Goal: Task Accomplishment & Management: Manage account settings

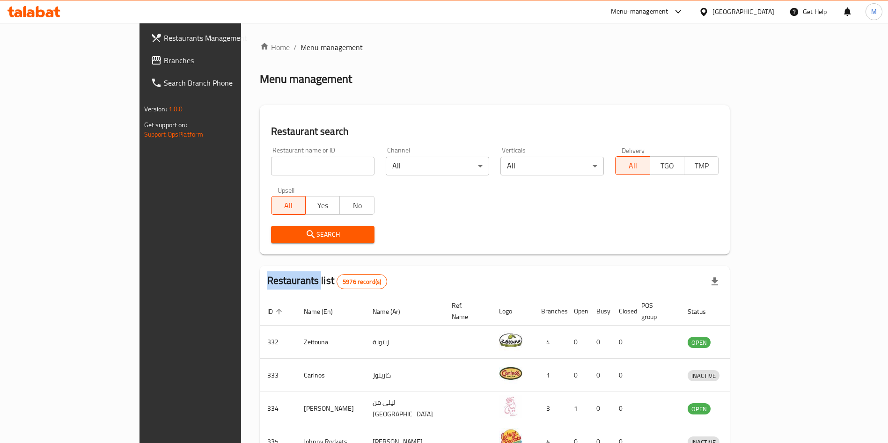
click at [260, 163] on div "Home / Menu management Menu management Restaurant search Restaurant name or ID …" at bounding box center [495, 366] width 471 height 649
drag, startPoint x: 0, startPoint y: 0, endPoint x: 211, endPoint y: 163, distance: 266.4
click at [271, 163] on input "search" at bounding box center [322, 166] width 103 height 19
paste input "Fresh Spot"
type input "Fresh Spot"
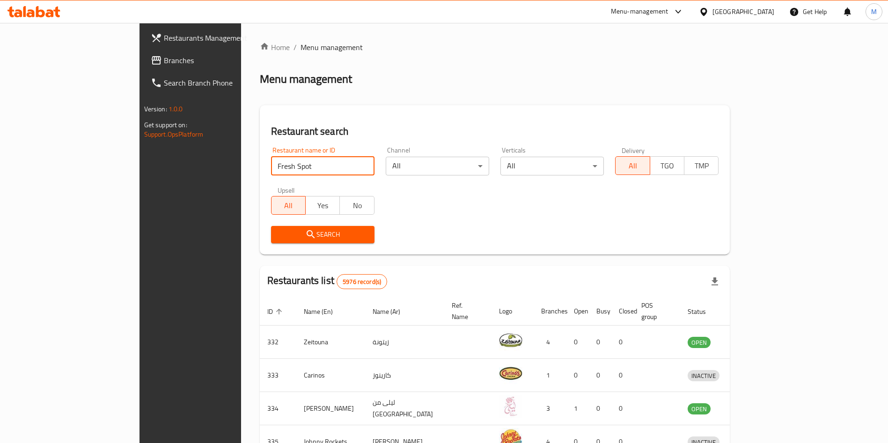
click button "Search" at bounding box center [322, 234] width 103 height 17
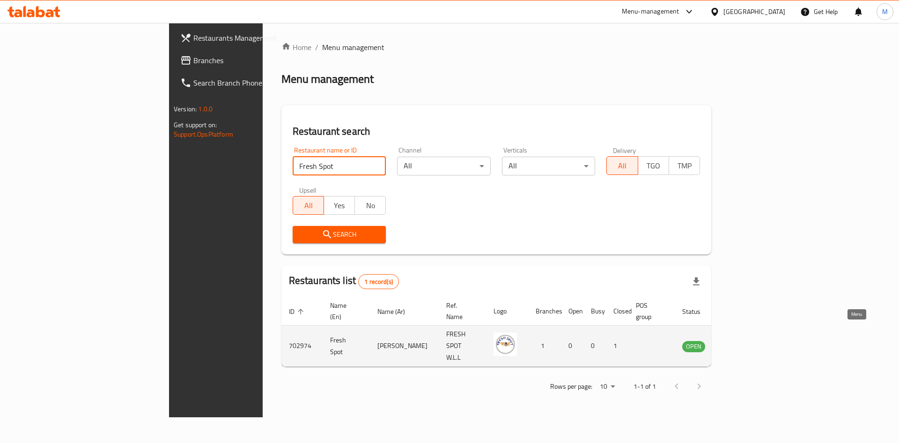
click at [749, 341] on link "enhanced table" at bounding box center [739, 346] width 17 height 11
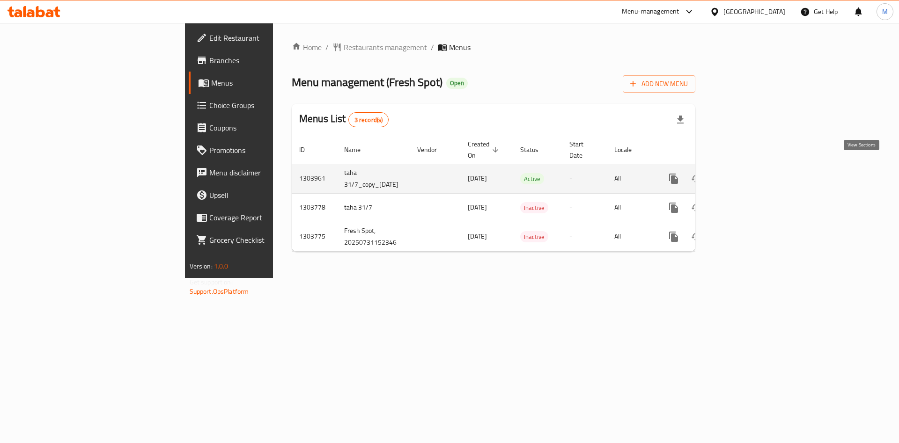
click at [753, 168] on link "enhanced table" at bounding box center [741, 179] width 22 height 22
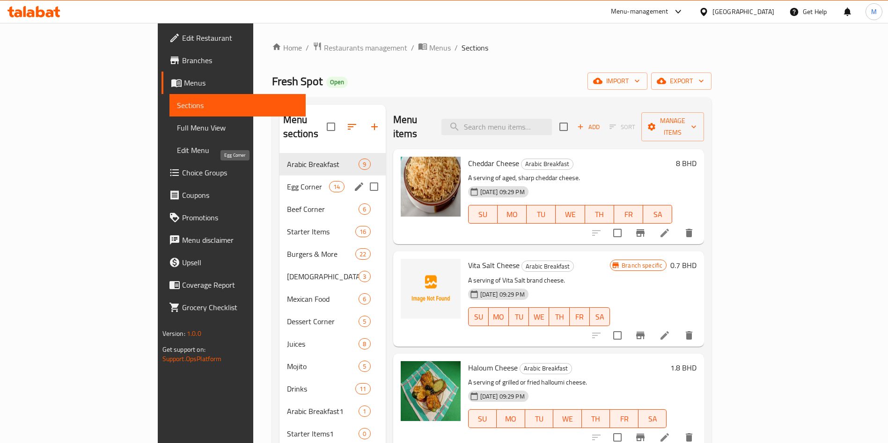
click at [287, 181] on span "Egg Corner" at bounding box center [308, 186] width 43 height 11
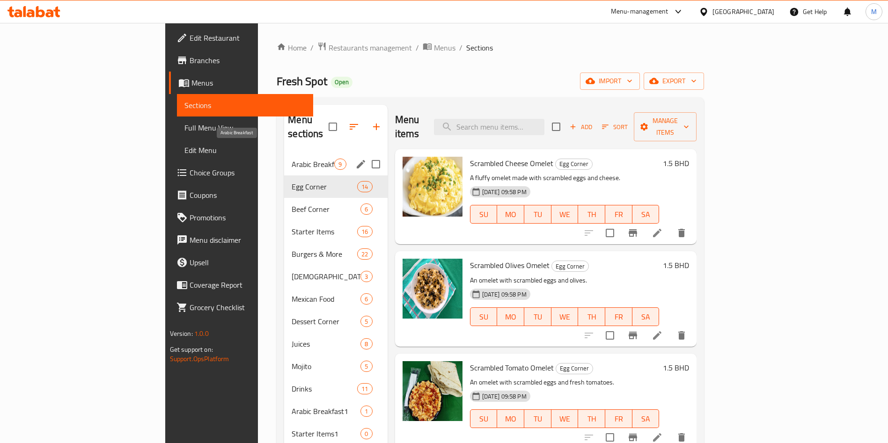
click at [292, 159] on span "Arabic Breakfast" at bounding box center [313, 164] width 43 height 11
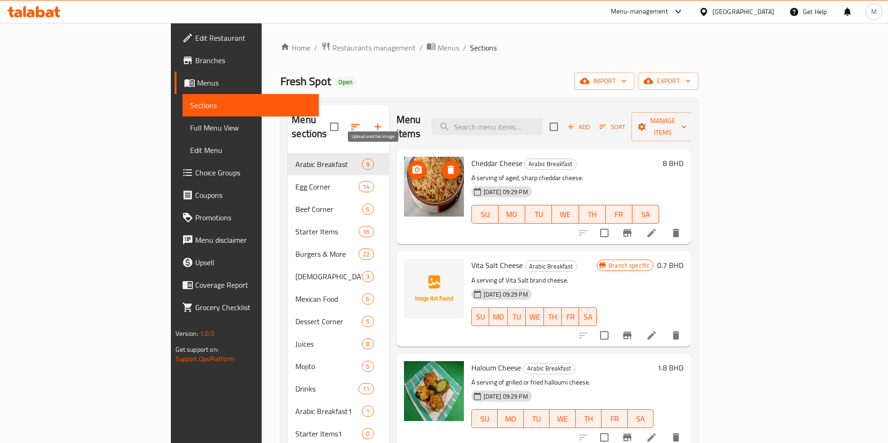
click at [413, 165] on icon "upload picture" at bounding box center [417, 169] width 9 height 8
click at [413, 267] on icon "upload picture" at bounding box center [417, 271] width 9 height 8
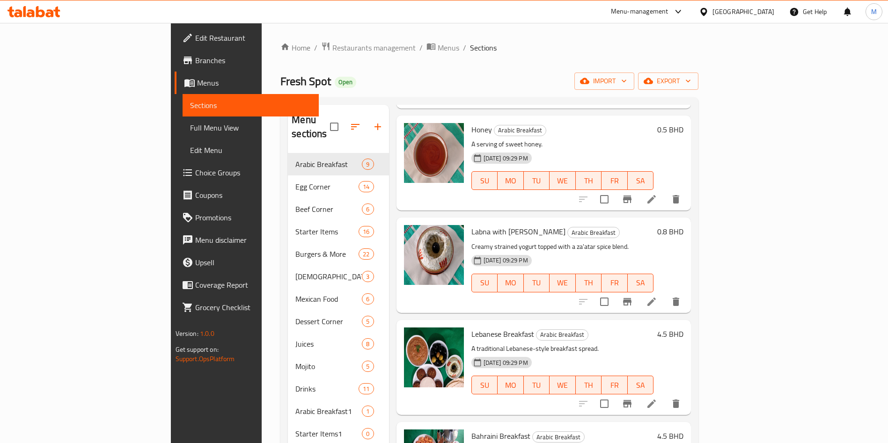
scroll to position [149, 0]
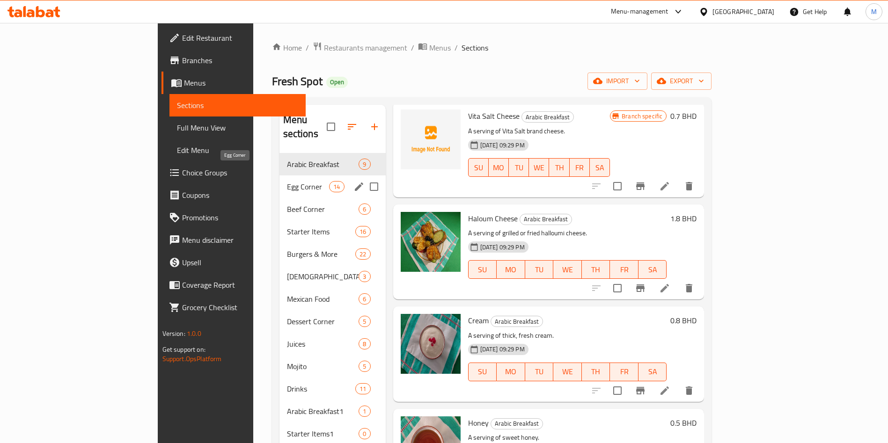
click at [287, 181] on span "Egg Corner" at bounding box center [308, 186] width 43 height 11
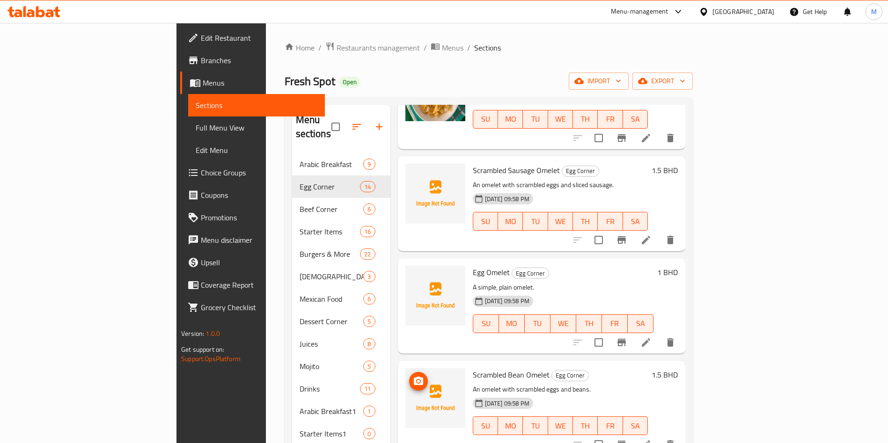
scroll to position [562, 0]
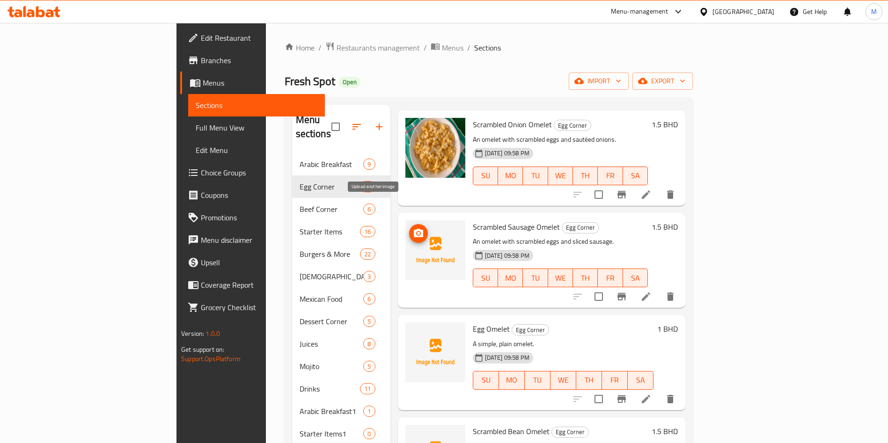
click at [414, 229] on icon "upload picture" at bounding box center [418, 233] width 9 height 8
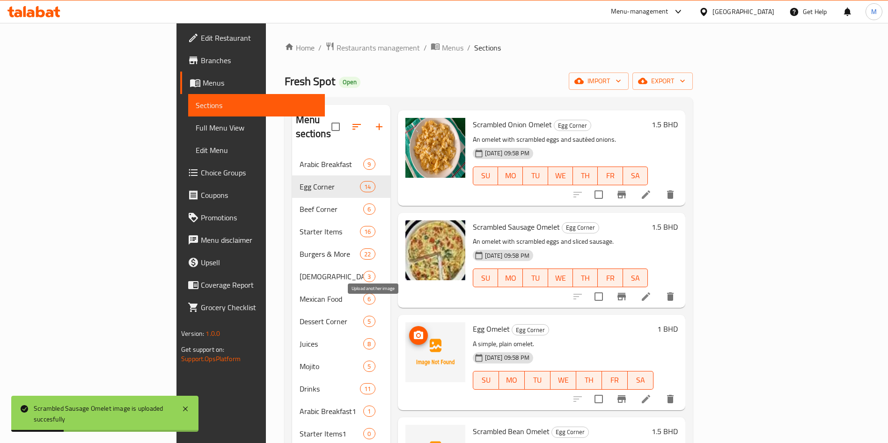
click at [413, 330] on icon "upload picture" at bounding box center [418, 335] width 11 height 11
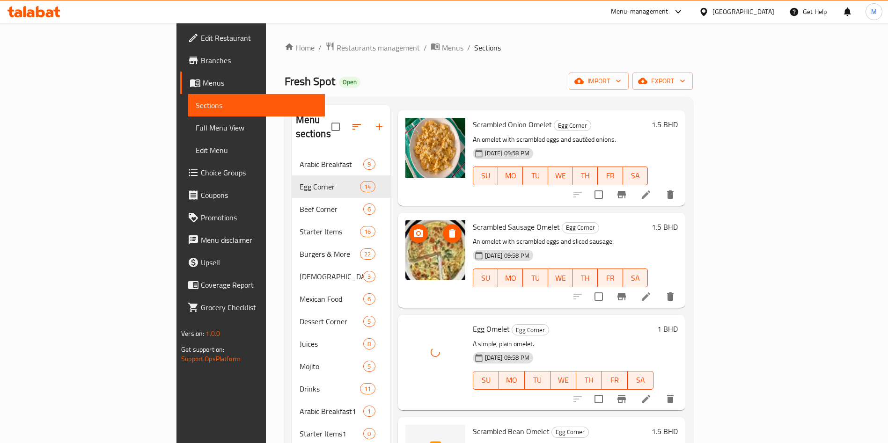
click at [409, 228] on span "upload picture" at bounding box center [418, 233] width 19 height 11
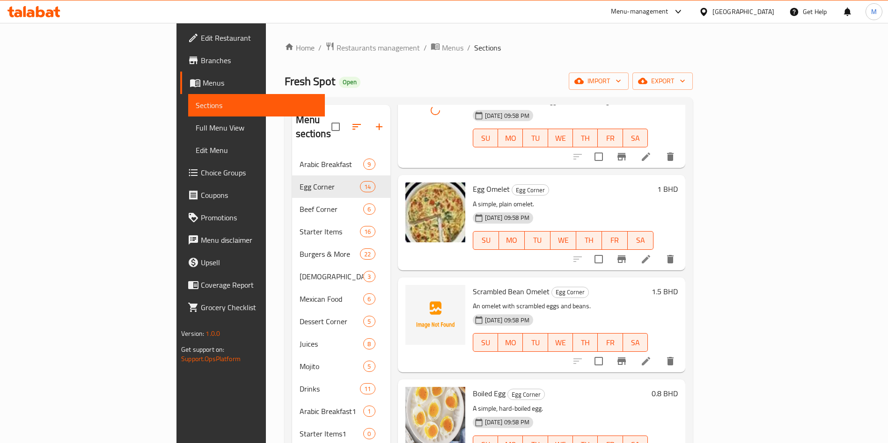
scroll to position [702, 0]
click at [414, 293] on icon "upload picture" at bounding box center [418, 297] width 9 height 8
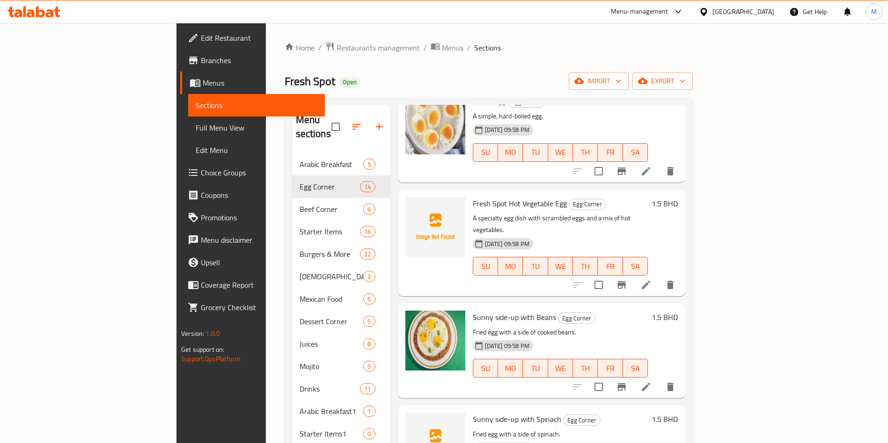
scroll to position [1012, 0]
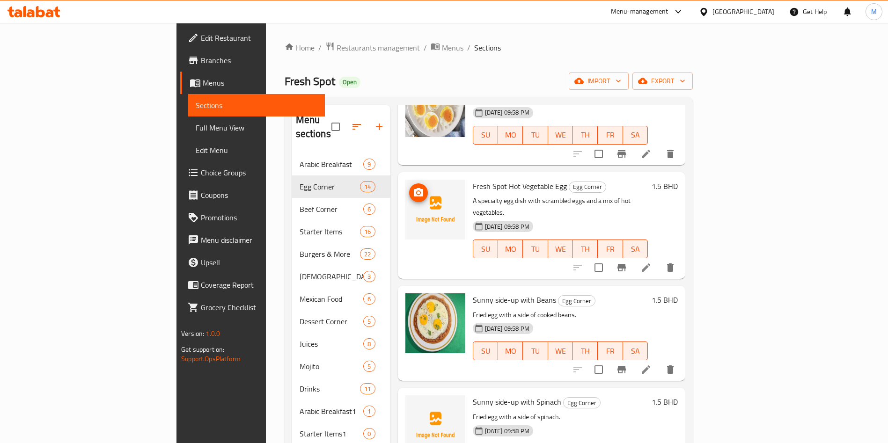
click at [413, 187] on icon "upload picture" at bounding box center [418, 192] width 11 height 11
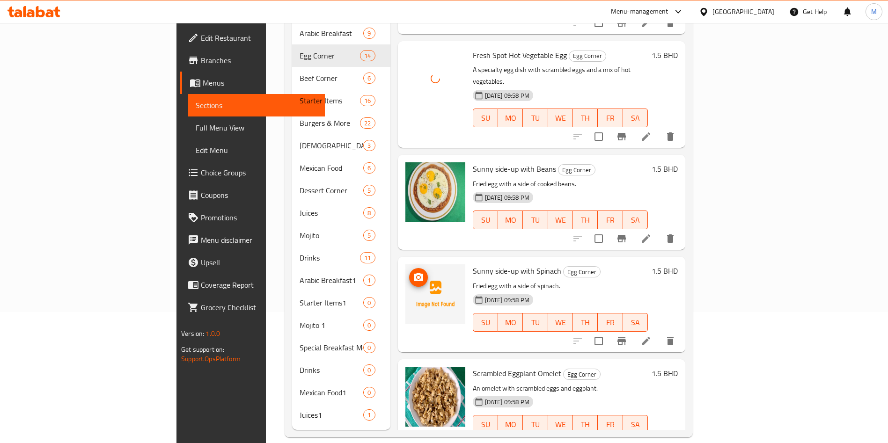
click at [413, 272] on icon "upload picture" at bounding box center [418, 277] width 11 height 11
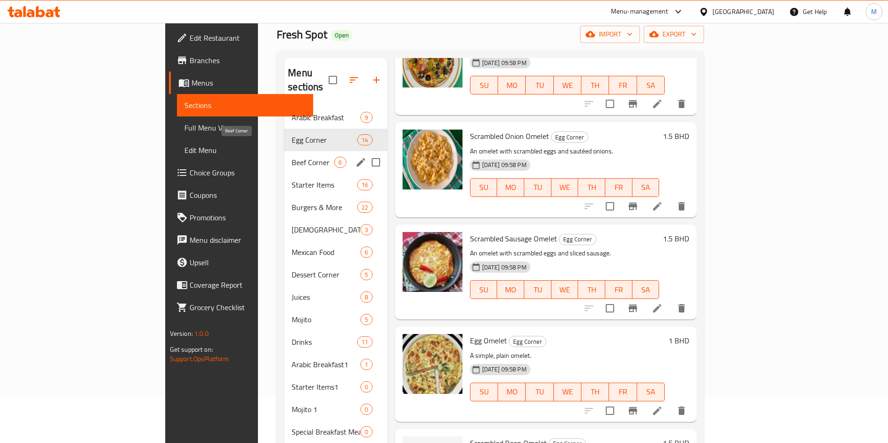
scroll to position [0, 0]
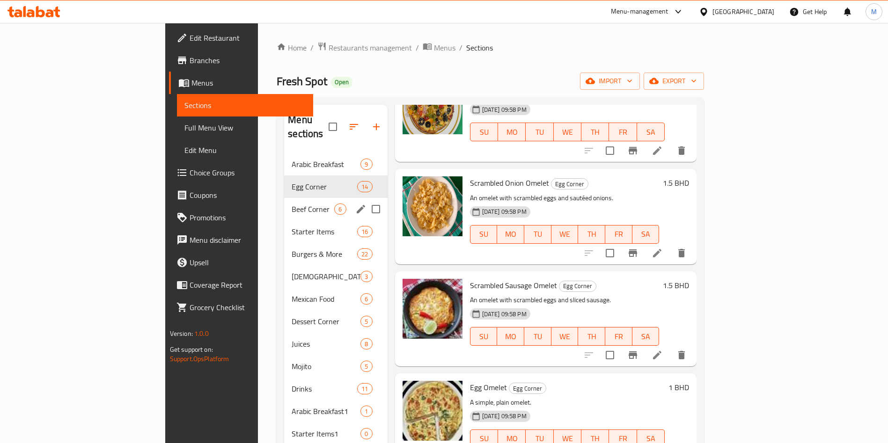
click at [292, 204] on span "Beef Corner" at bounding box center [313, 209] width 43 height 11
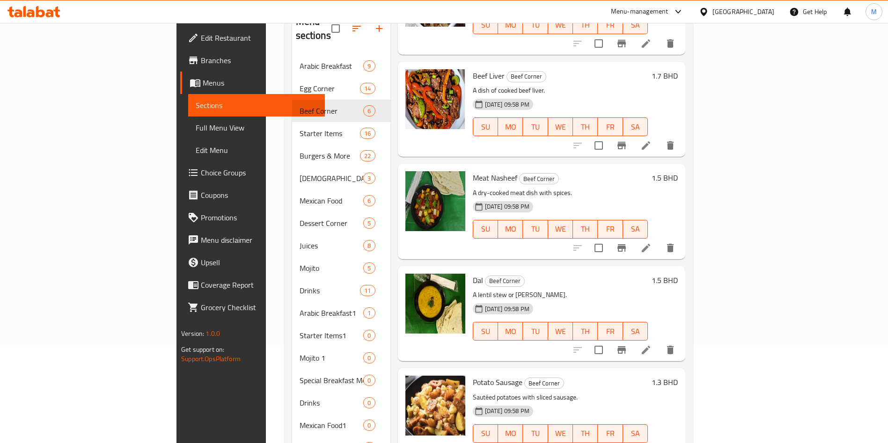
scroll to position [131, 0]
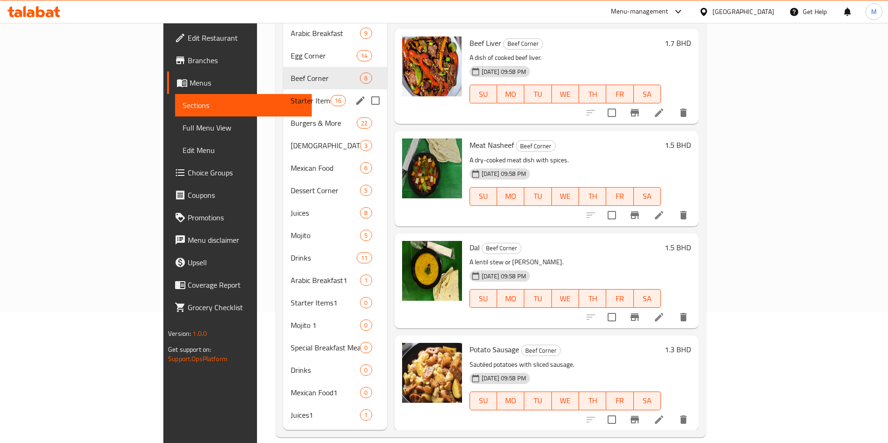
click at [291, 95] on span "Starter Items" at bounding box center [311, 100] width 40 height 11
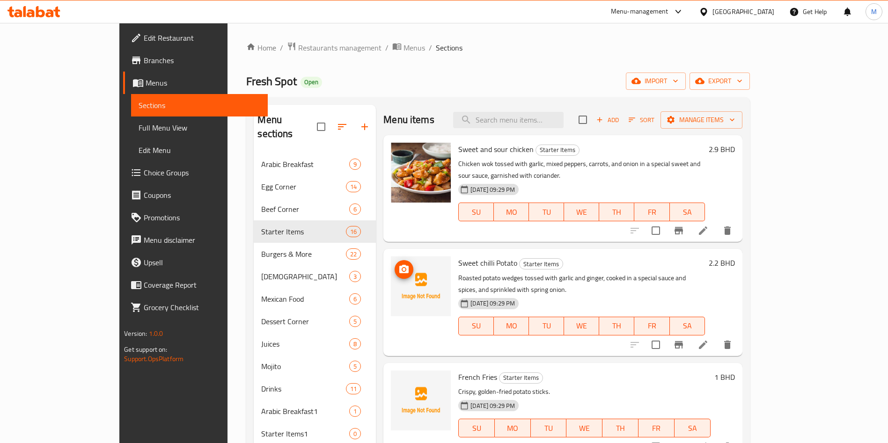
click at [395, 264] on span "upload picture" at bounding box center [404, 269] width 19 height 11
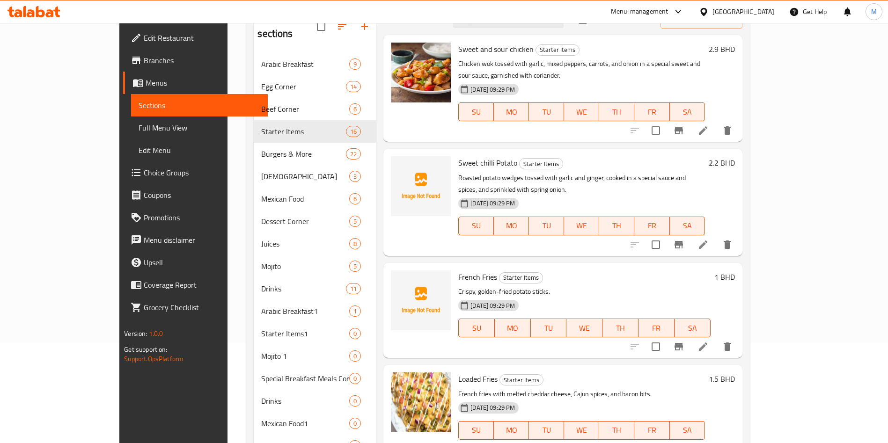
scroll to position [131, 0]
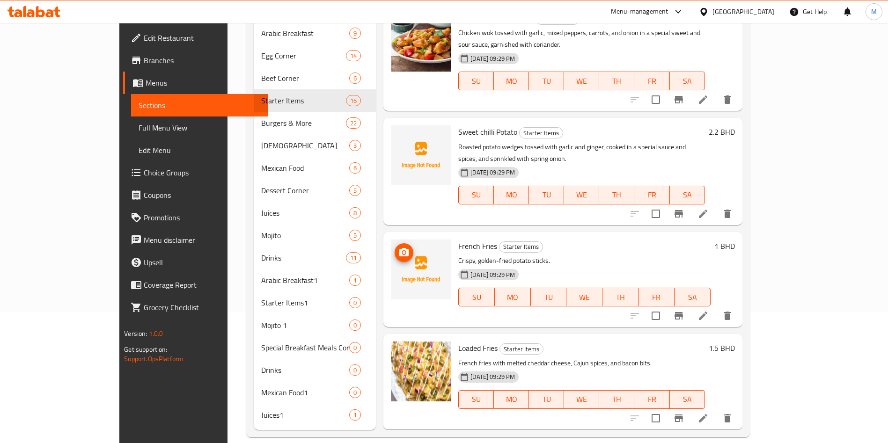
click at [399, 248] on icon "upload picture" at bounding box center [403, 252] width 9 height 8
click at [399, 134] on icon "upload picture" at bounding box center [403, 138] width 9 height 8
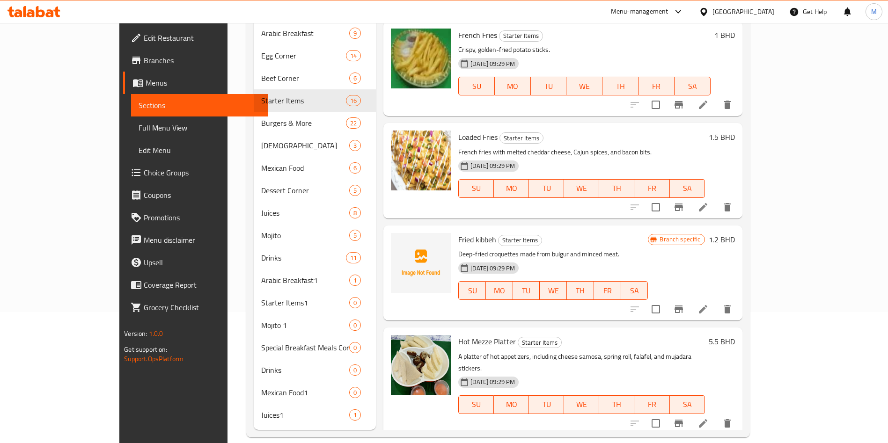
scroll to position [211, 0]
click at [391, 234] on img at bounding box center [421, 264] width 60 height 60
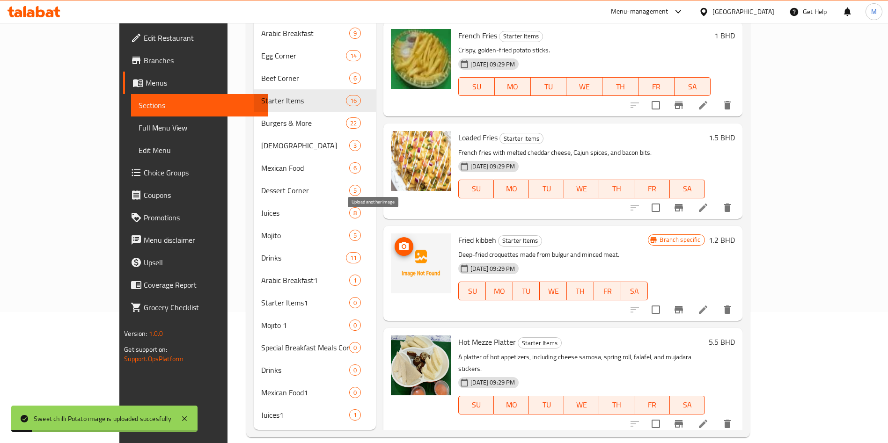
click at [399, 241] on icon "upload picture" at bounding box center [404, 246] width 11 height 11
click at [399, 242] on icon "upload picture" at bounding box center [403, 246] width 9 height 8
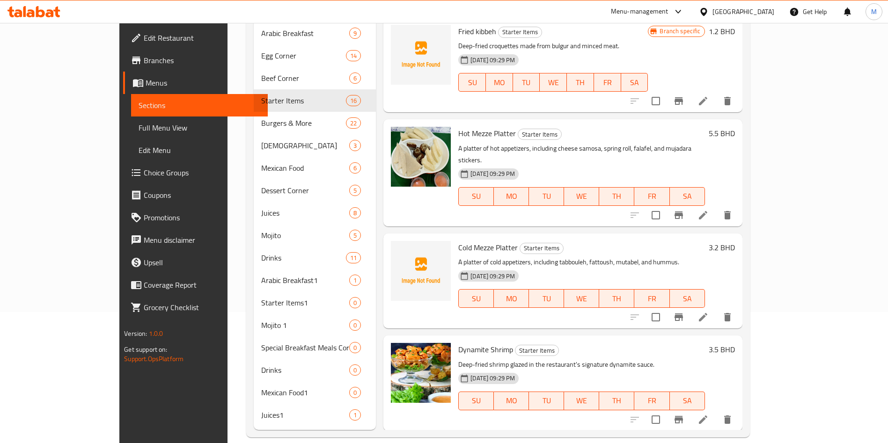
scroll to position [421, 0]
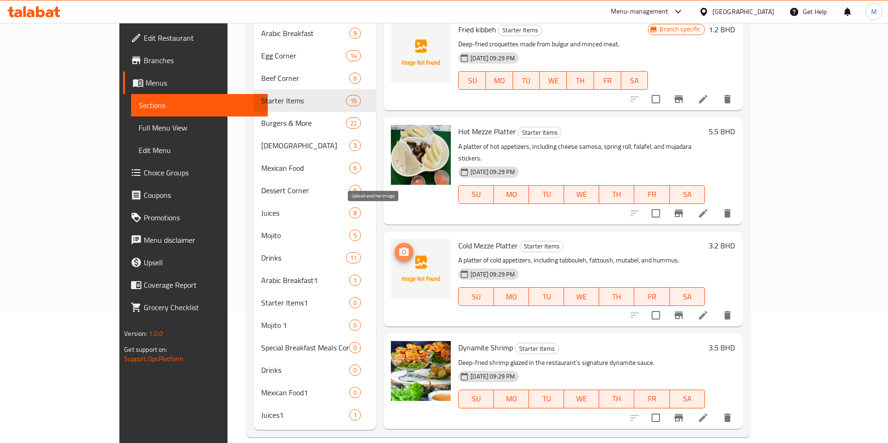
click at [399, 248] on icon "upload picture" at bounding box center [403, 252] width 9 height 8
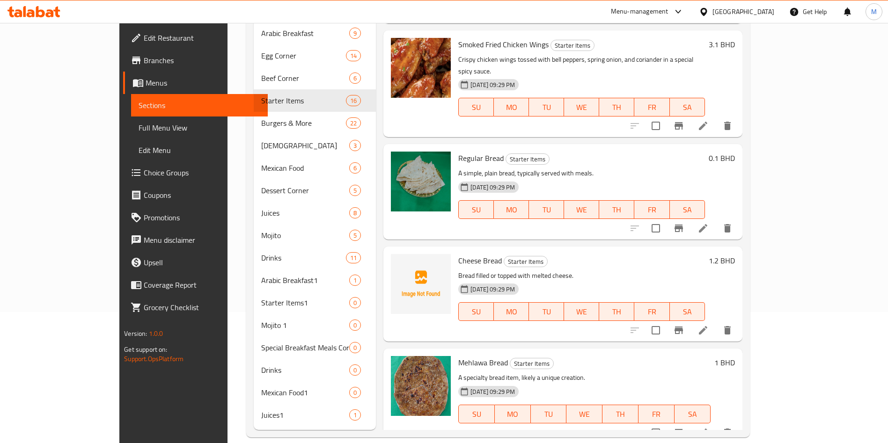
scroll to position [1054, 0]
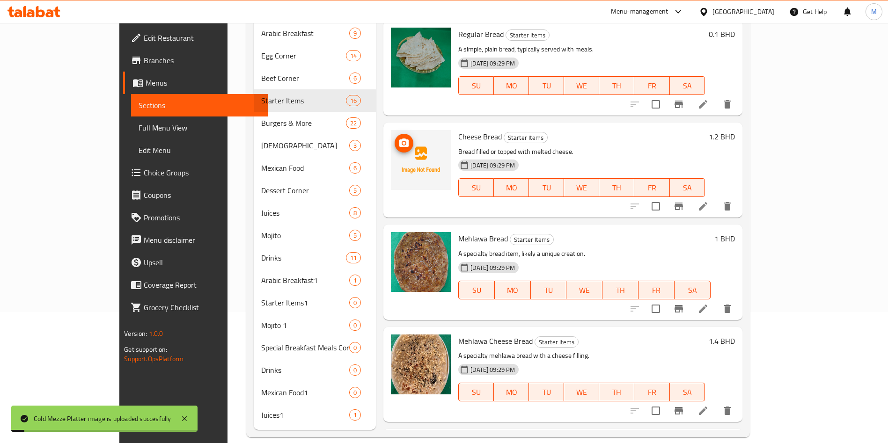
click at [399, 139] on icon "upload picture" at bounding box center [403, 143] width 9 height 8
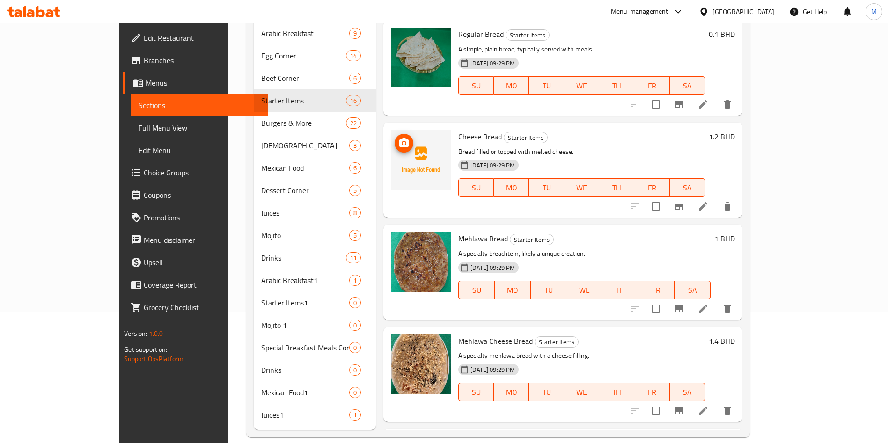
click at [399, 139] on icon "upload picture" at bounding box center [403, 143] width 9 height 8
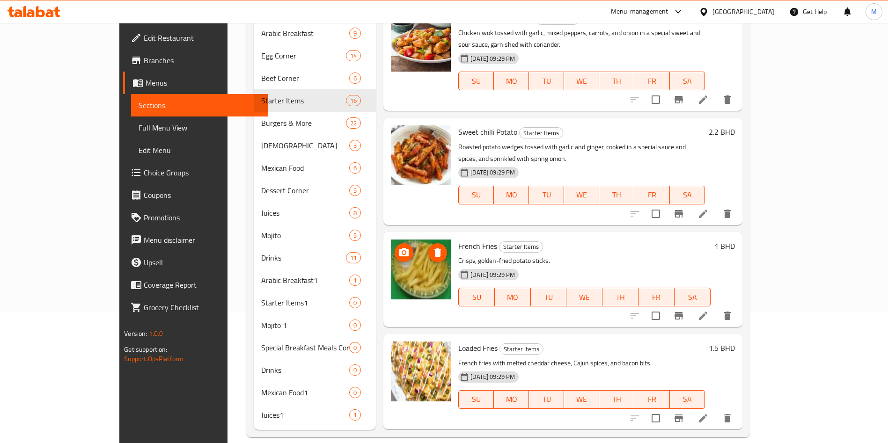
scroll to position [140, 0]
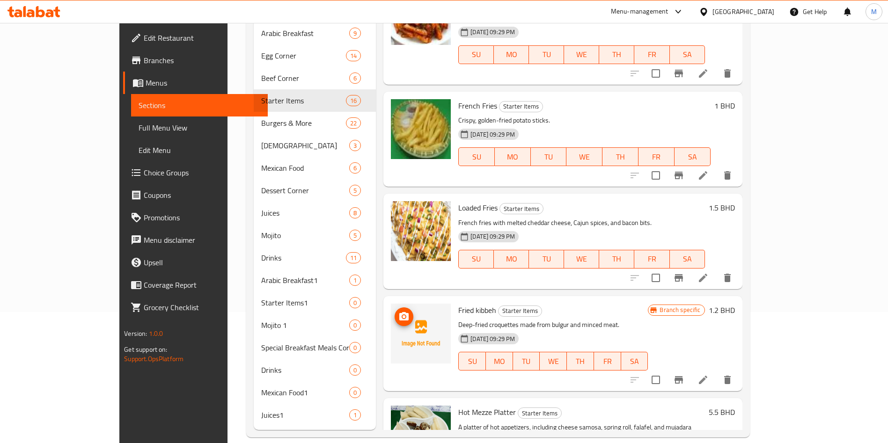
click at [395, 311] on span "upload picture" at bounding box center [404, 316] width 19 height 11
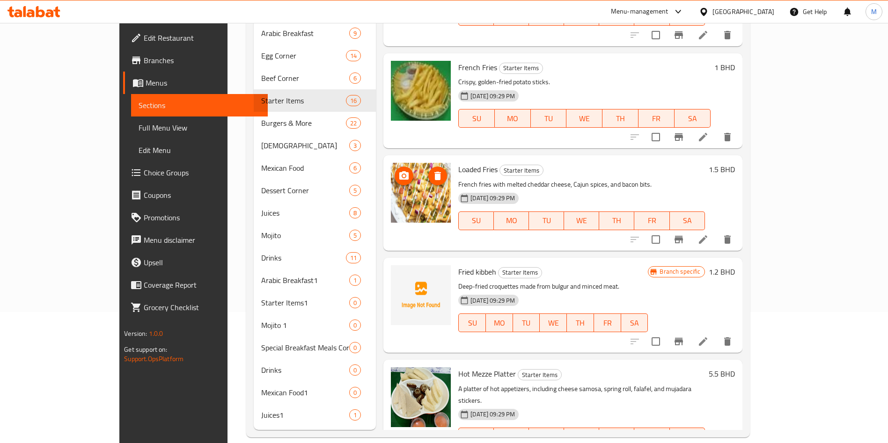
scroll to position [211, 0]
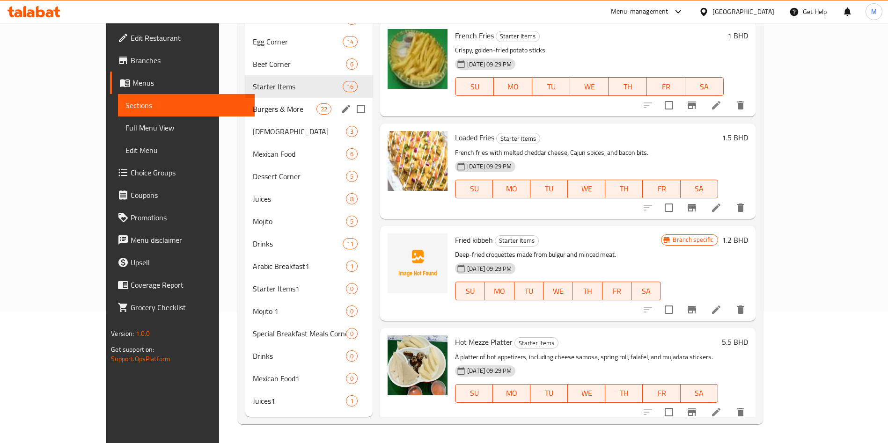
click at [245, 117] on div "Burgers & More 22" at bounding box center [308, 109] width 127 height 22
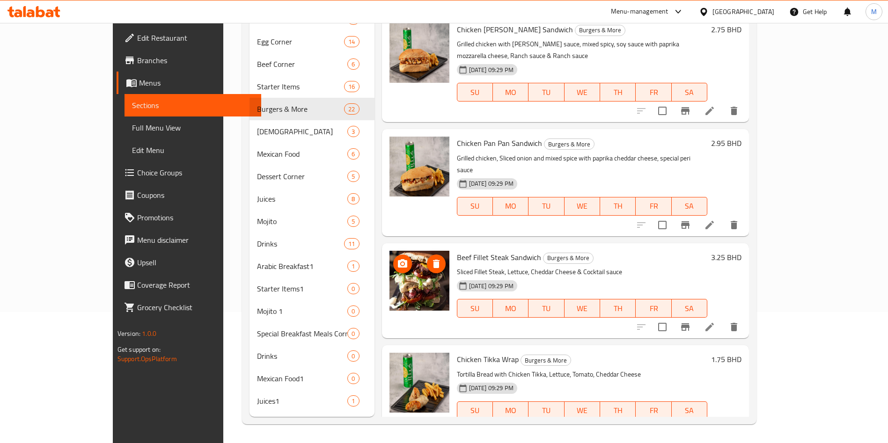
scroll to position [702, 0]
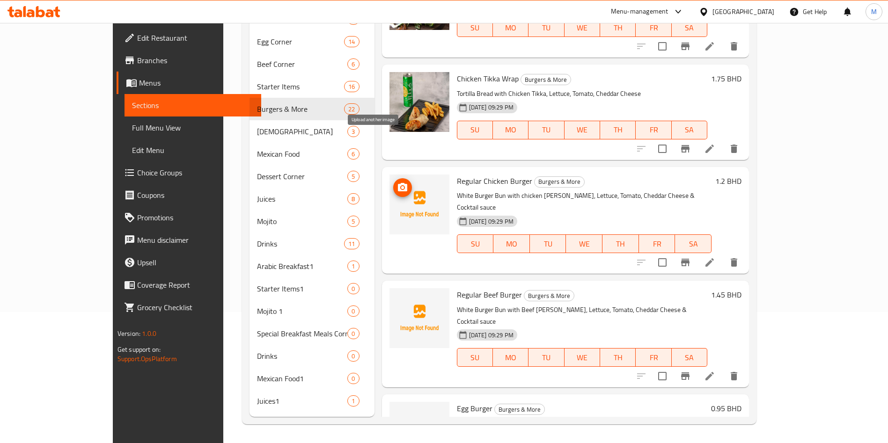
click at [397, 182] on icon "upload picture" at bounding box center [402, 187] width 11 height 11
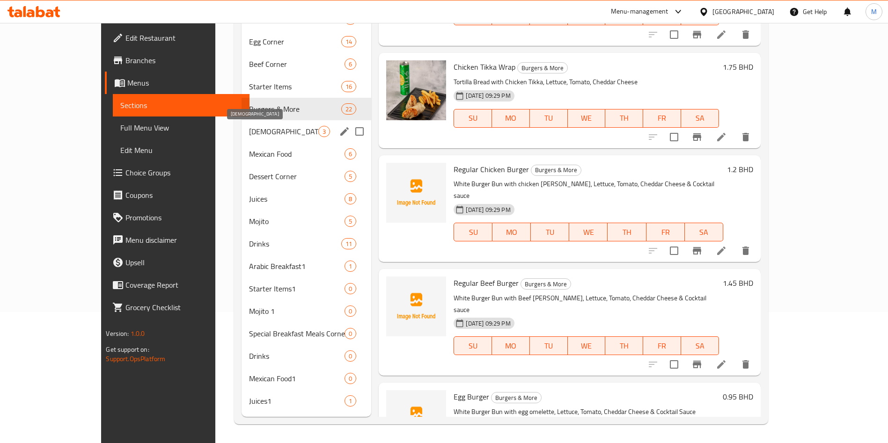
click at [249, 134] on span "Indian" at bounding box center [283, 131] width 69 height 11
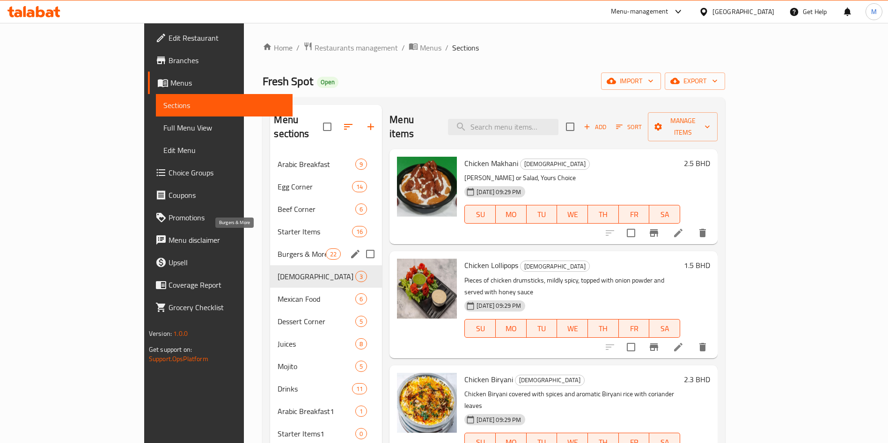
click at [278, 249] on span "Burgers & More" at bounding box center [302, 254] width 48 height 11
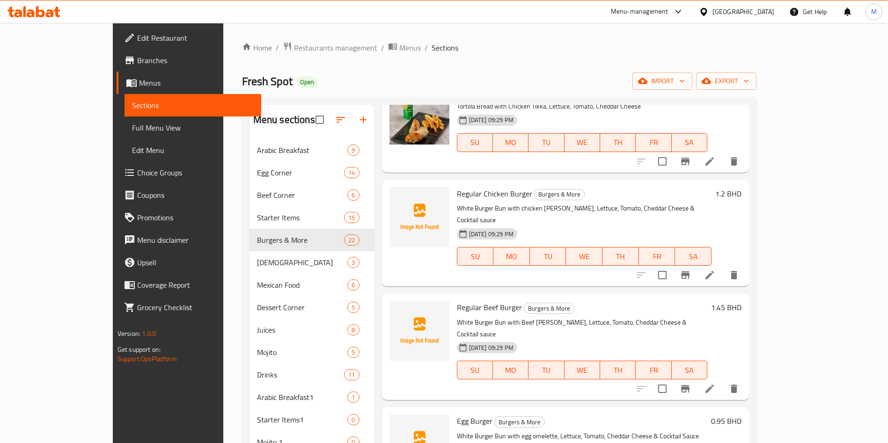
scroll to position [843, 0]
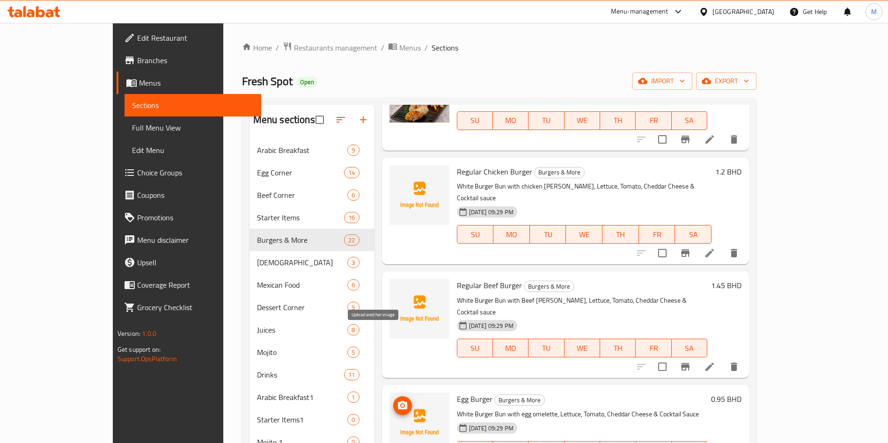
click at [393, 397] on button "upload picture" at bounding box center [402, 406] width 19 height 19
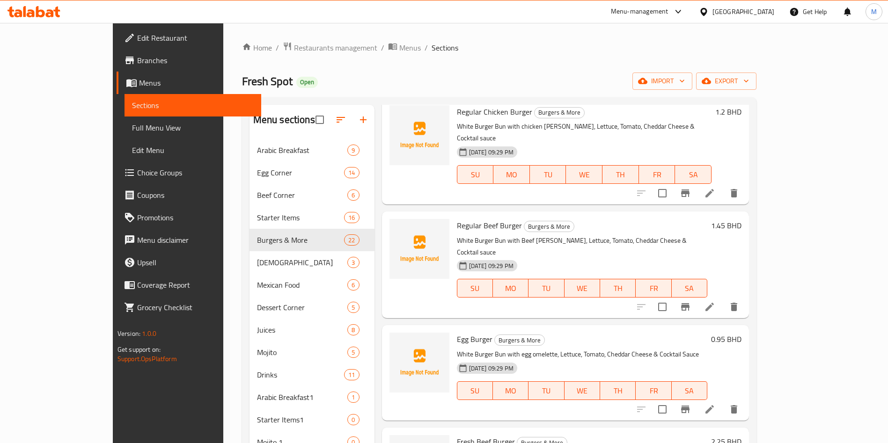
scroll to position [983, 0]
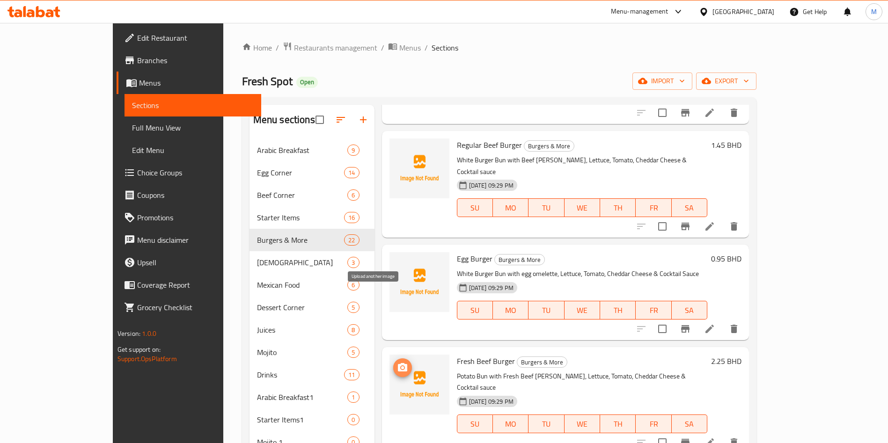
click at [397, 362] on icon "upload picture" at bounding box center [402, 367] width 11 height 11
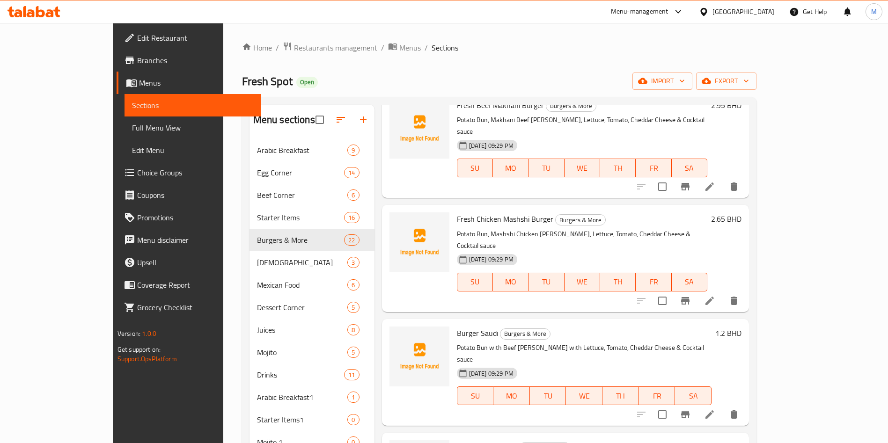
scroll to position [1545, 0]
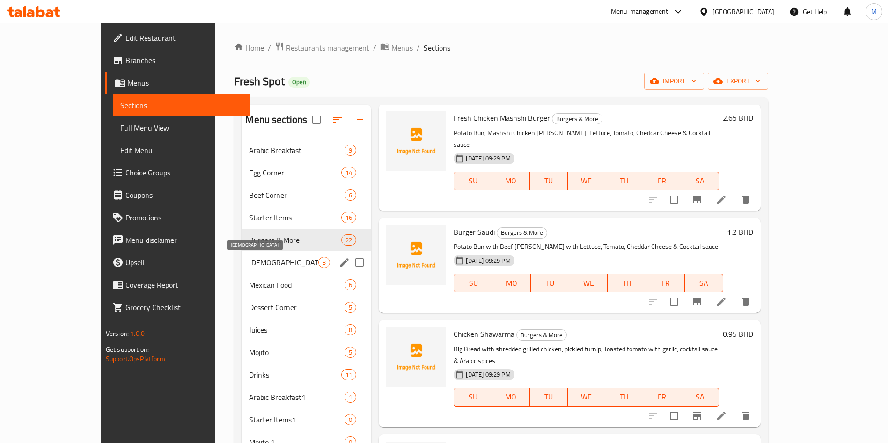
click at [249, 266] on span "Indian" at bounding box center [283, 262] width 69 height 11
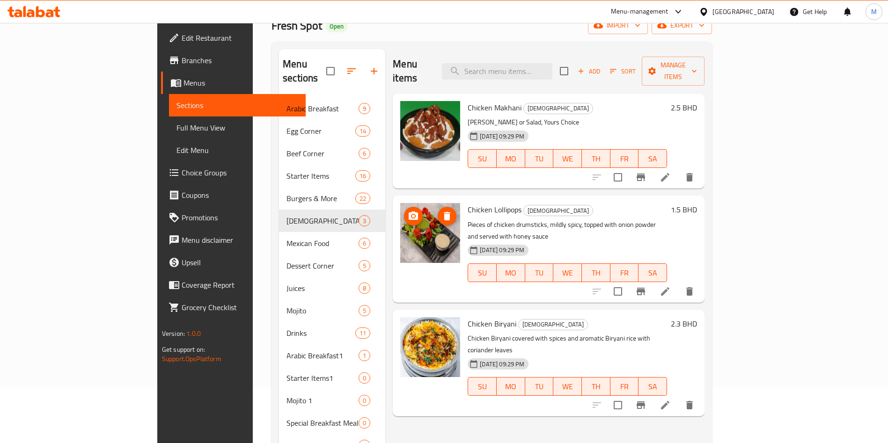
scroll to position [131, 0]
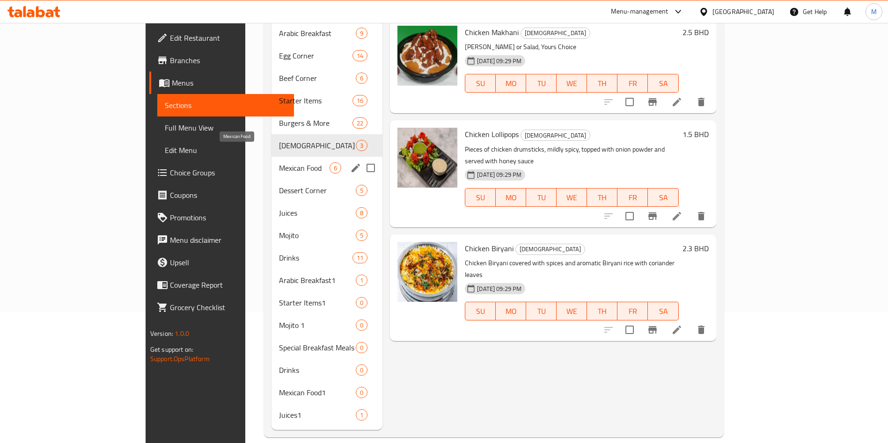
click at [279, 162] on span "Mexican Food" at bounding box center [304, 167] width 51 height 11
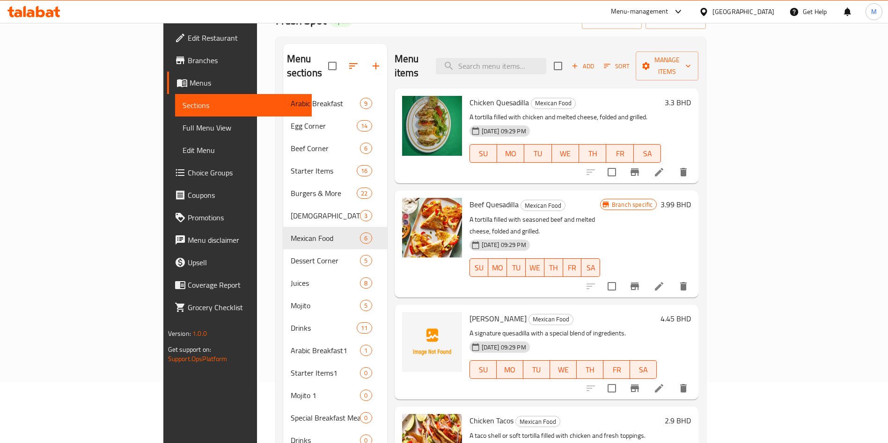
scroll to position [131, 0]
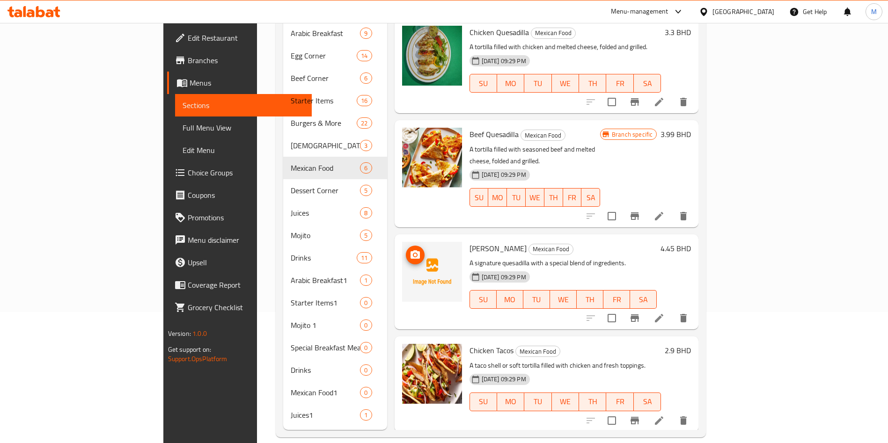
click at [410, 250] on icon "upload picture" at bounding box center [415, 255] width 11 height 11
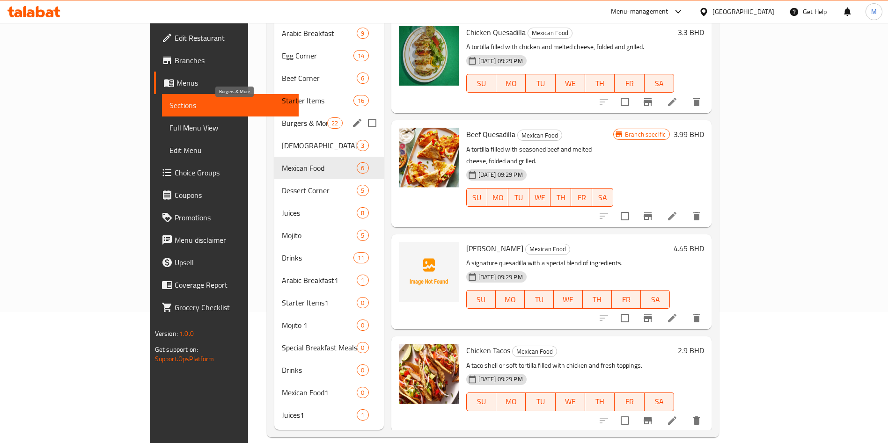
click at [282, 118] on span "Burgers & More" at bounding box center [304, 123] width 45 height 11
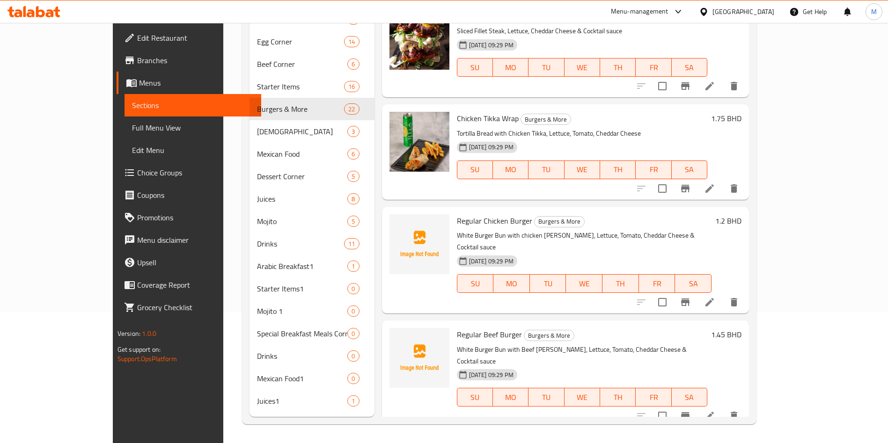
scroll to position [702, 0]
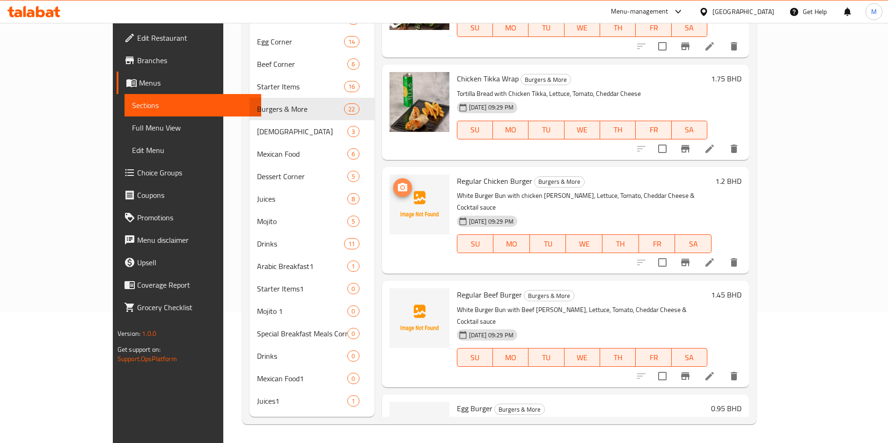
click at [393, 182] on span "upload picture" at bounding box center [402, 187] width 19 height 11
click at [390, 288] on img at bounding box center [420, 318] width 60 height 60
click at [398, 297] on icon "upload picture" at bounding box center [402, 301] width 9 height 8
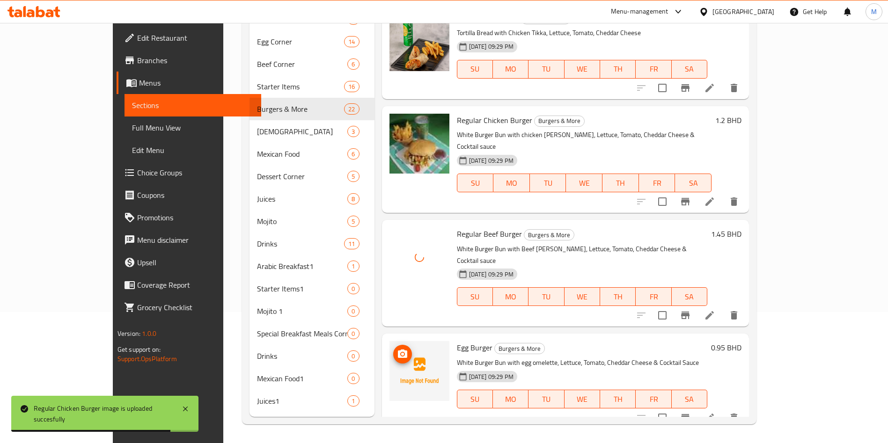
scroll to position [843, 0]
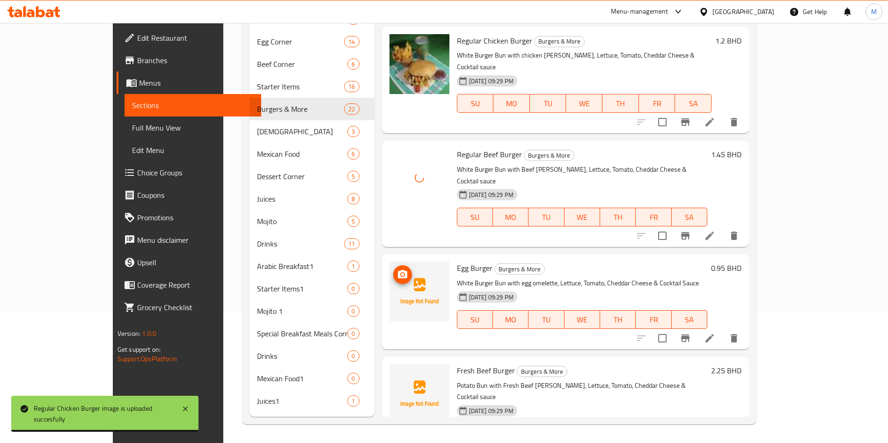
click at [397, 269] on icon "upload picture" at bounding box center [402, 274] width 11 height 11
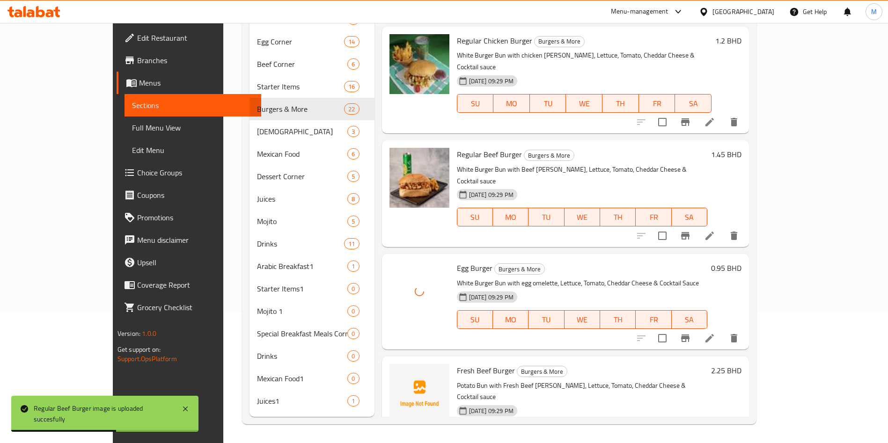
scroll to position [983, 0]
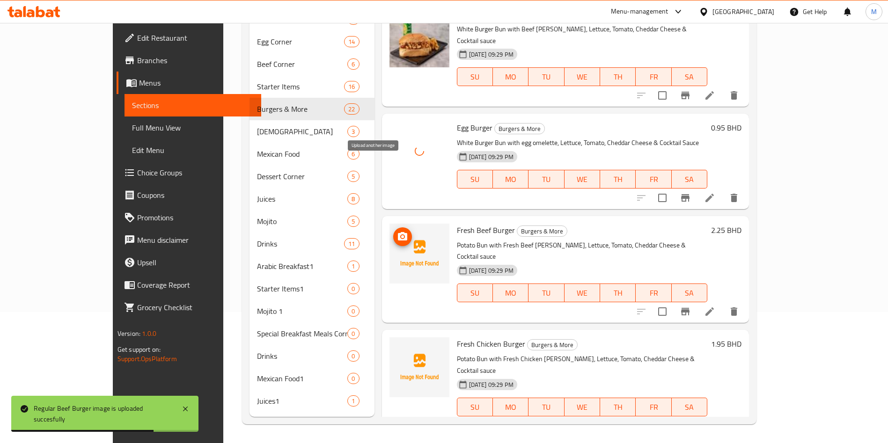
click at [397, 231] on icon "upload picture" at bounding box center [402, 236] width 11 height 11
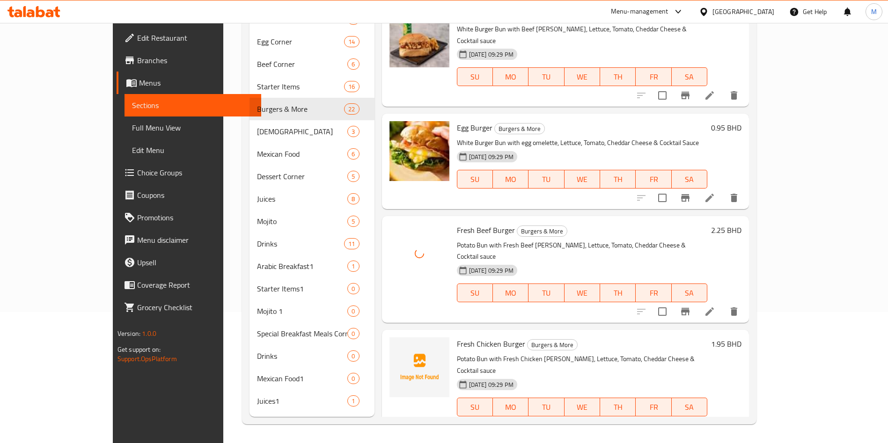
scroll to position [1054, 0]
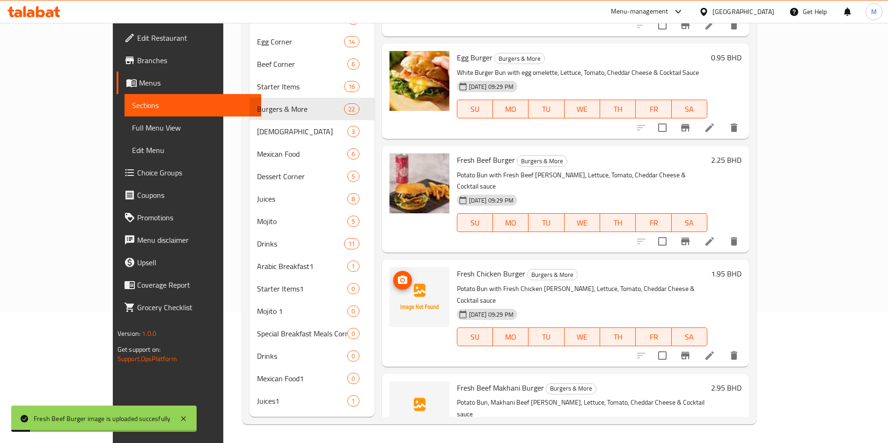
click at [390, 267] on img at bounding box center [420, 297] width 60 height 60
click at [393, 271] on button "upload picture" at bounding box center [402, 280] width 19 height 19
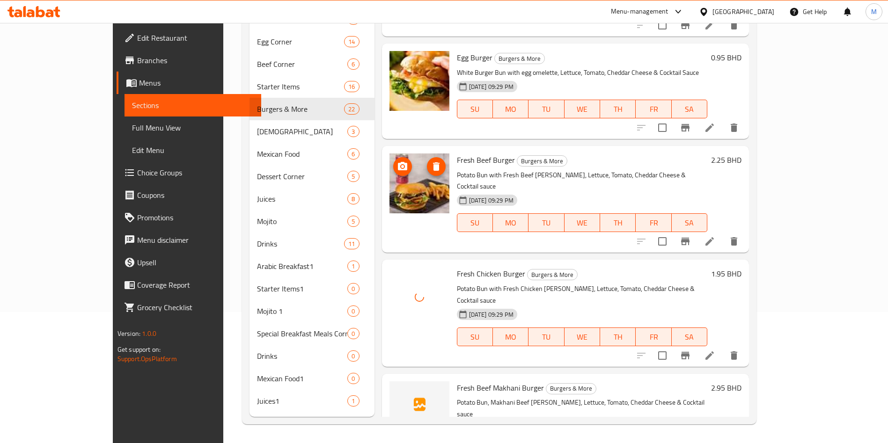
click at [397, 161] on icon "upload picture" at bounding box center [402, 166] width 11 height 11
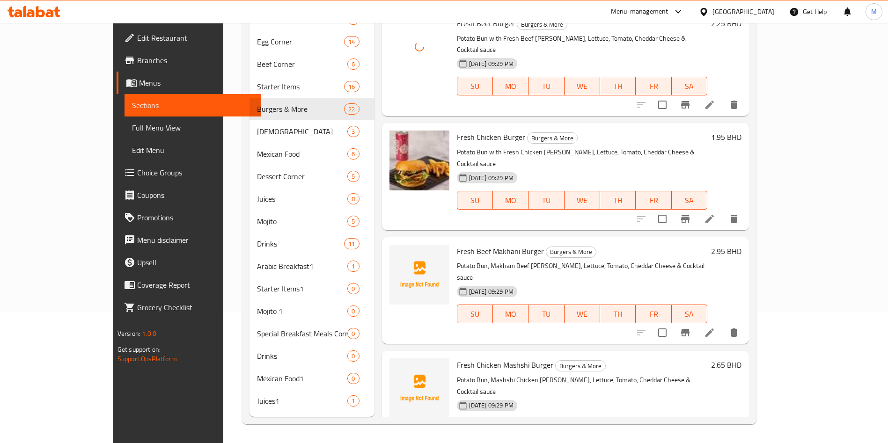
scroll to position [1194, 0]
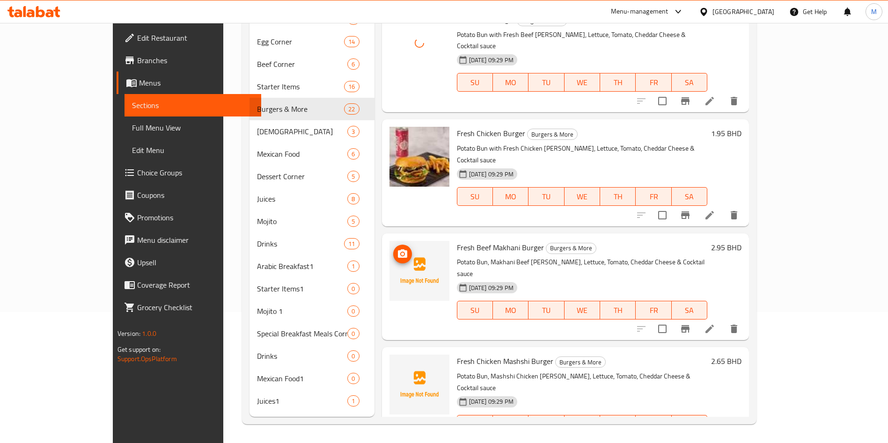
click at [397, 249] on icon "upload picture" at bounding box center [402, 254] width 11 height 11
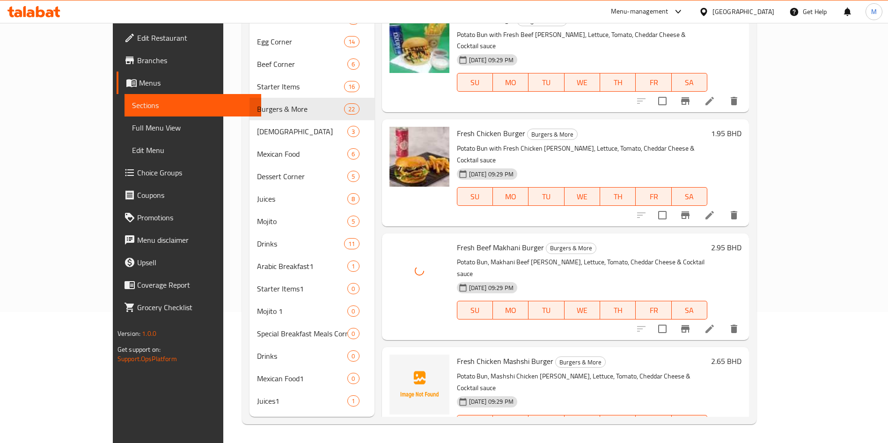
scroll to position [1264, 0]
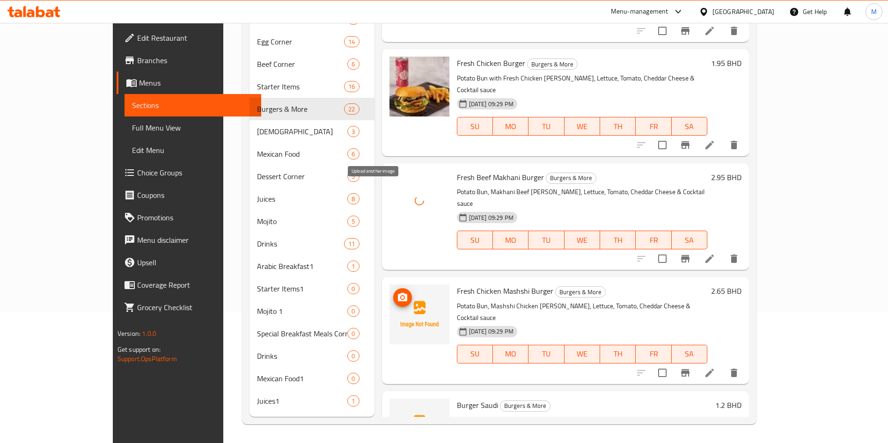
click at [397, 292] on icon "upload picture" at bounding box center [402, 297] width 11 height 11
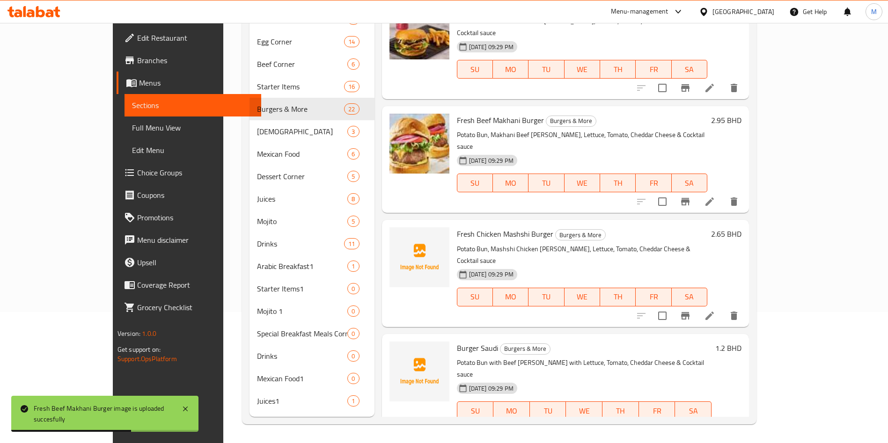
scroll to position [1335, 0]
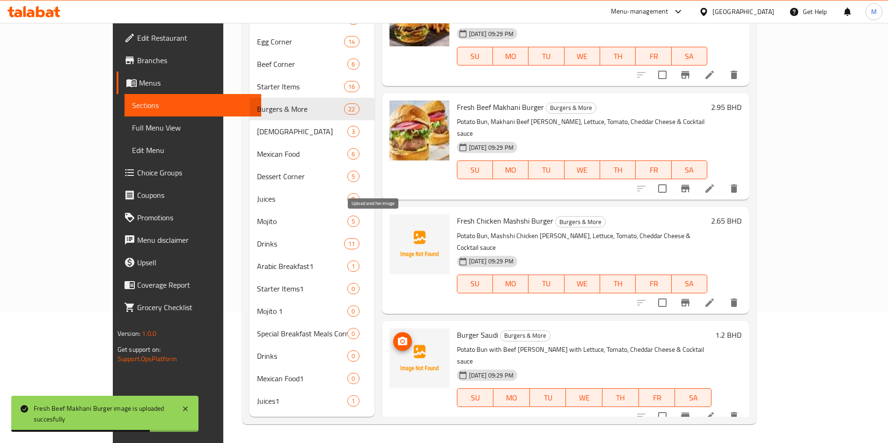
click at [401, 340] on circle "upload picture" at bounding box center [402, 341] width 3 height 3
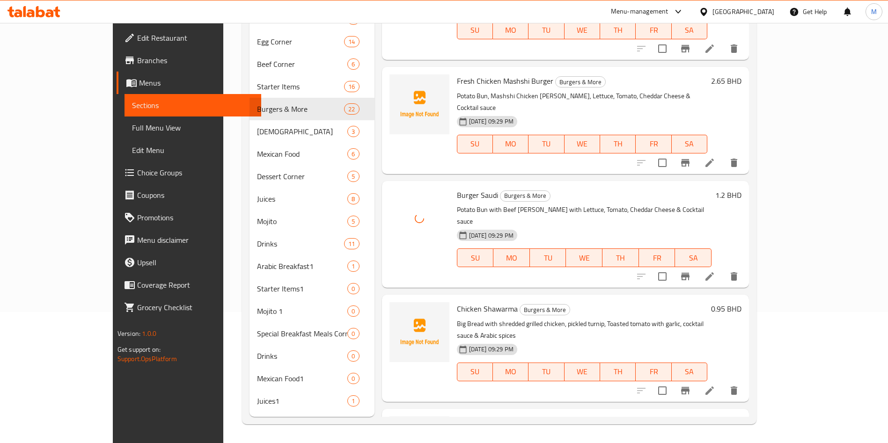
scroll to position [1475, 0]
click at [393, 310] on span "upload picture" at bounding box center [402, 315] width 19 height 11
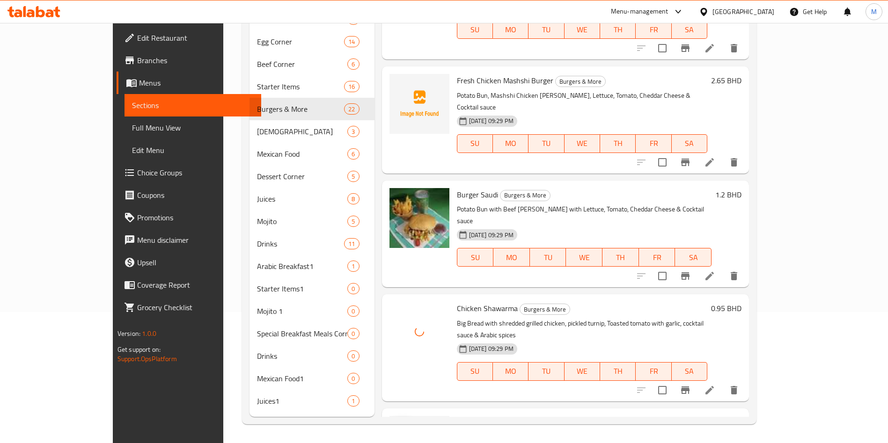
click at [393, 424] on span "upload picture" at bounding box center [402, 429] width 19 height 11
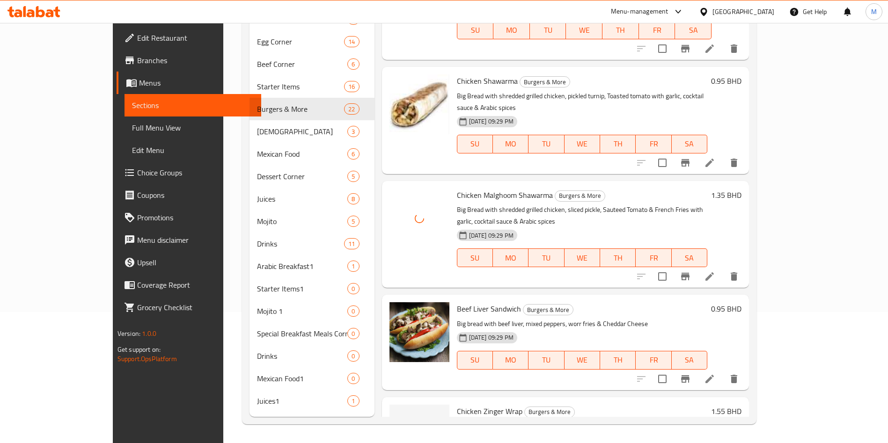
scroll to position [1826, 0]
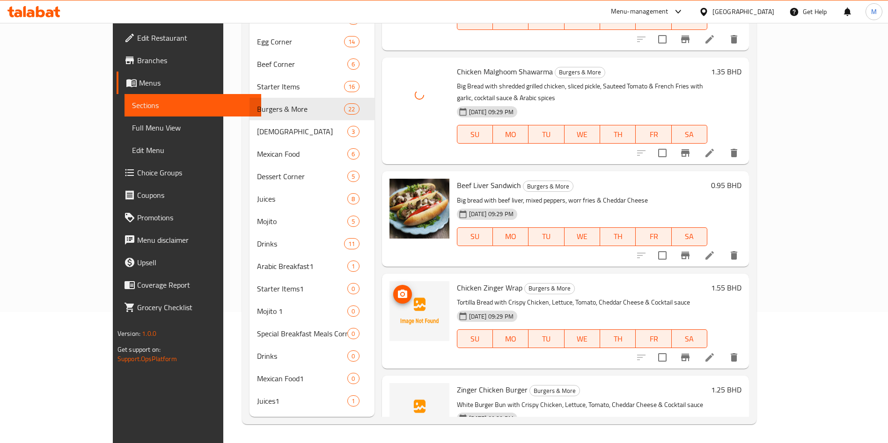
click at [397, 289] on icon "upload picture" at bounding box center [402, 294] width 11 height 11
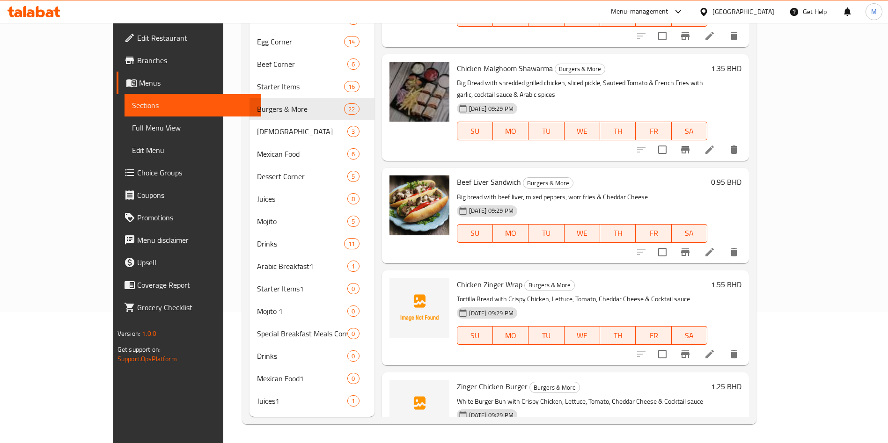
scroll to position [1831, 0]
click at [397, 387] on icon "upload picture" at bounding box center [402, 392] width 11 height 11
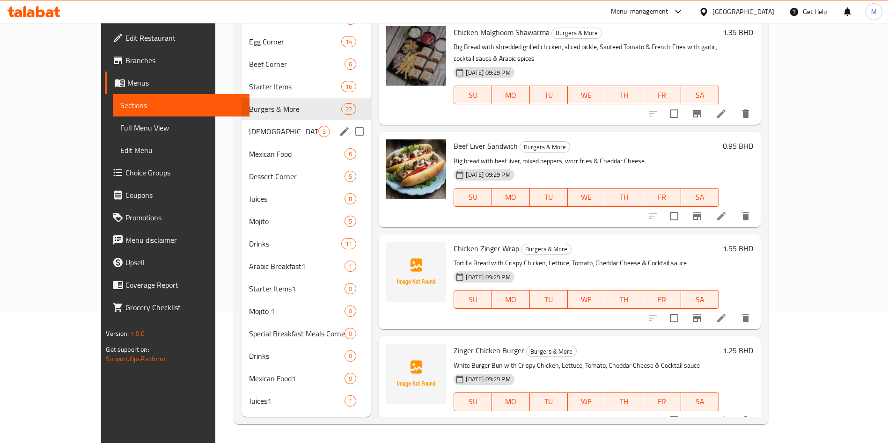
click at [242, 140] on div "Indian 3" at bounding box center [307, 131] width 130 height 22
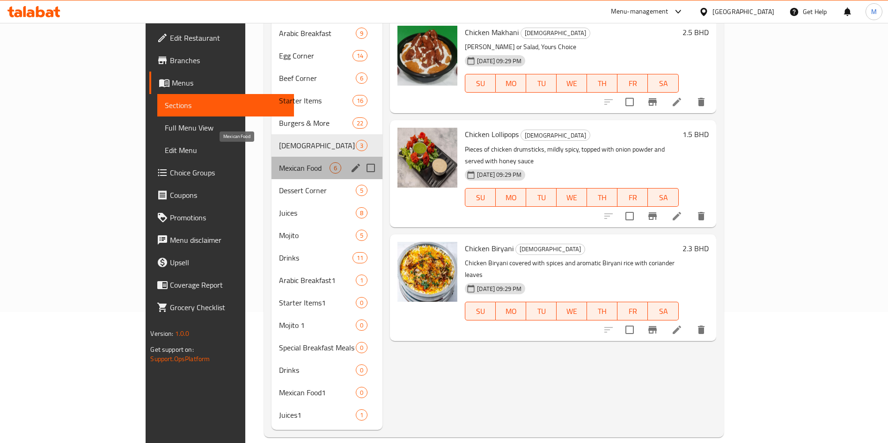
click at [279, 162] on span "Mexican Food" at bounding box center [304, 167] width 51 height 11
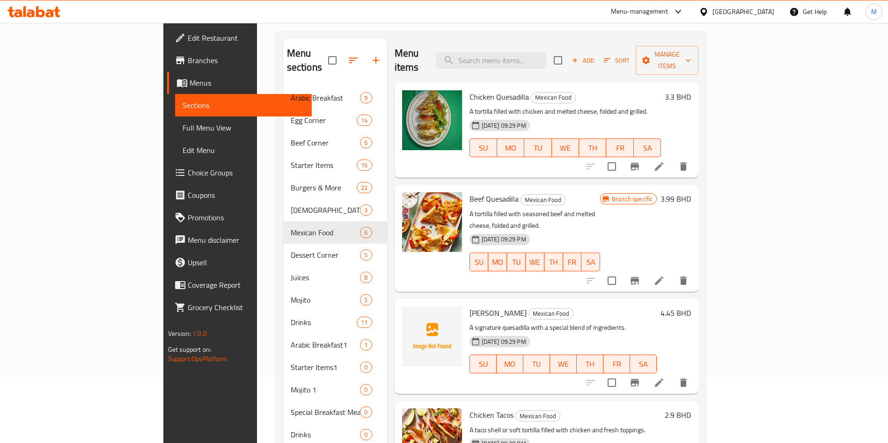
scroll to position [131, 0]
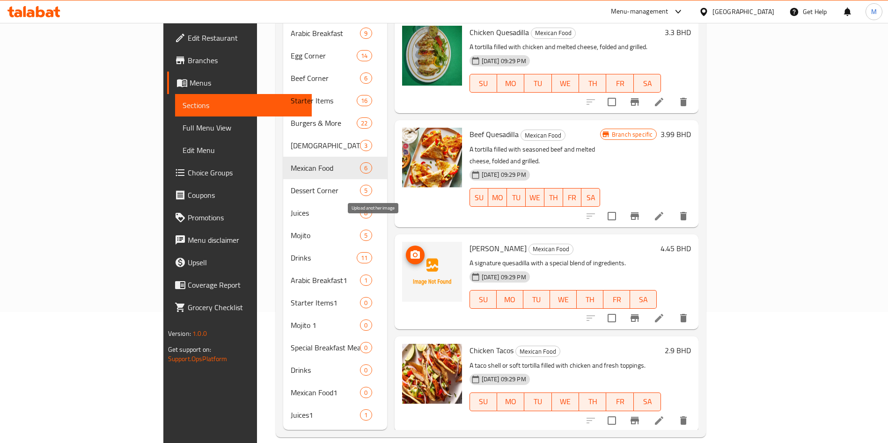
click at [406, 246] on button "upload picture" at bounding box center [415, 255] width 19 height 19
click at [410, 250] on icon "upload picture" at bounding box center [415, 255] width 11 height 11
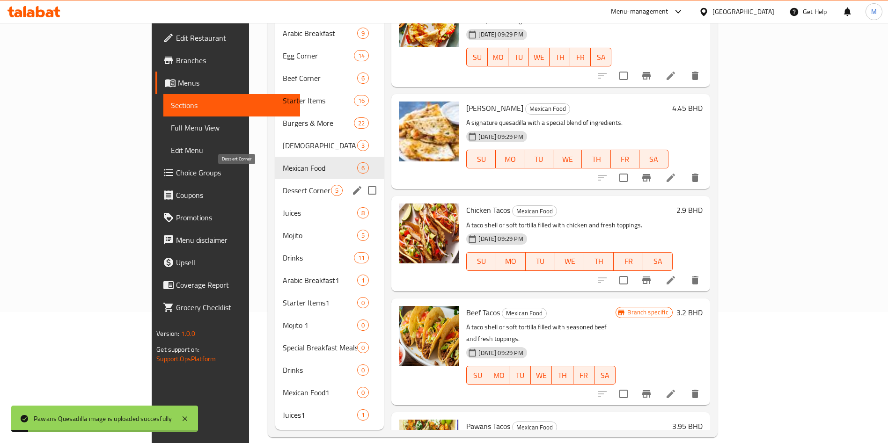
click at [283, 185] on span "Dessert Corner" at bounding box center [307, 190] width 48 height 11
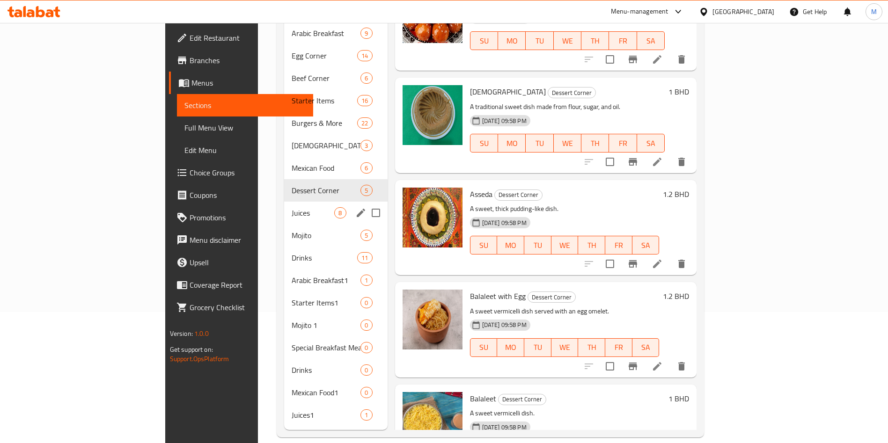
scroll to position [21, 0]
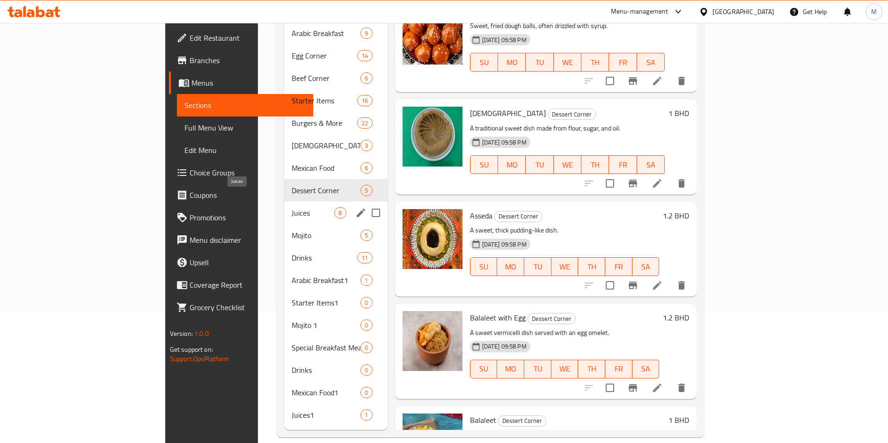
click at [292, 207] on span "Juices" at bounding box center [313, 212] width 43 height 11
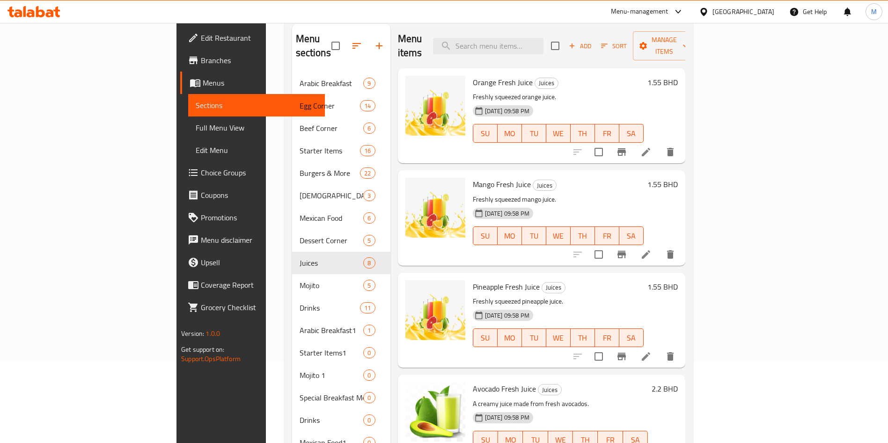
scroll to position [131, 0]
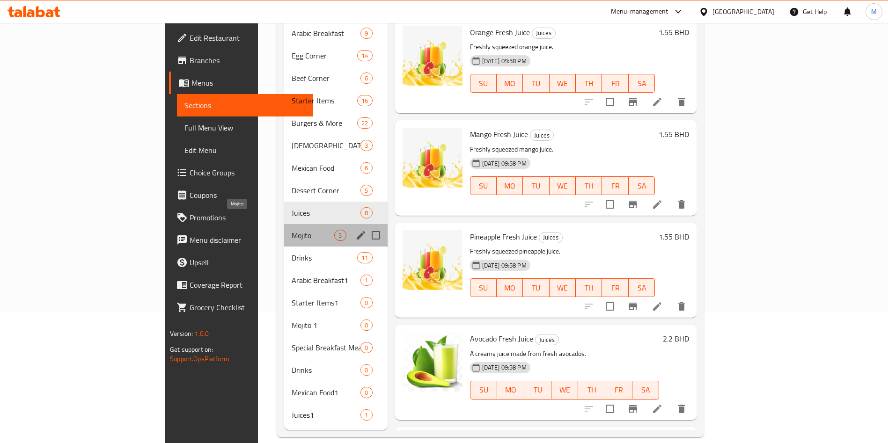
click at [292, 230] on span "Mojito" at bounding box center [313, 235] width 43 height 11
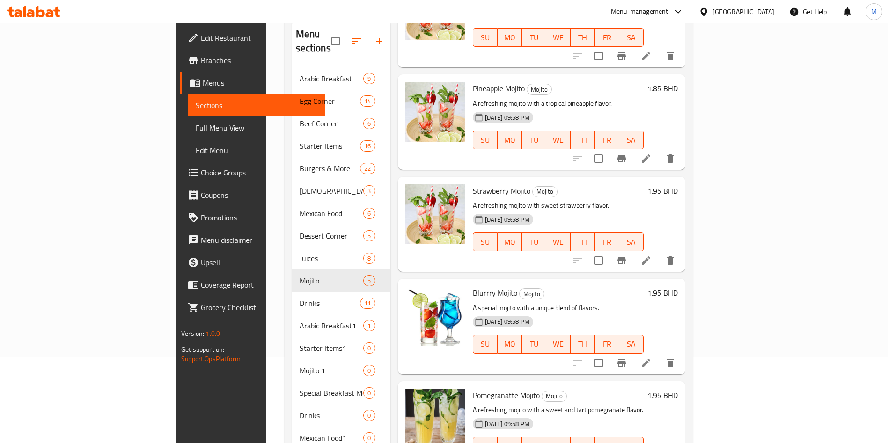
scroll to position [131, 0]
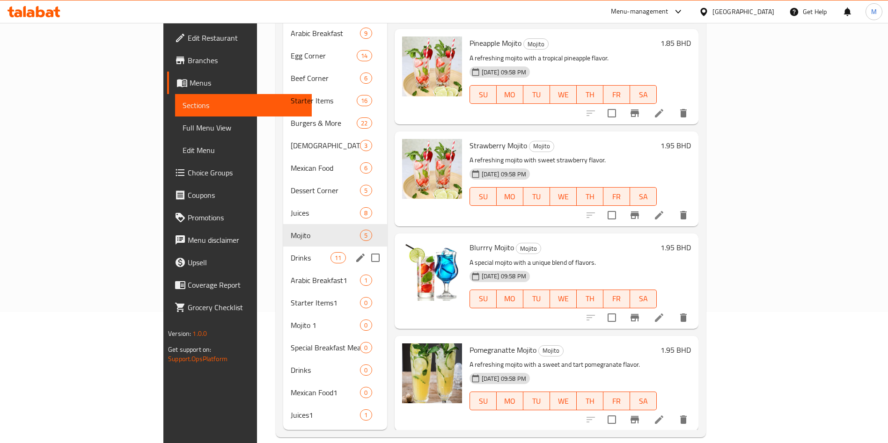
click at [283, 247] on div "Drinks 11" at bounding box center [335, 258] width 104 height 22
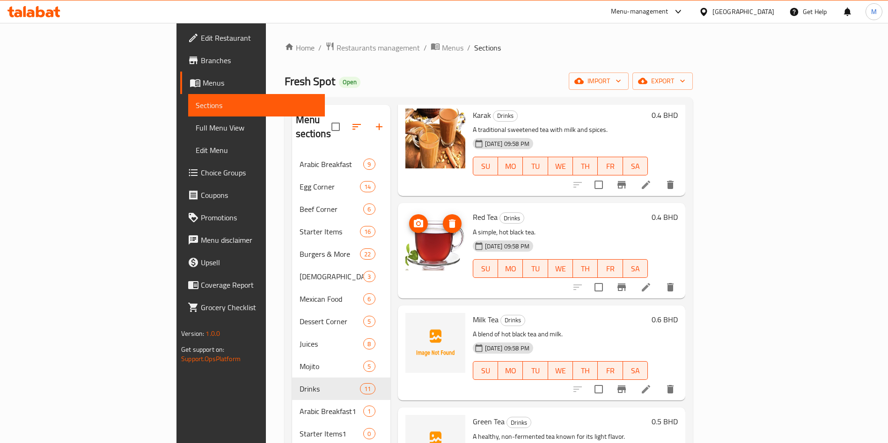
scroll to position [70, 0]
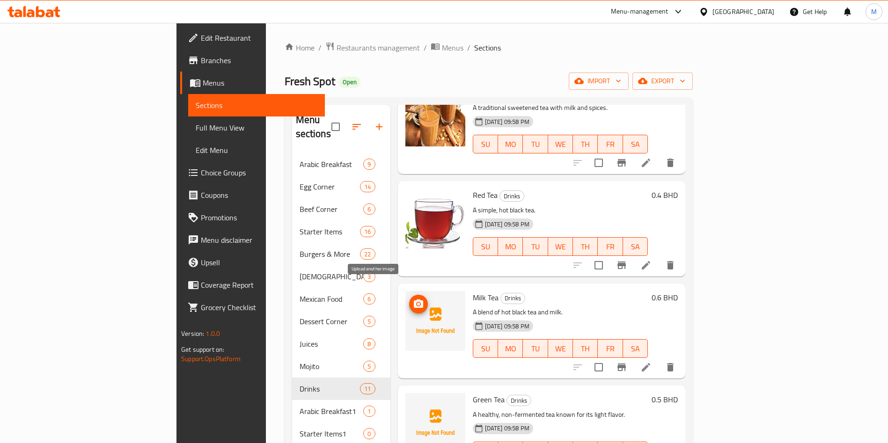
click at [414, 300] on icon "upload picture" at bounding box center [418, 304] width 9 height 8
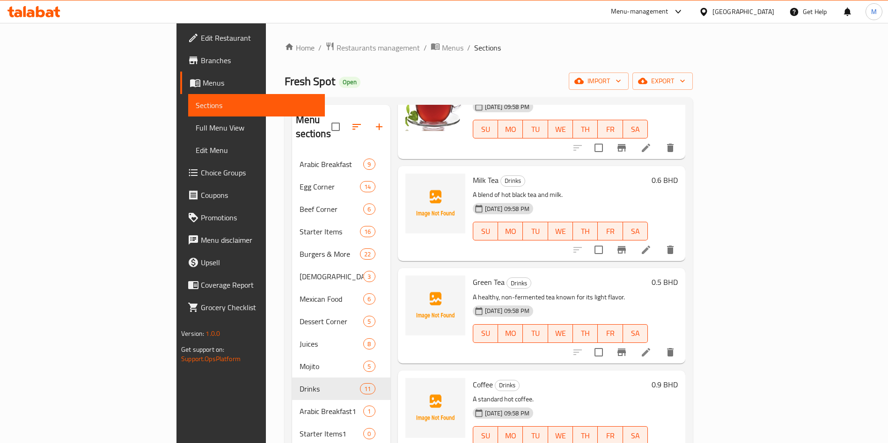
scroll to position [211, 0]
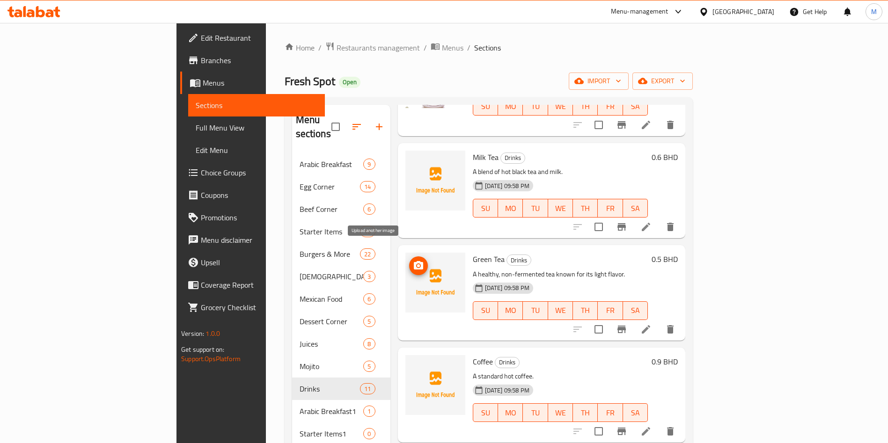
click at [409, 260] on span "upload picture" at bounding box center [418, 265] width 19 height 11
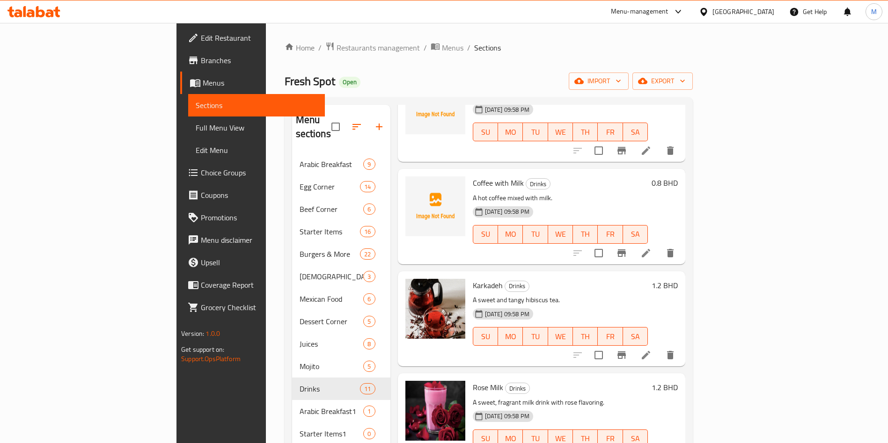
scroll to position [705, 0]
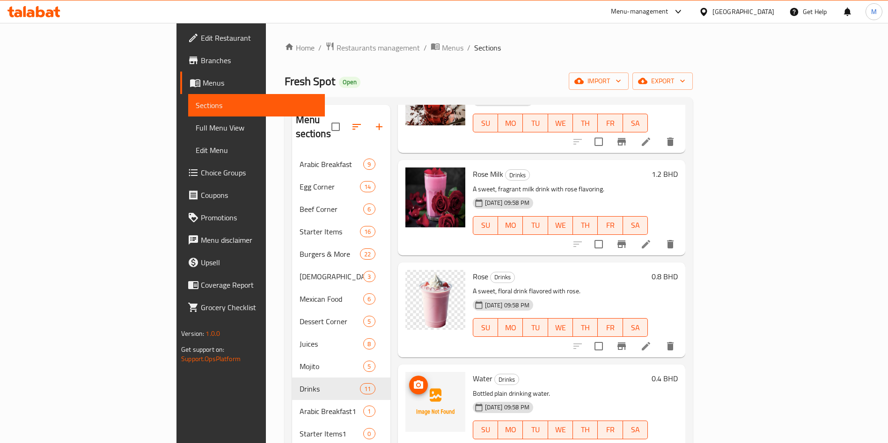
click at [414, 381] on icon "upload picture" at bounding box center [418, 385] width 9 height 8
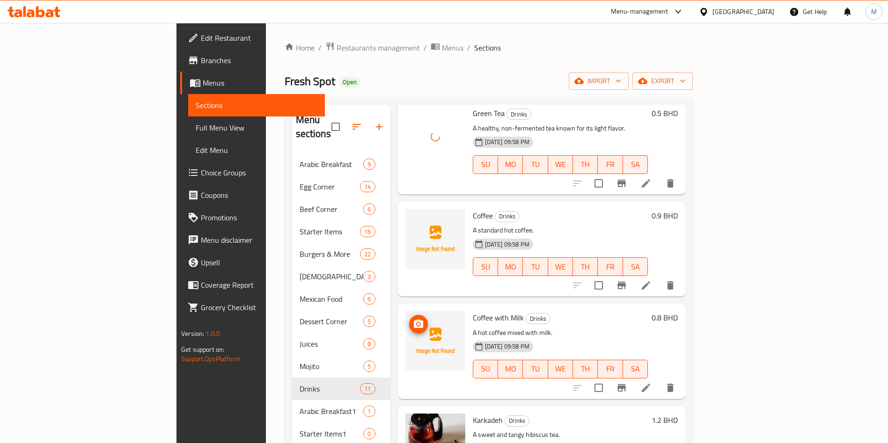
scroll to position [354, 0]
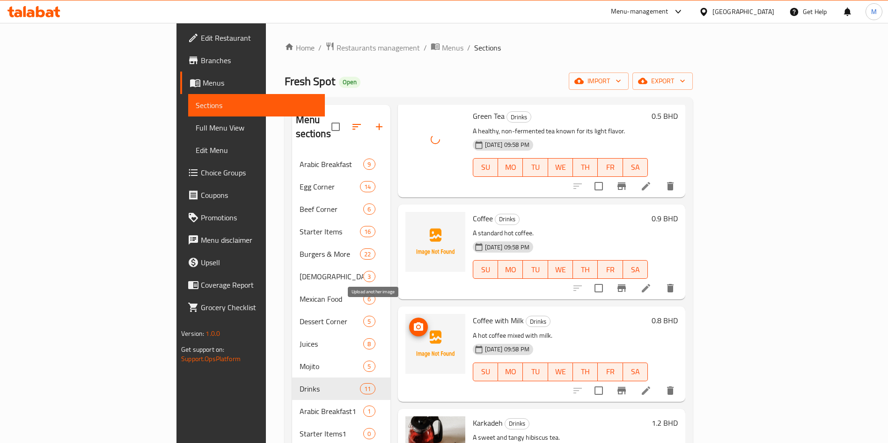
click at [414, 323] on icon "upload picture" at bounding box center [418, 327] width 9 height 8
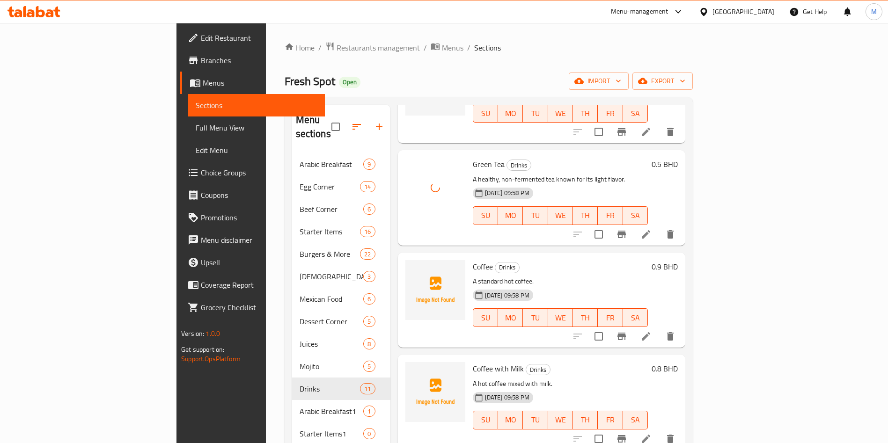
scroll to position [284, 0]
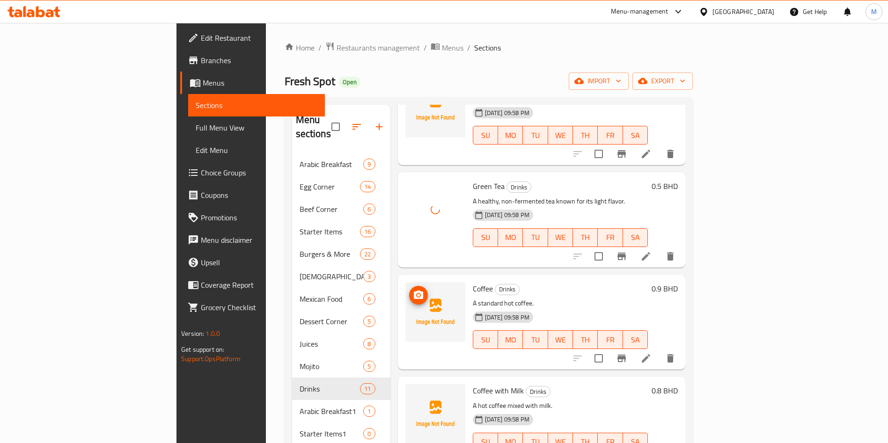
click at [409, 290] on span "upload picture" at bounding box center [418, 295] width 19 height 11
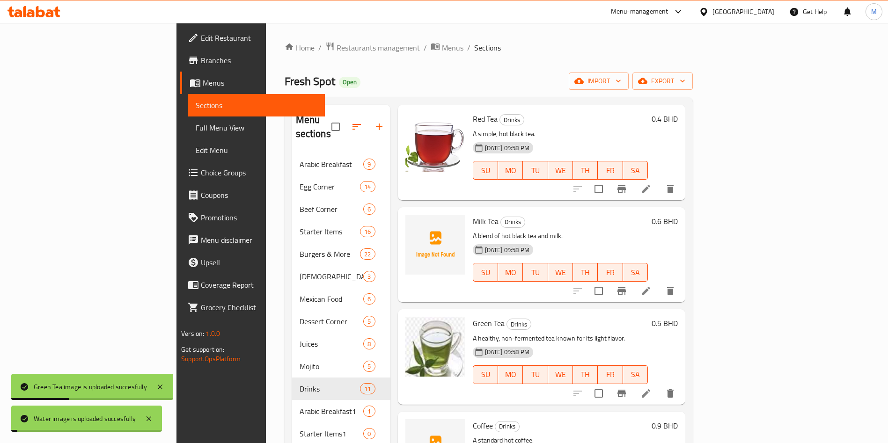
scroll to position [143, 0]
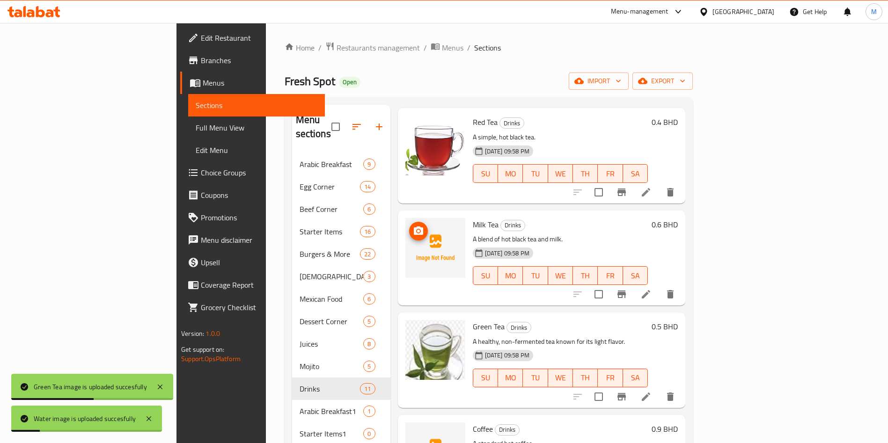
click at [409, 226] on span "upload picture" at bounding box center [418, 231] width 19 height 11
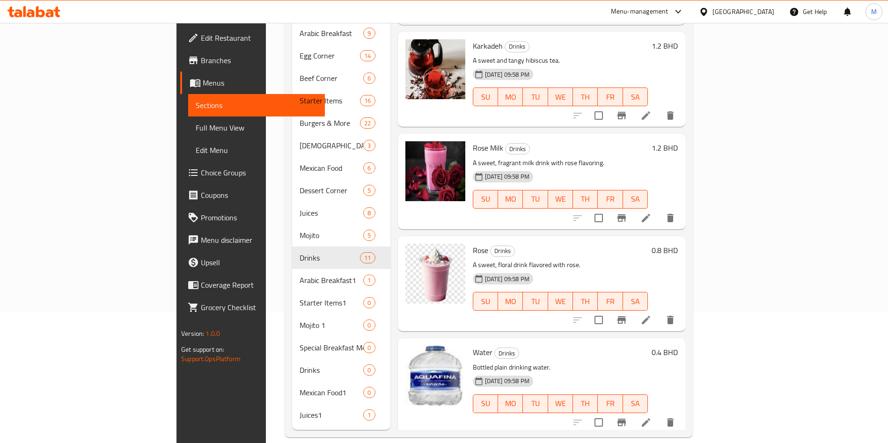
scroll to position [705, 0]
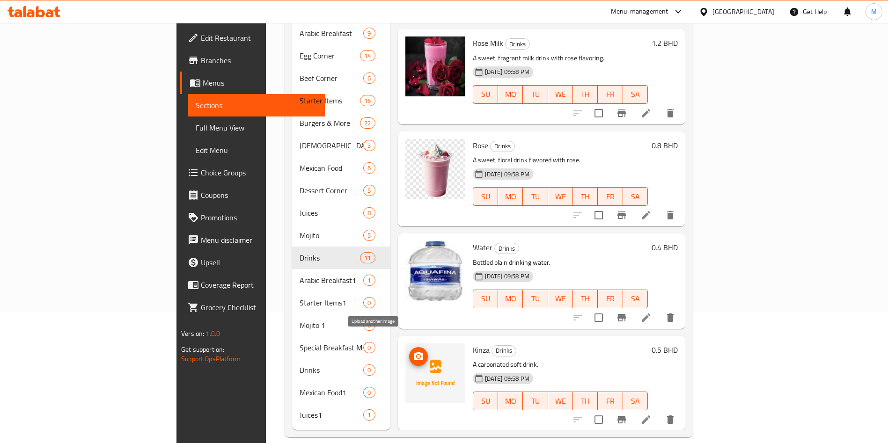
click at [413, 351] on icon "upload picture" at bounding box center [418, 356] width 11 height 11
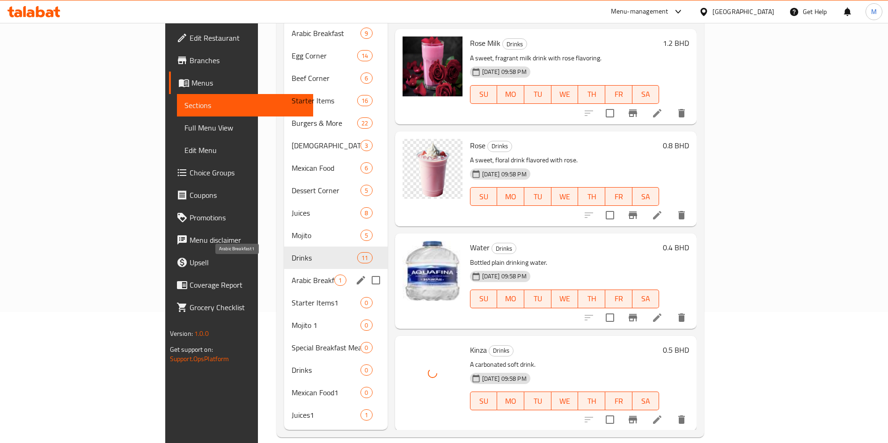
click at [292, 275] on span "Arabic Breakfast1" at bounding box center [313, 280] width 43 height 11
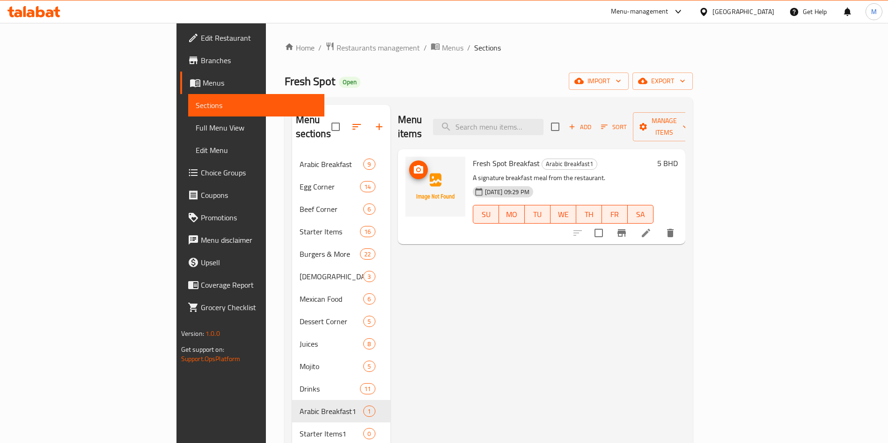
click at [414, 165] on icon "upload picture" at bounding box center [418, 169] width 9 height 8
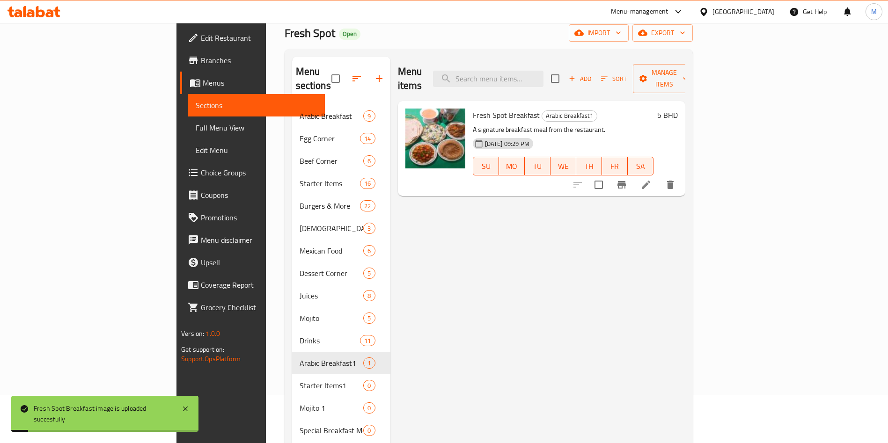
scroll to position [70, 0]
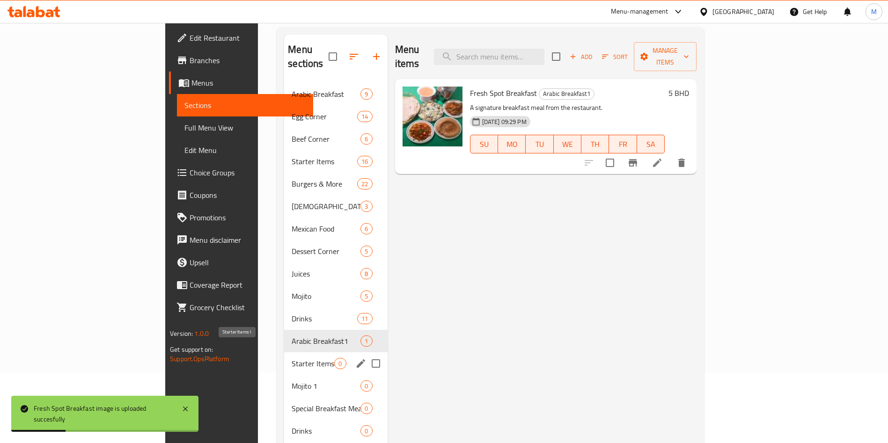
click at [292, 358] on span "Starter Items1" at bounding box center [313, 363] width 43 height 11
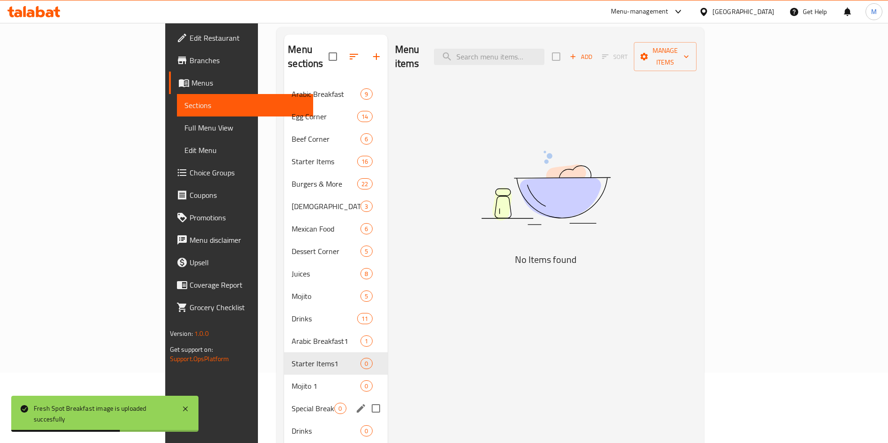
click at [292, 381] on span "Mojito 1" at bounding box center [326, 386] width 69 height 11
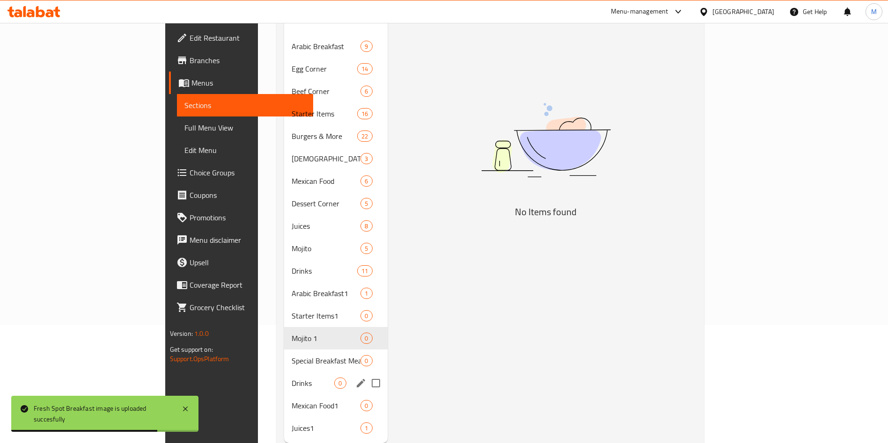
scroll to position [131, 0]
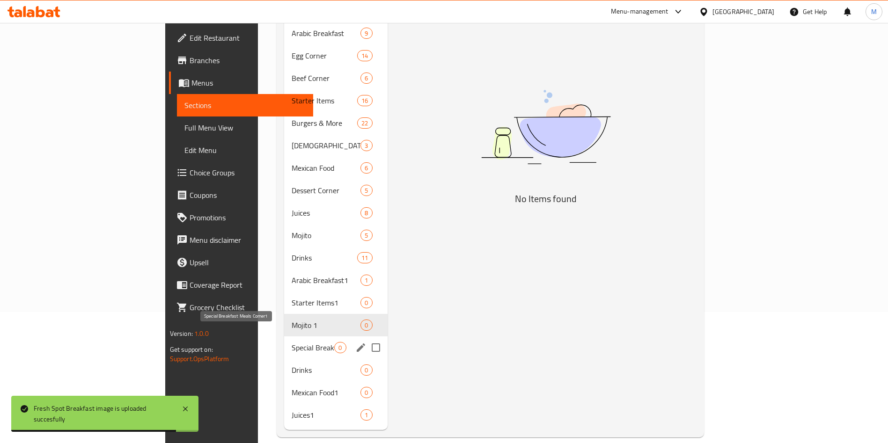
click at [292, 342] on span "Special Breakfast Meals Corner1" at bounding box center [313, 347] width 43 height 11
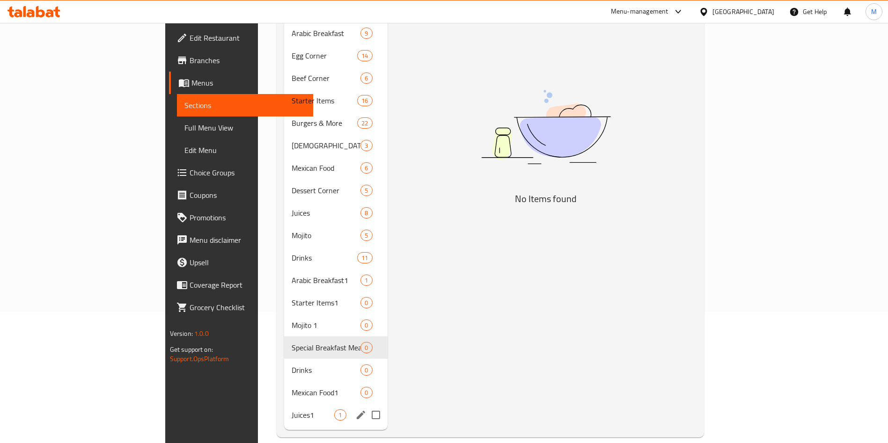
click at [292, 410] on span "Juices1" at bounding box center [313, 415] width 43 height 11
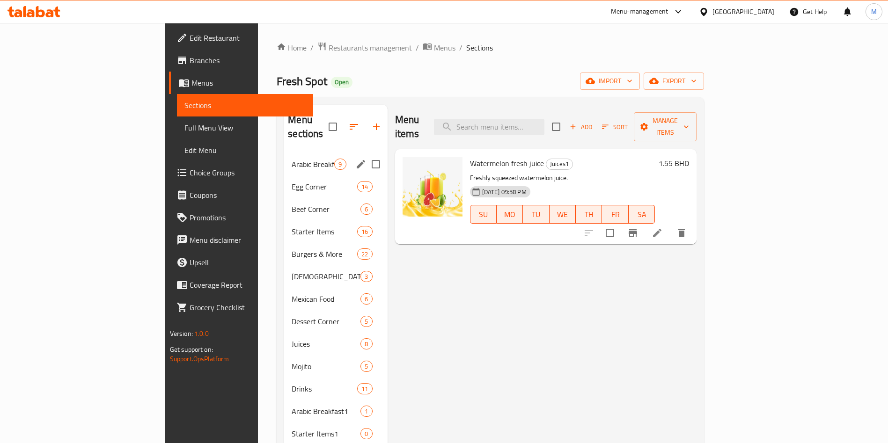
click at [292, 159] on span "Arabic Breakfast" at bounding box center [313, 164] width 43 height 11
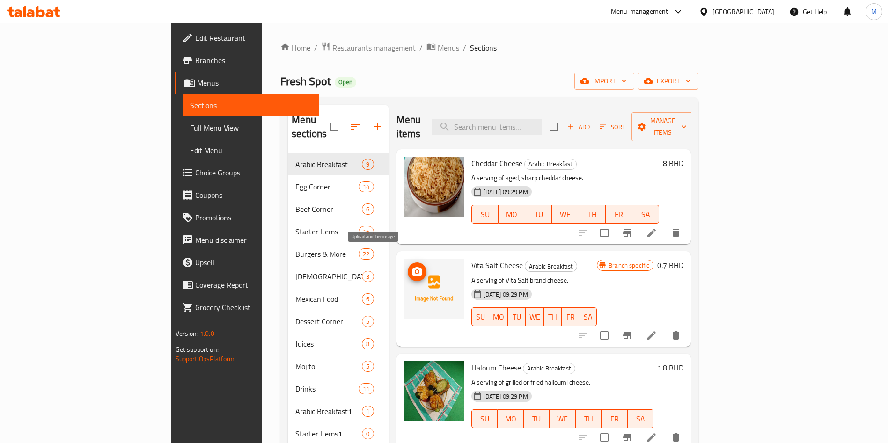
click at [408, 263] on button "upload picture" at bounding box center [417, 272] width 19 height 19
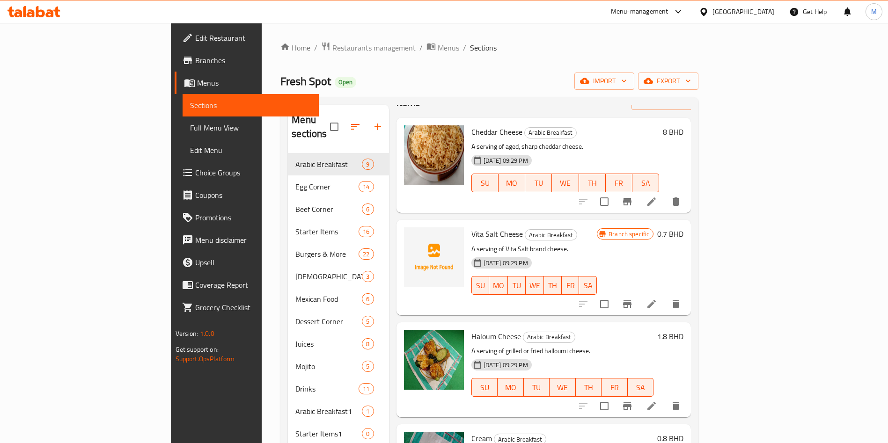
scroll to position [9, 0]
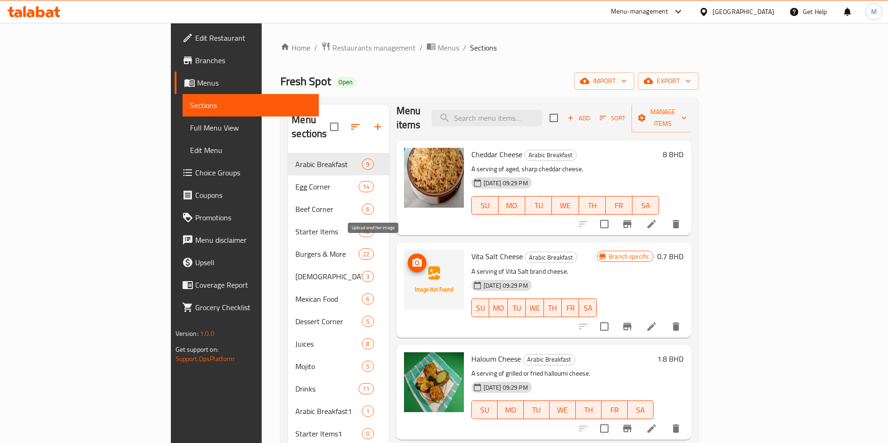
click at [413, 258] on icon "upload picture" at bounding box center [417, 262] width 9 height 8
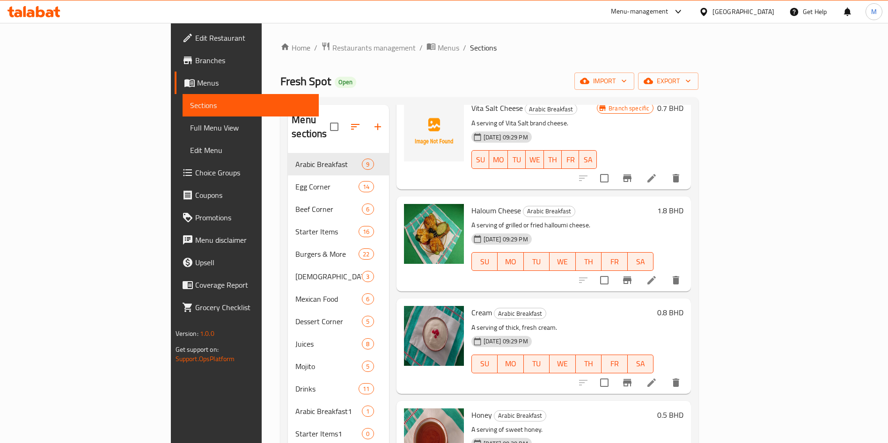
scroll to position [79, 0]
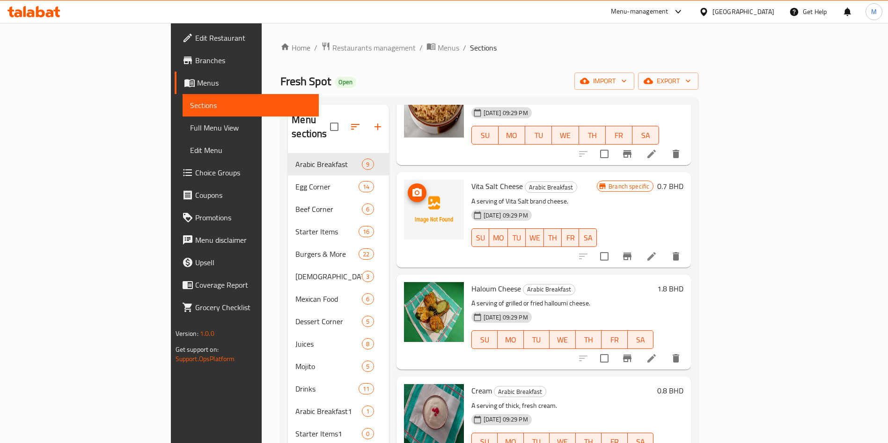
click at [413, 188] on icon "upload picture" at bounding box center [417, 192] width 9 height 8
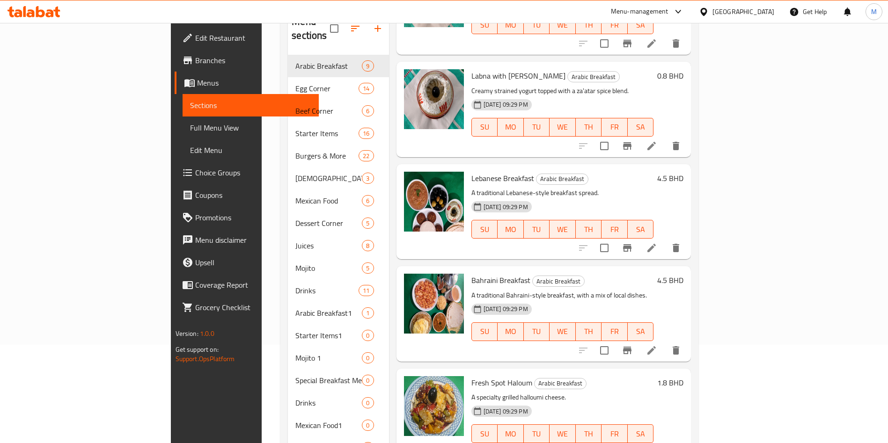
scroll to position [131, 0]
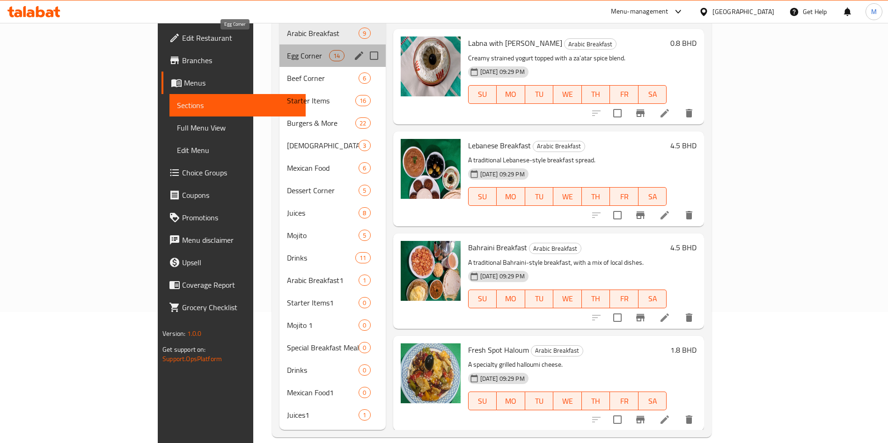
click at [287, 50] on span "Egg Corner" at bounding box center [308, 55] width 43 height 11
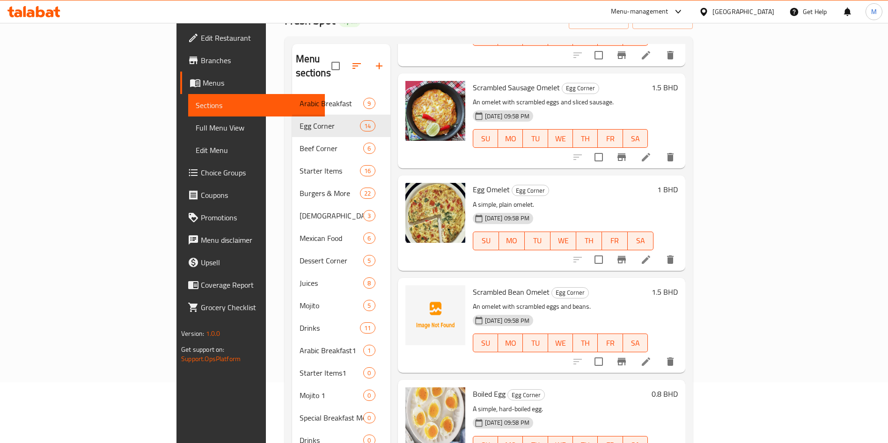
scroll to position [641, 0]
click at [409, 289] on button "upload picture" at bounding box center [418, 298] width 19 height 19
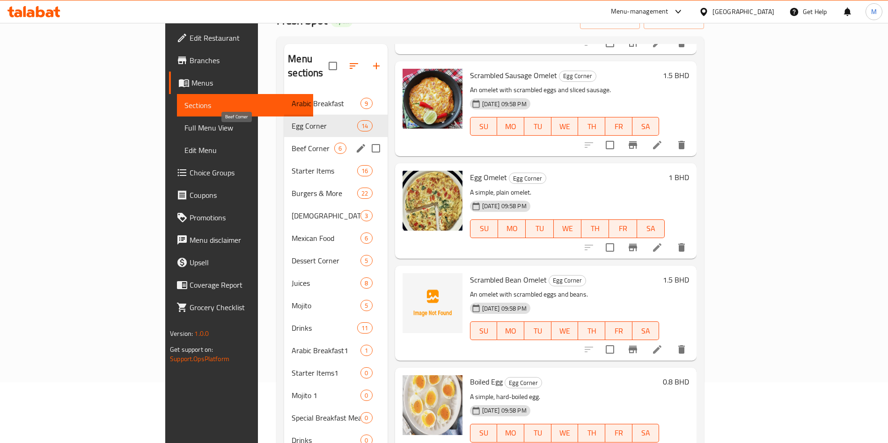
click at [292, 143] on span "Beef Corner" at bounding box center [313, 148] width 43 height 11
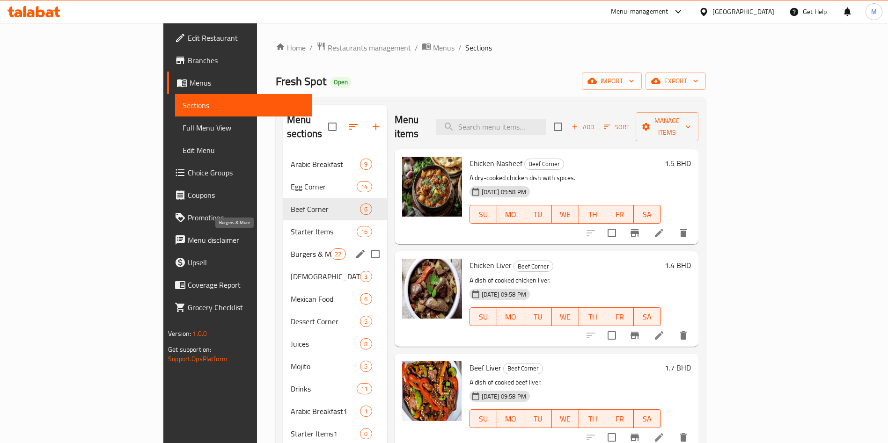
click at [283, 227] on div "Starter Items 16" at bounding box center [335, 232] width 104 height 22
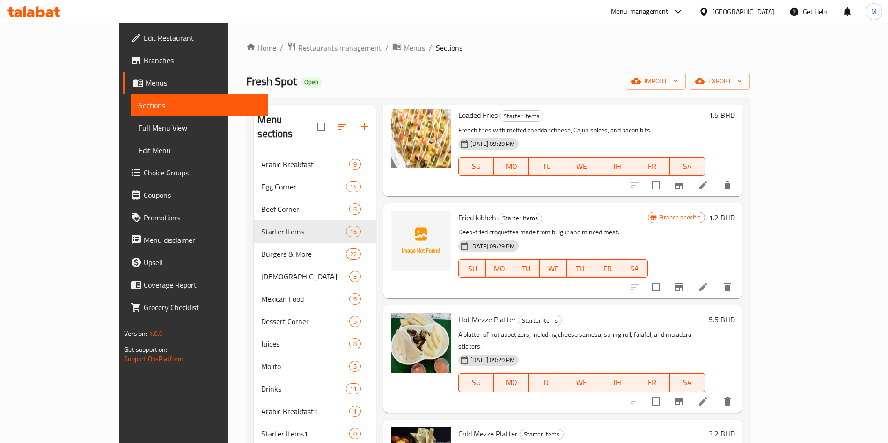
scroll to position [351, 0]
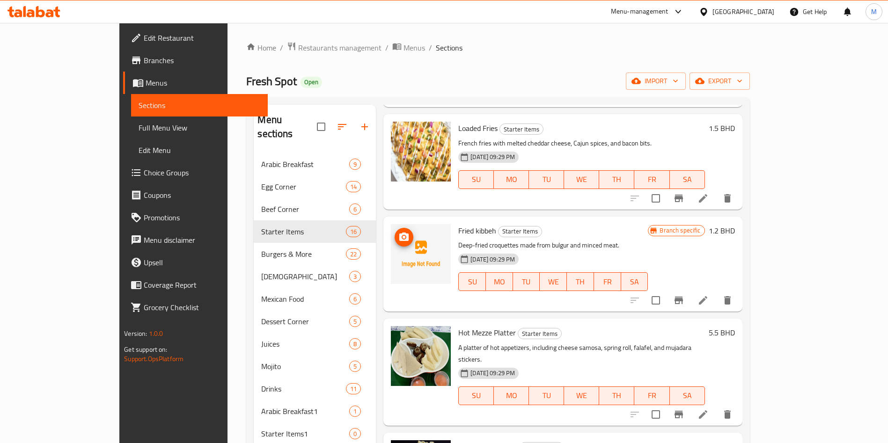
click at [399, 232] on icon "upload picture" at bounding box center [404, 237] width 11 height 11
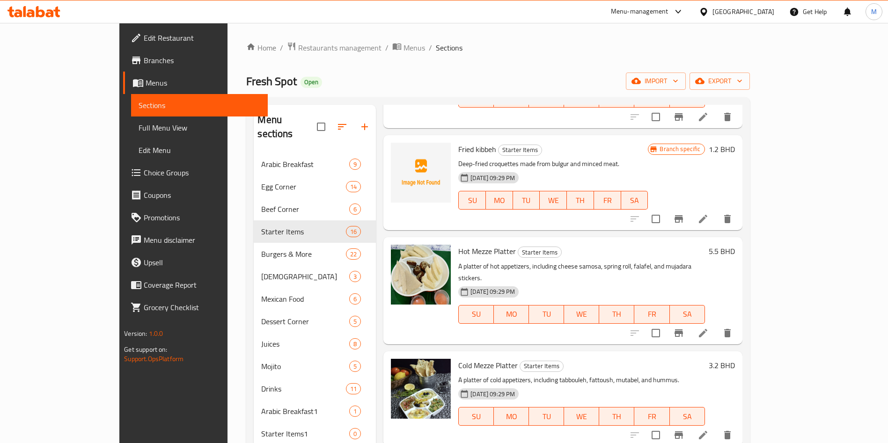
scroll to position [492, 0]
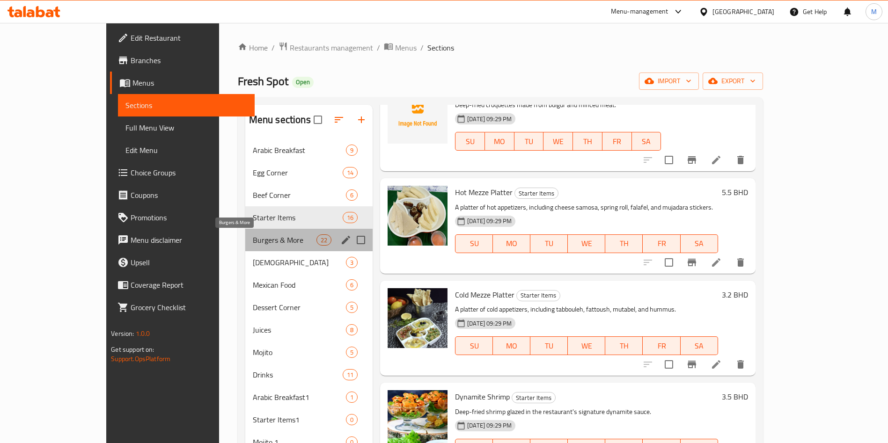
click at [253, 245] on span "Burgers & More" at bounding box center [285, 240] width 64 height 11
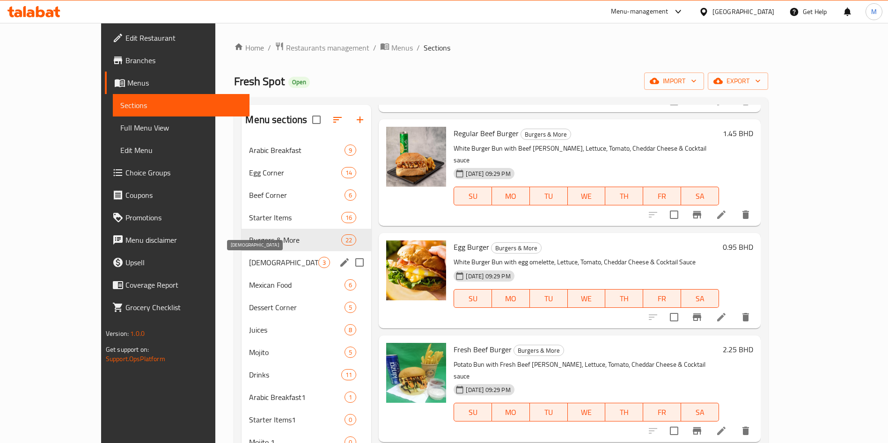
click at [249, 265] on span "Indian" at bounding box center [283, 262] width 69 height 11
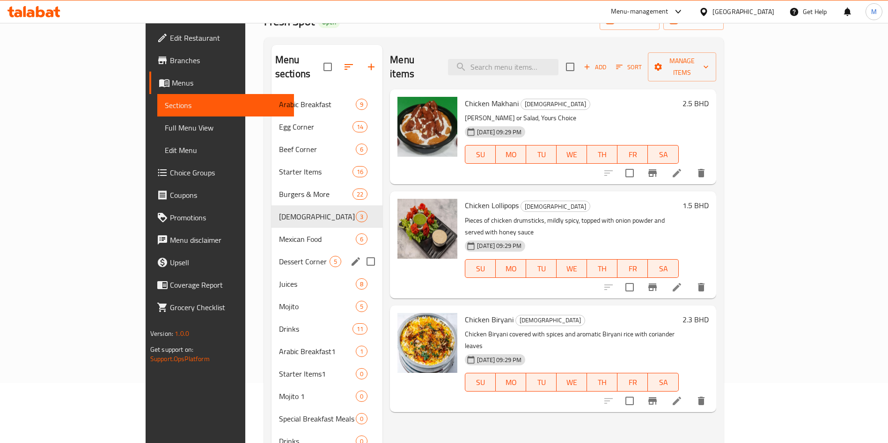
scroll to position [131, 0]
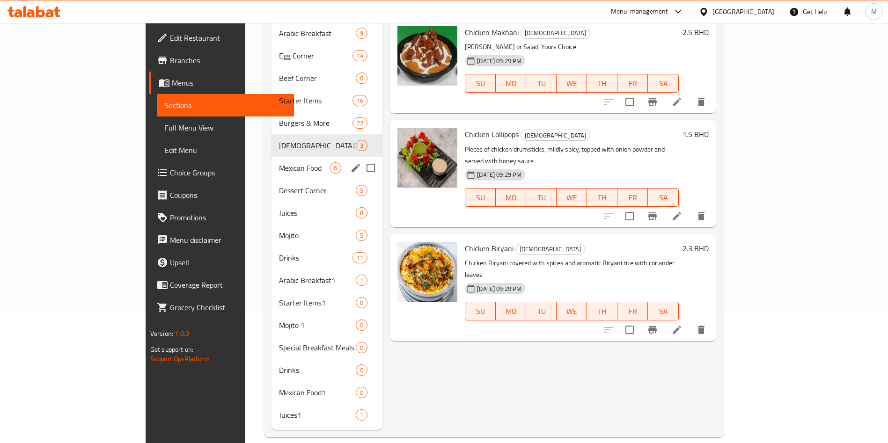
click at [272, 161] on div "Mexican Food 6" at bounding box center [327, 168] width 111 height 22
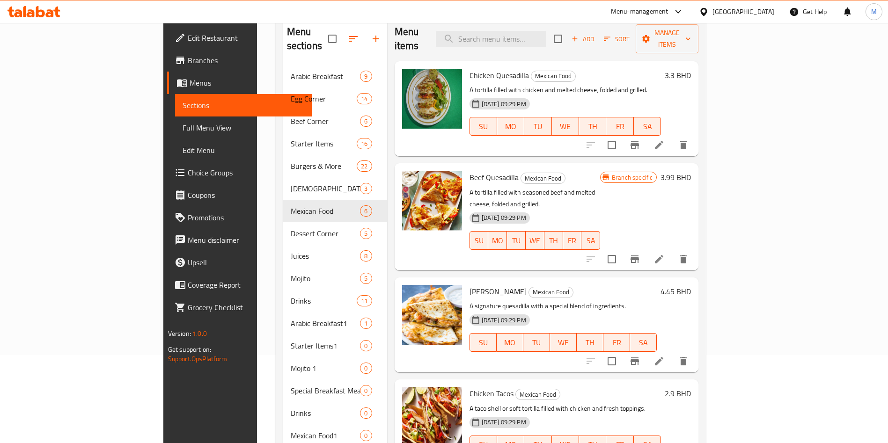
scroll to position [131, 0]
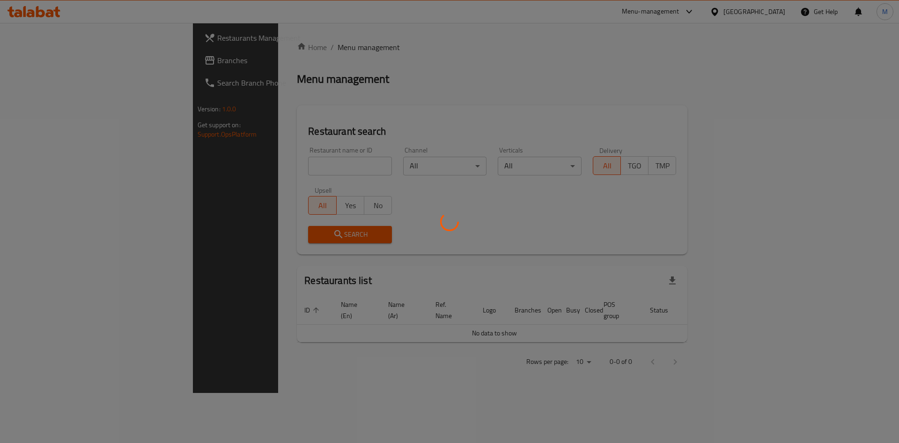
click at [264, 164] on div at bounding box center [449, 221] width 899 height 443
click at [263, 168] on div at bounding box center [449, 221] width 899 height 443
click at [262, 167] on div at bounding box center [449, 221] width 899 height 443
click at [261, 168] on div at bounding box center [449, 221] width 899 height 443
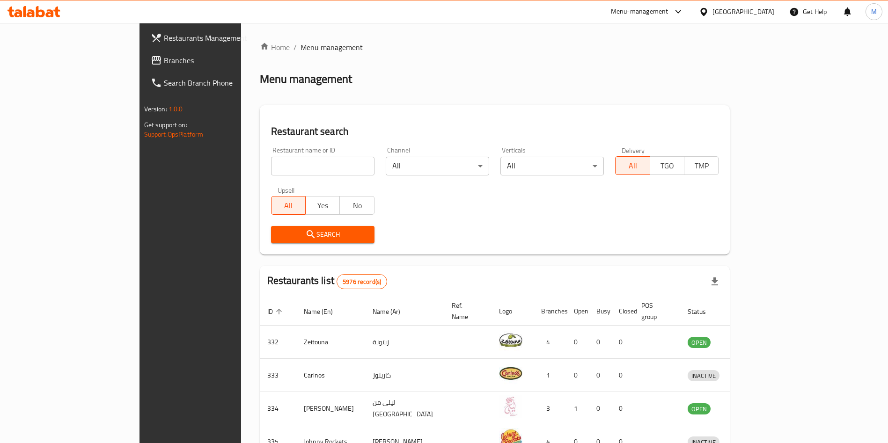
click at [266, 179] on div "Restaurant name or ID Restaurant name or ID" at bounding box center [323, 161] width 115 height 40
click at [271, 175] on input "search" at bounding box center [322, 166] width 103 height 19
paste input "3 Lines"
type input "3 Lines"
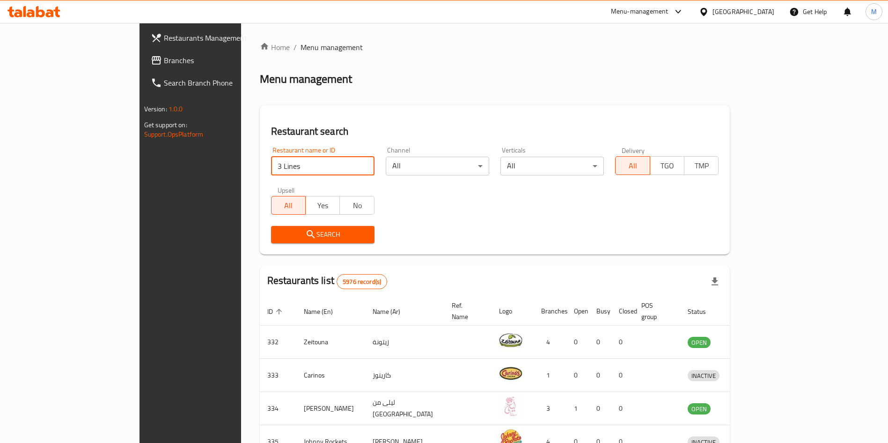
click button "Search" at bounding box center [322, 234] width 103 height 17
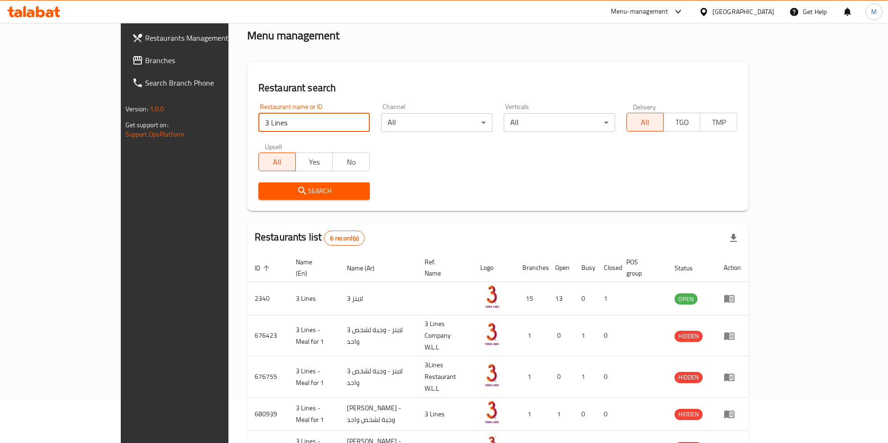
scroll to position [122, 0]
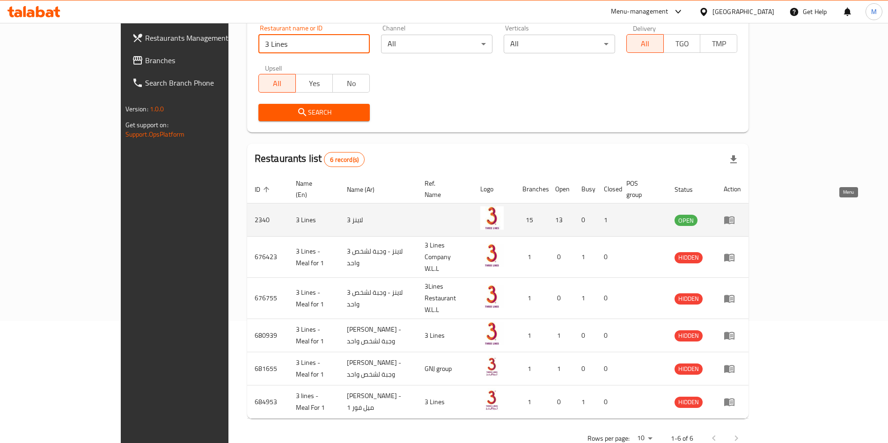
click at [741, 214] on link "enhanced table" at bounding box center [732, 219] width 17 height 11
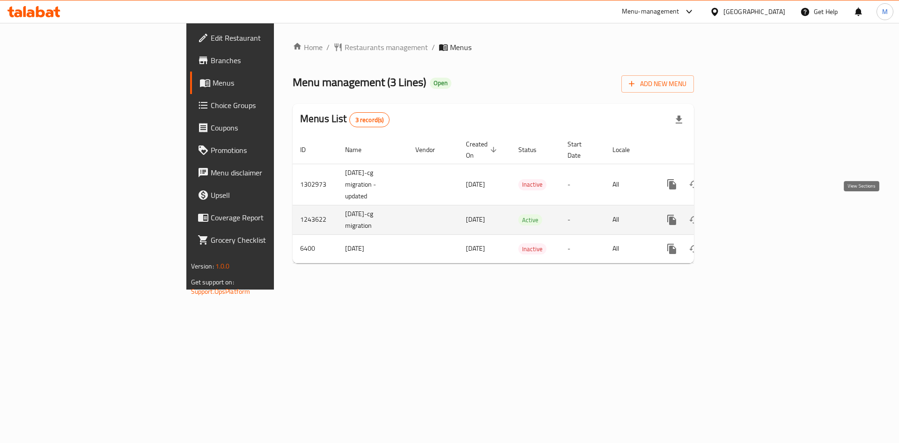
click at [745, 214] on icon "enhanced table" at bounding box center [739, 219] width 11 height 11
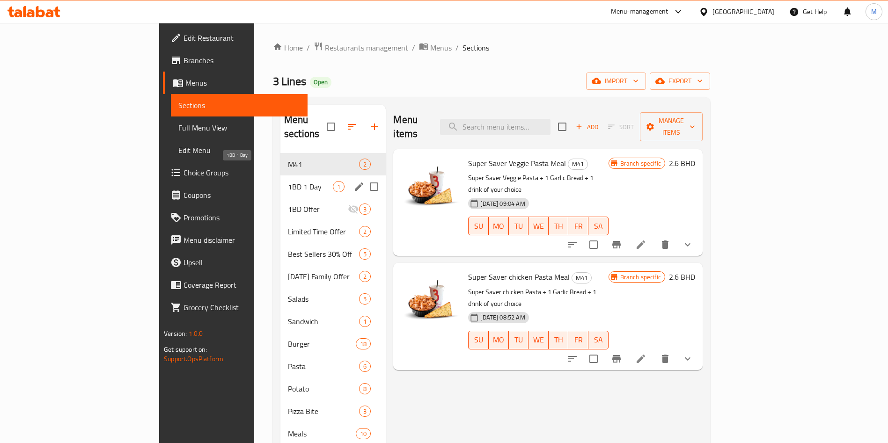
click at [288, 181] on span "1BD 1 Day" at bounding box center [310, 186] width 45 height 11
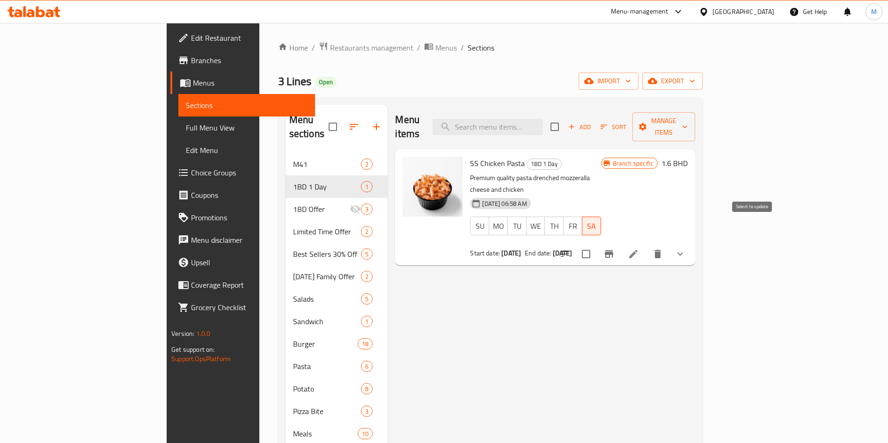
click at [596, 244] on input "checkbox" at bounding box center [586, 254] width 20 height 20
checkbox input "true"
click at [688, 121] on span "Manage items" at bounding box center [664, 126] width 48 height 23
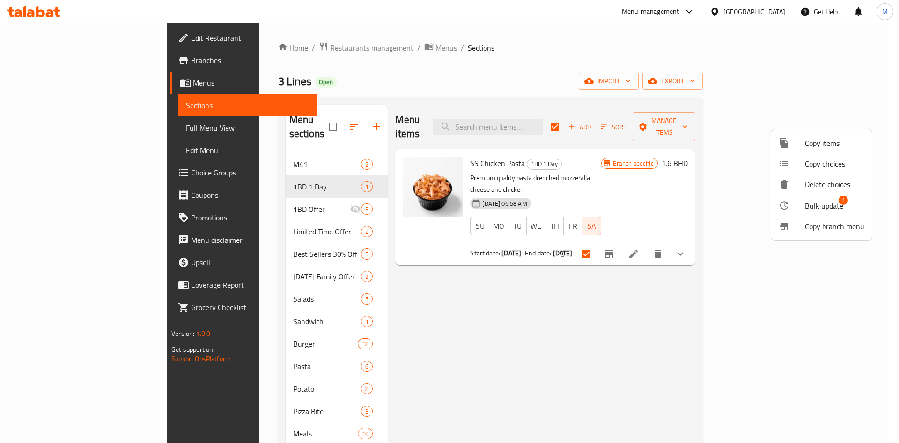
click at [816, 201] on span "Bulk update" at bounding box center [824, 205] width 38 height 11
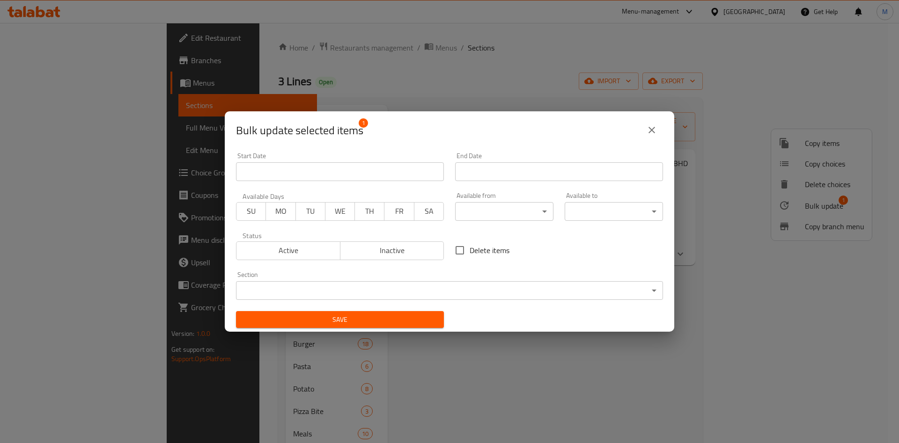
click at [342, 211] on span "WE" at bounding box center [340, 212] width 22 height 14
click at [297, 250] on span "Active" at bounding box center [288, 251] width 96 height 14
click at [315, 244] on span "Active" at bounding box center [288, 251] width 96 height 14
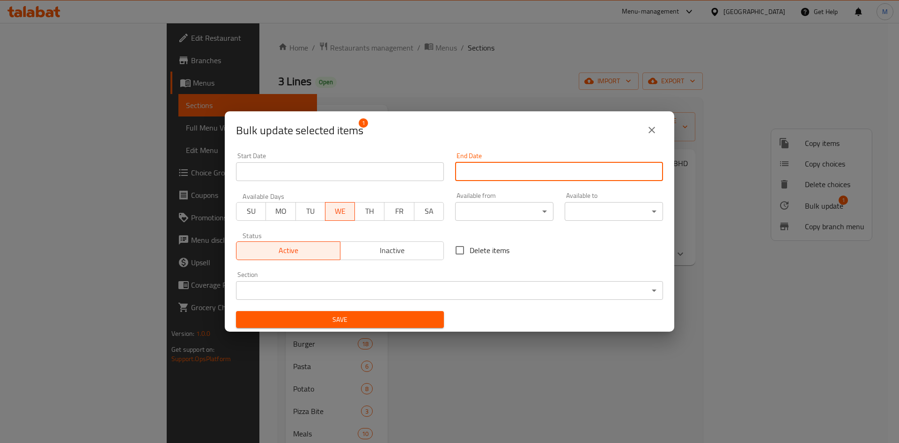
click at [506, 176] on input "Start Date" at bounding box center [559, 171] width 208 height 19
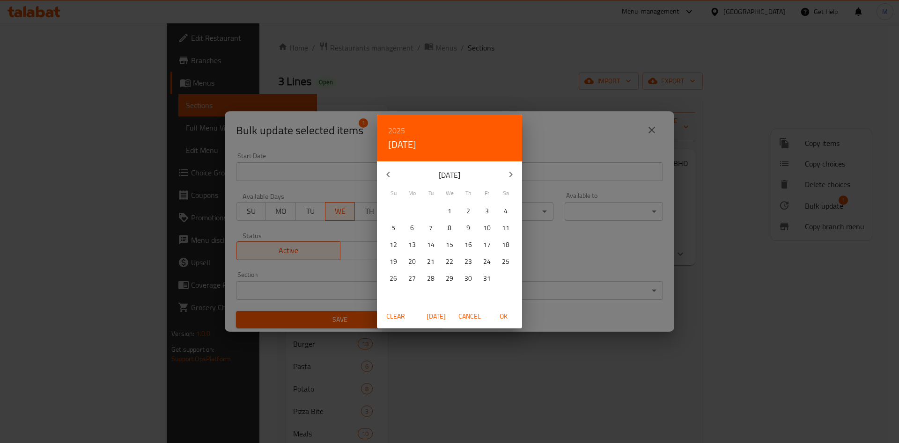
click at [390, 166] on button "button" at bounding box center [388, 174] width 22 height 22
click at [513, 175] on icon "button" at bounding box center [510, 174] width 11 height 11
click at [452, 211] on span "3" at bounding box center [449, 212] width 17 height 12
click at [503, 311] on span "OK" at bounding box center [503, 317] width 22 height 12
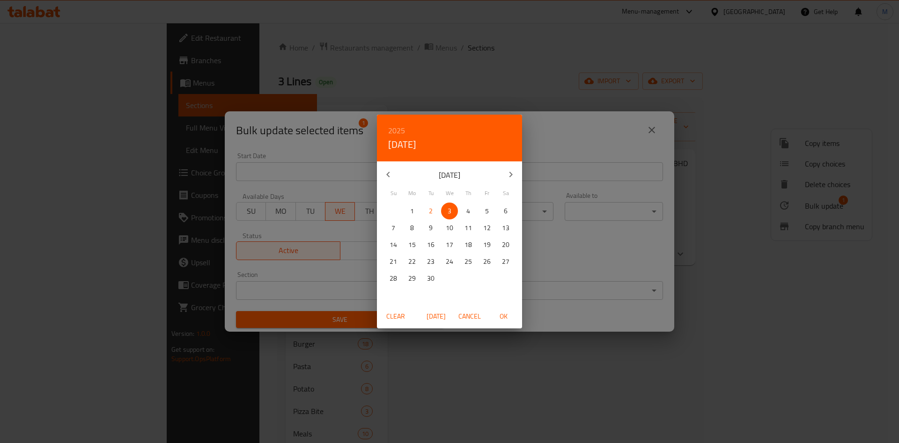
type input "03-09-2025"
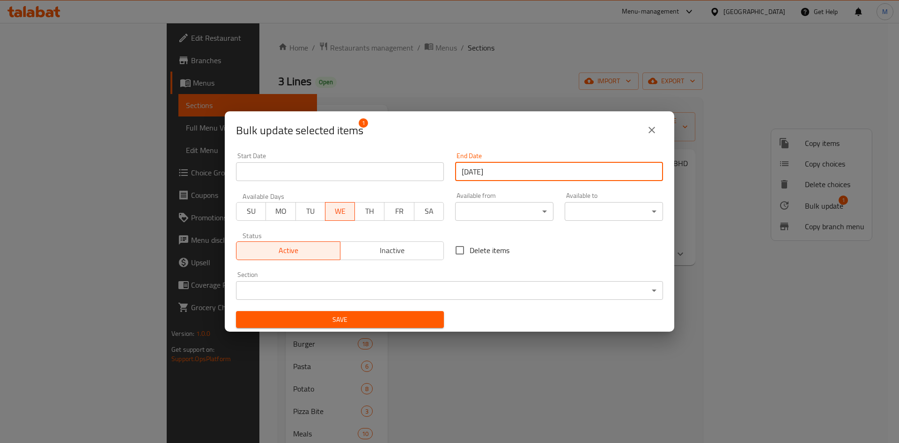
click at [399, 333] on div "Bulk update selected items 1 Start Date Start Date End Date 03-09-2025 End Date…" at bounding box center [449, 221] width 899 height 443
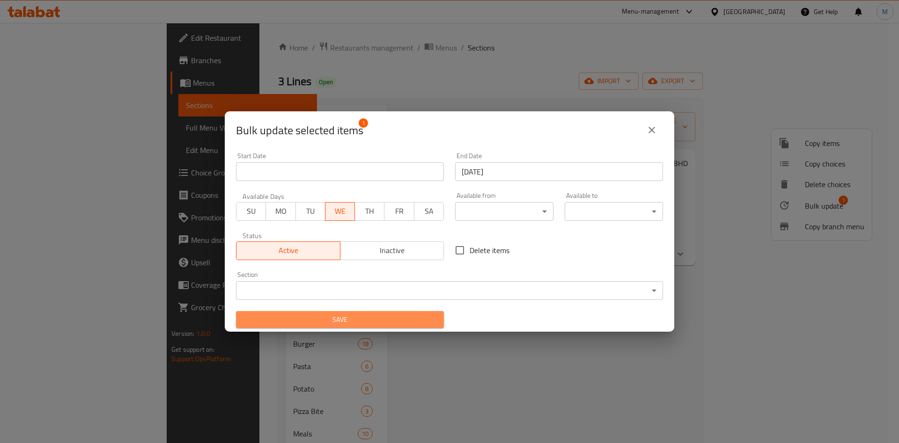
click at [395, 321] on span "Save" at bounding box center [340, 320] width 193 height 12
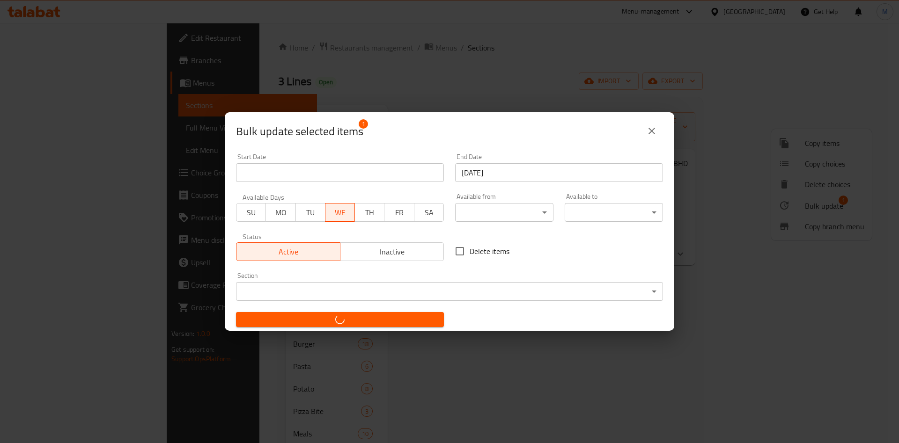
checkbox input "false"
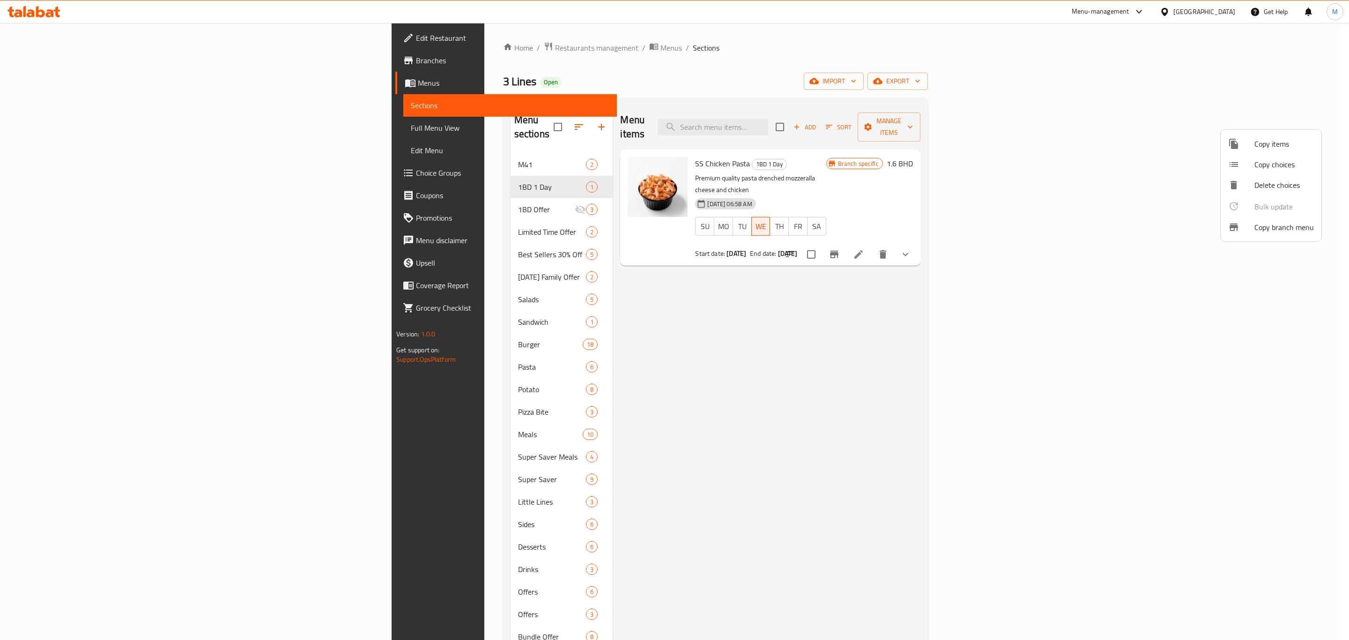
click at [67, 59] on div at bounding box center [674, 320] width 1349 height 640
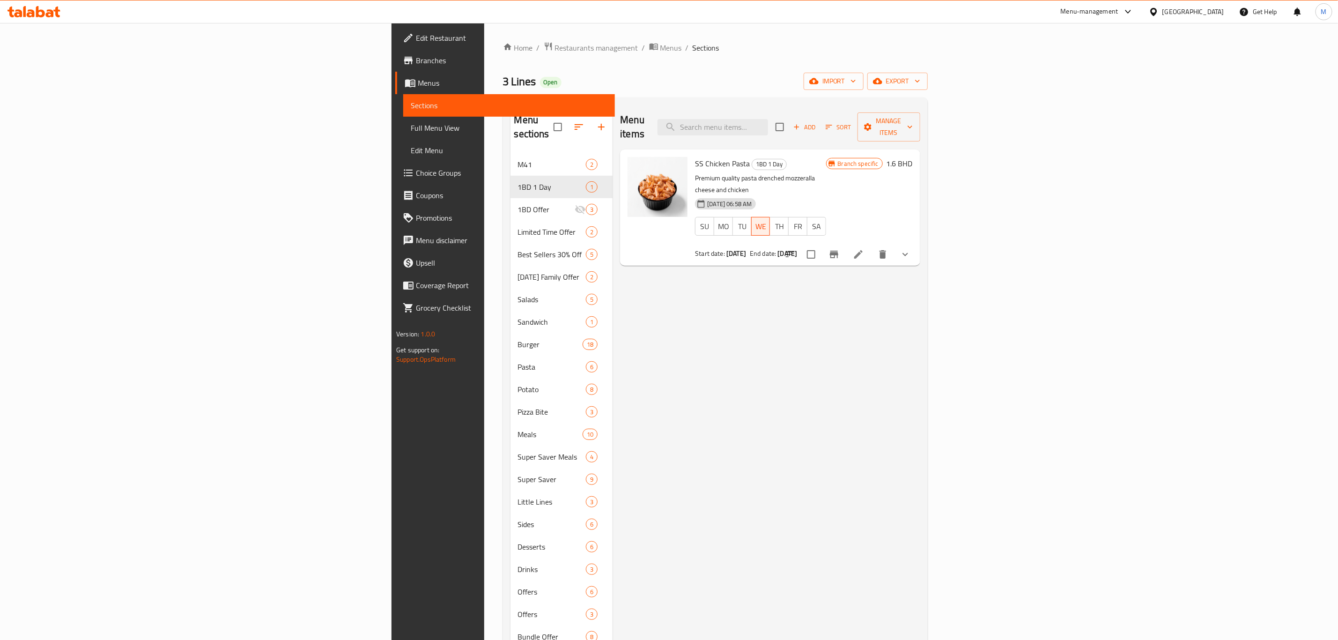
click at [416, 59] on span "Branches" at bounding box center [512, 60] width 192 height 11
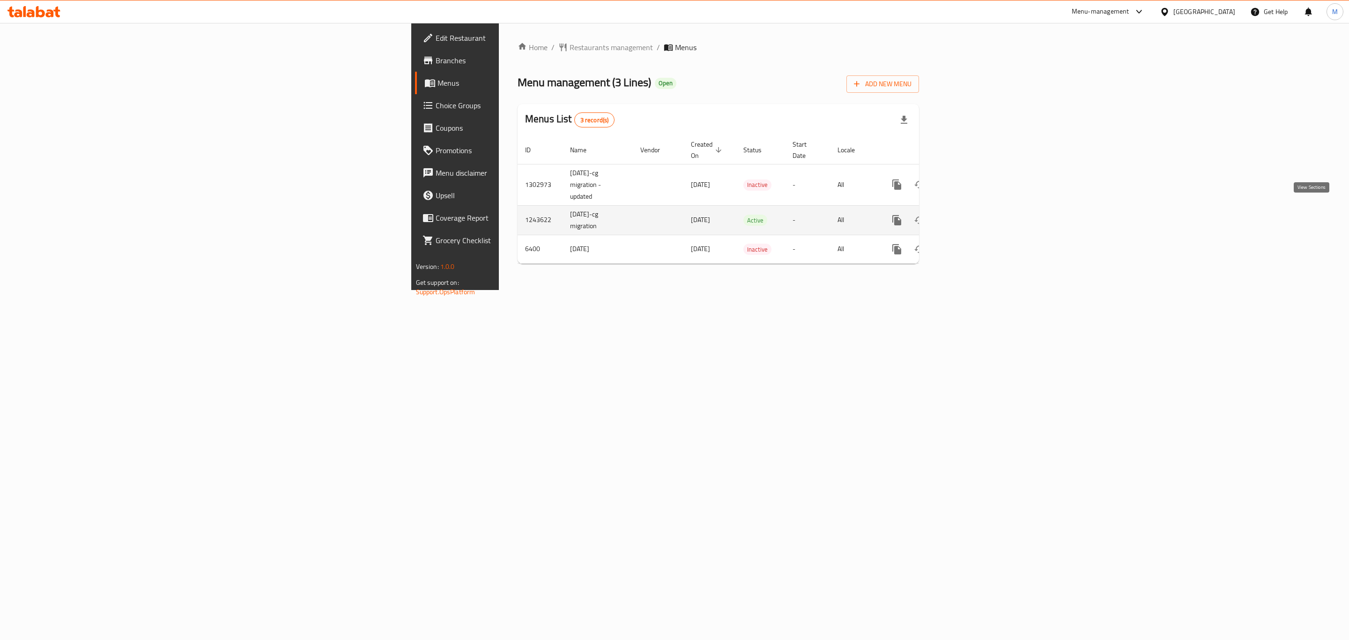
click at [968, 216] on icon "enhanced table" at bounding box center [964, 220] width 8 height 8
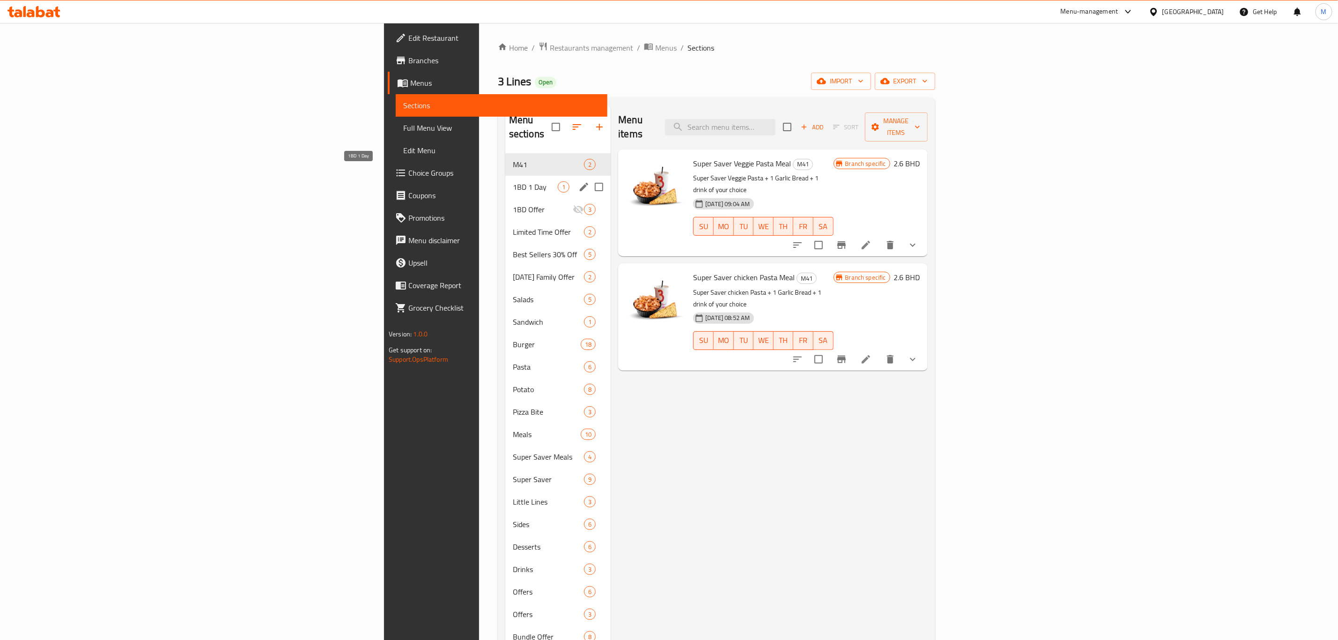
click at [513, 181] on span "1BD 1 Day" at bounding box center [535, 186] width 45 height 11
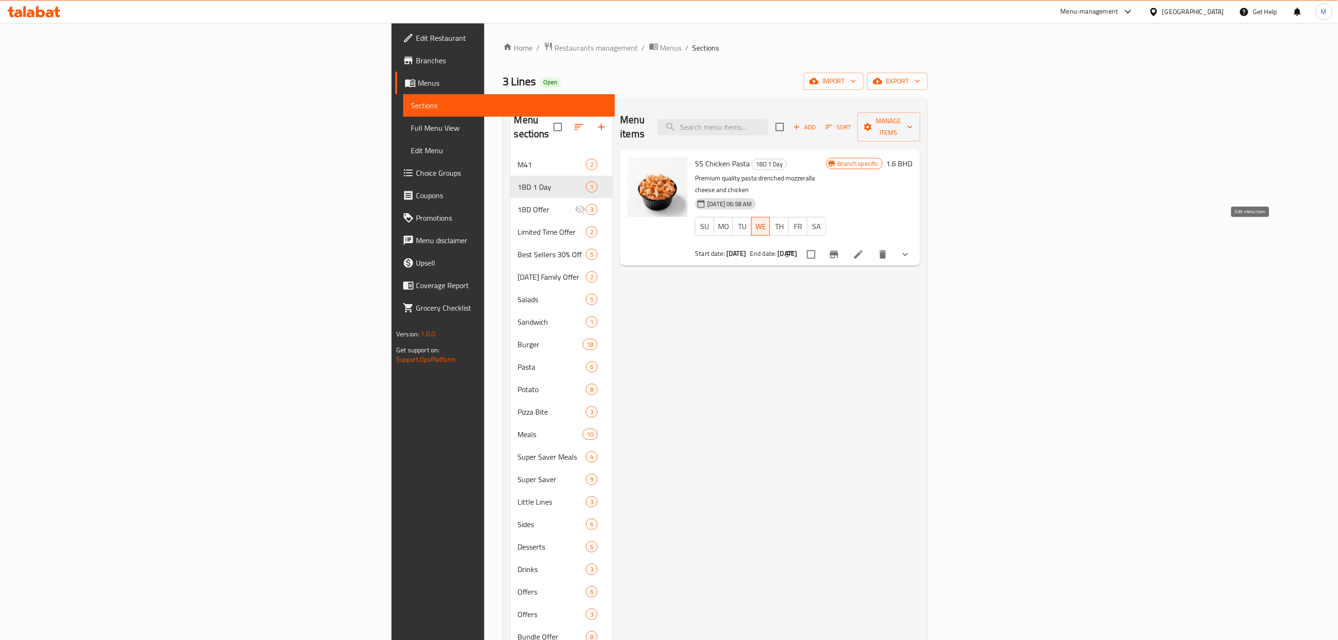
click at [864, 249] on icon at bounding box center [858, 254] width 11 height 11
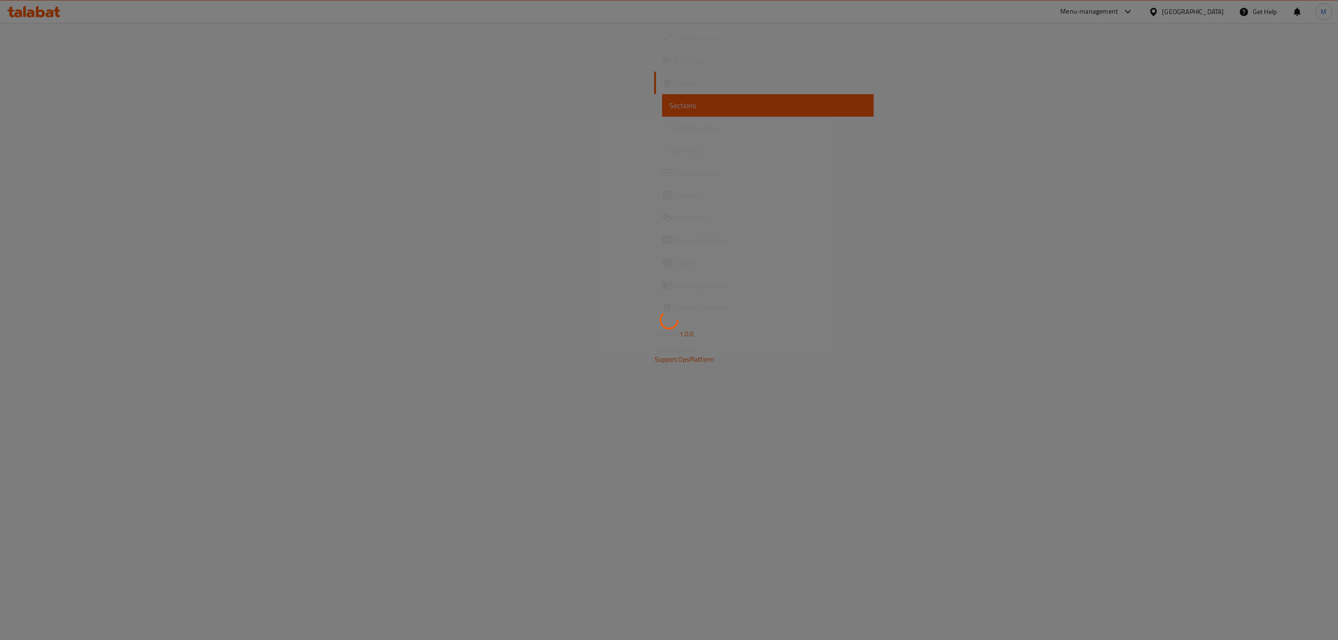
click at [1253, 225] on div at bounding box center [669, 320] width 1338 height 640
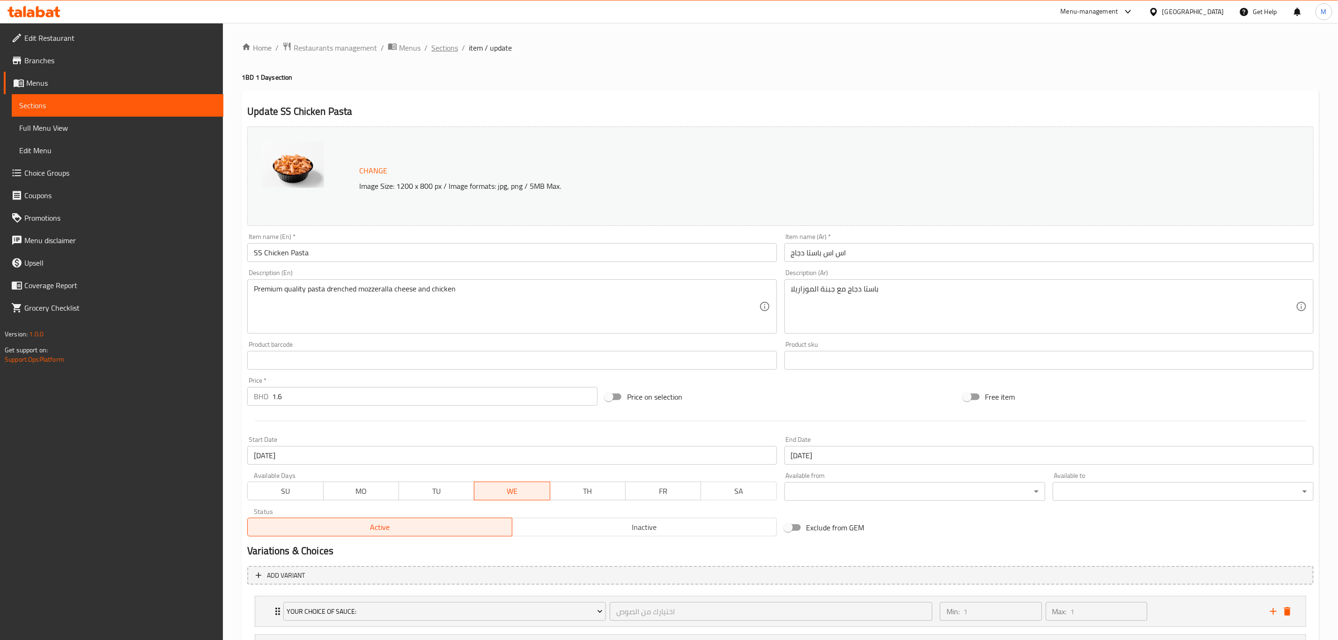
click at [454, 46] on span "Sections" at bounding box center [444, 47] width 27 height 11
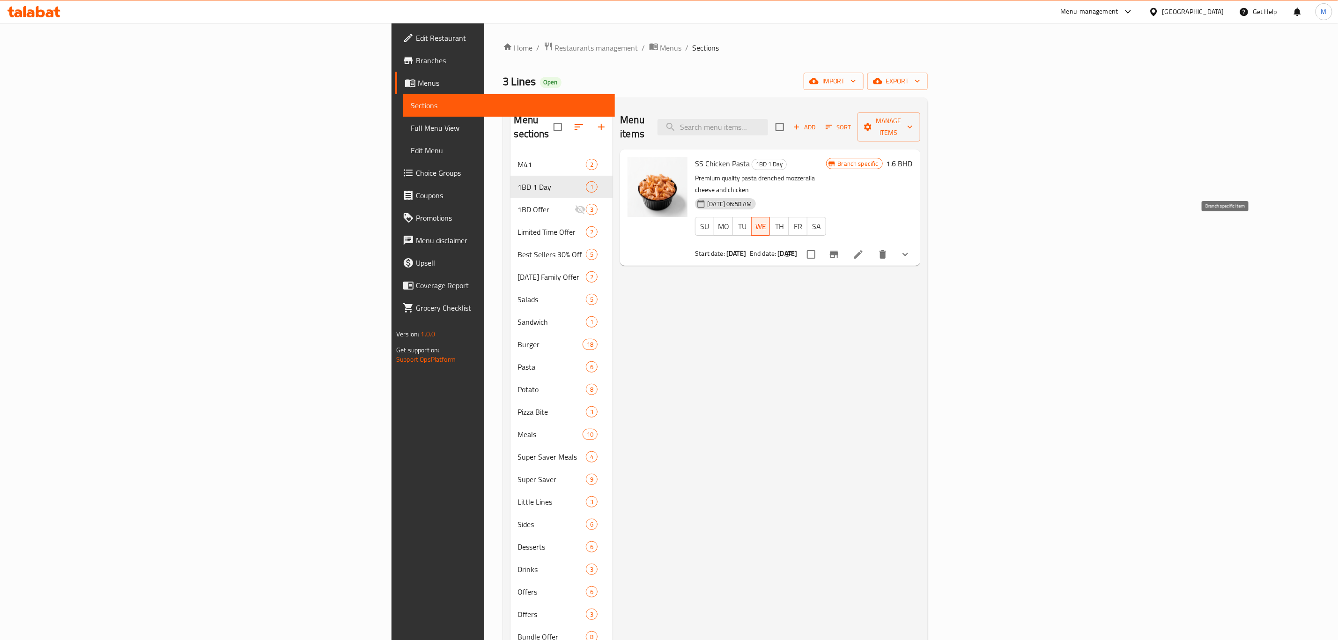
click at [840, 249] on icon "Branch-specific-item" at bounding box center [833, 254] width 11 height 11
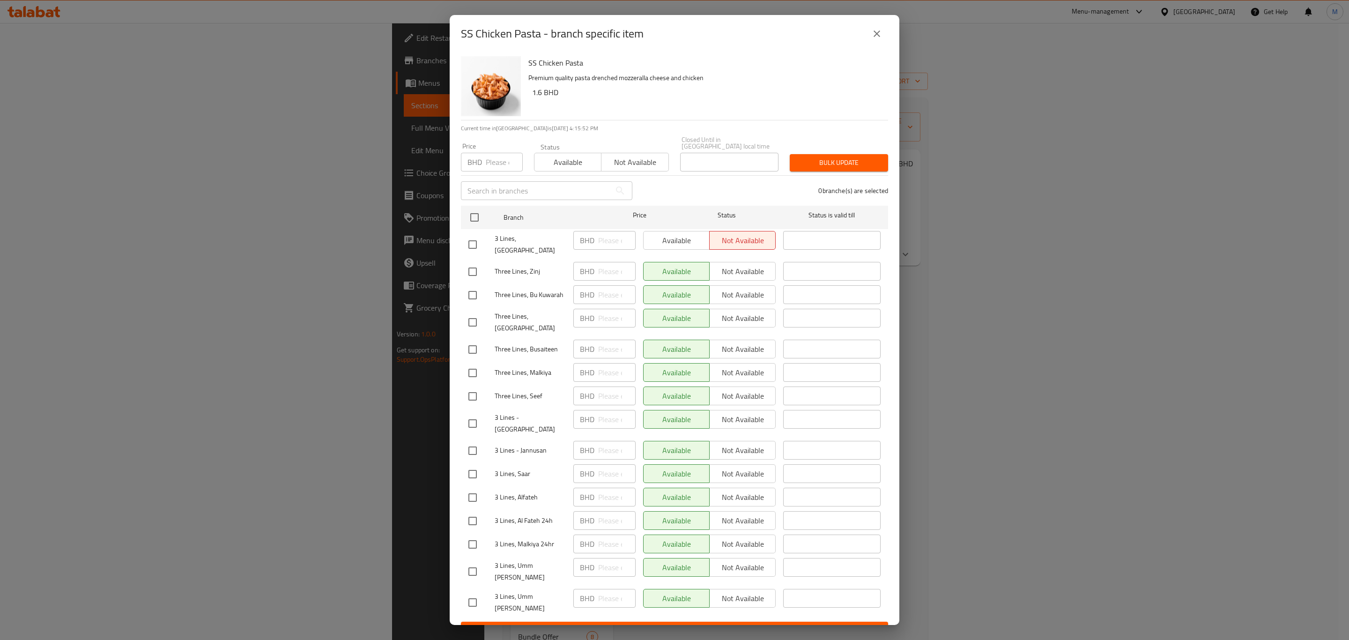
click at [898, 68] on div "SS Chicken Pasta Premium quality pasta drenched mozzeralla cheese and chicken 1…" at bounding box center [675, 338] width 450 height 572
click at [884, 45] on button "close" at bounding box center [876, 33] width 22 height 22
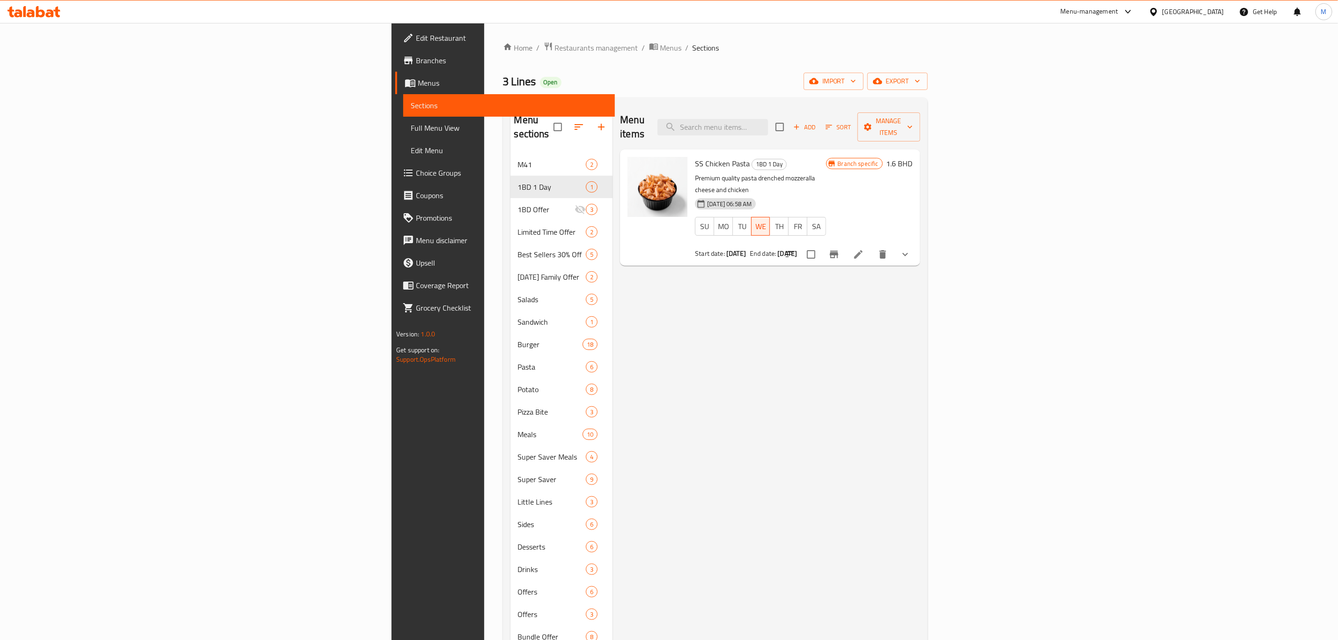
click at [840, 249] on icon "Branch-specific-item" at bounding box center [833, 254] width 11 height 11
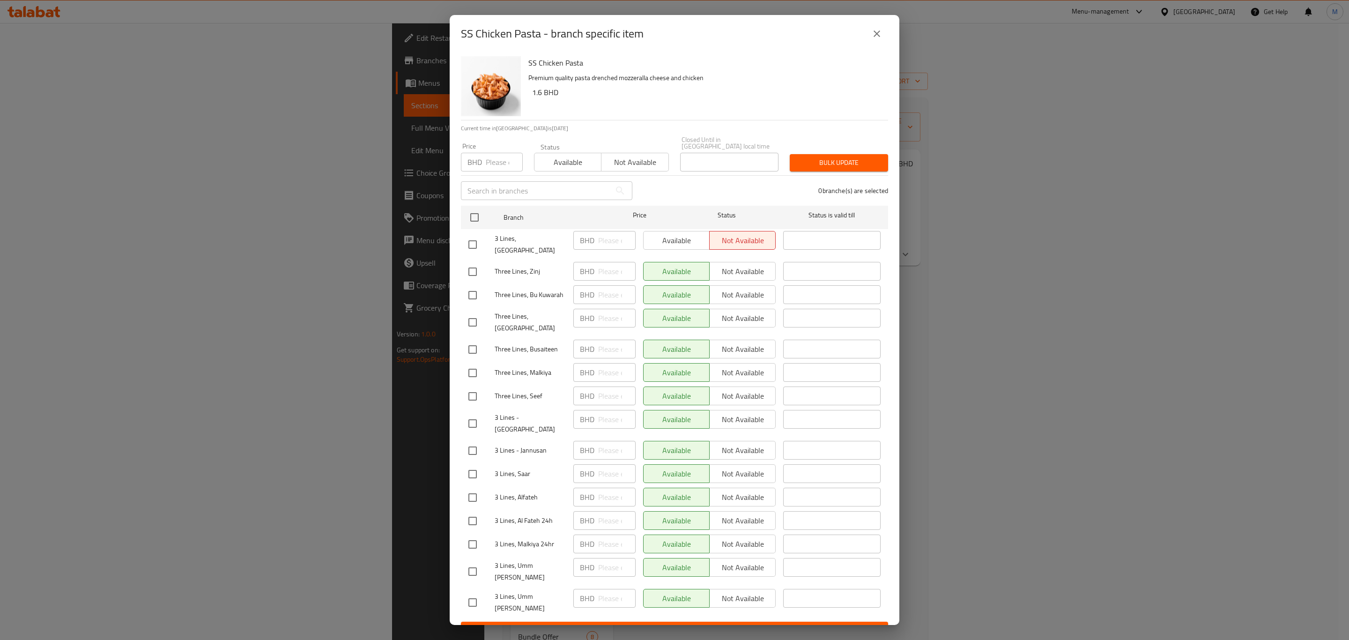
click at [1033, 231] on div "SS Chicken Pasta - branch specific item SS Chicken Pasta Premium quality pasta …" at bounding box center [674, 320] width 1349 height 640
drag, startPoint x: 1033, startPoint y: 231, endPoint x: 1012, endPoint y: 211, distance: 29.2
click at [1029, 228] on div "SS Chicken Pasta - branch specific item SS Chicken Pasta Premium quality pasta …" at bounding box center [674, 320] width 1349 height 640
click at [886, 45] on button "close" at bounding box center [876, 33] width 22 height 22
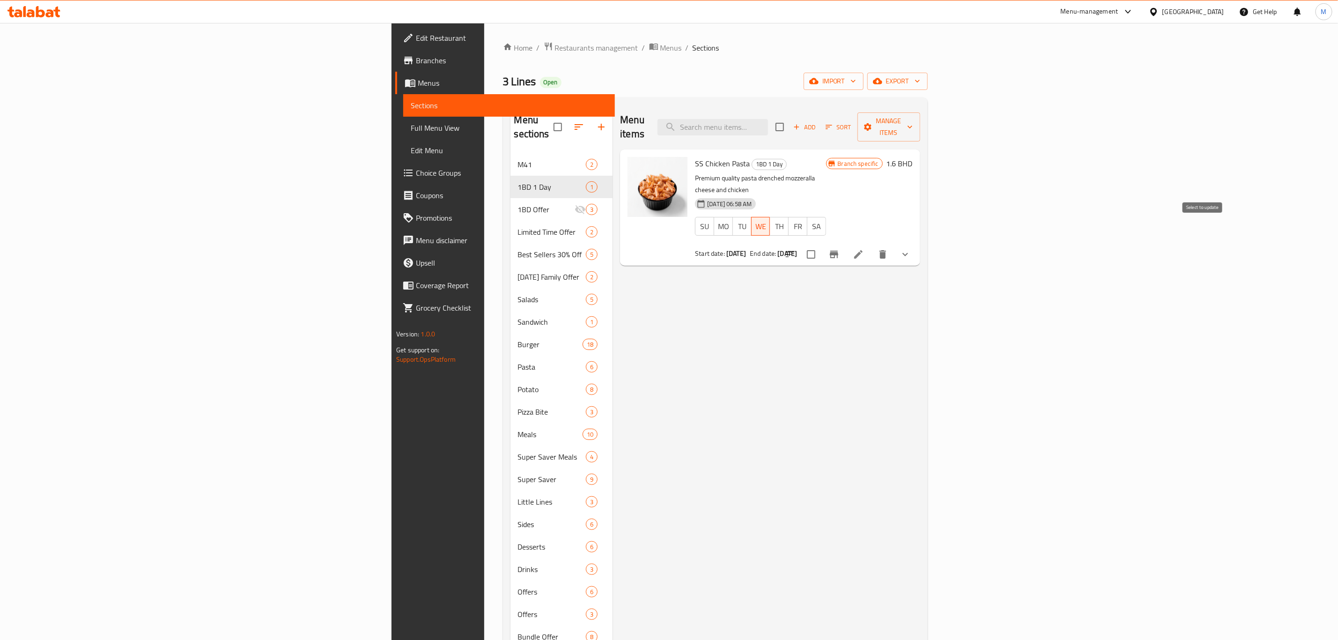
click at [821, 244] on input "checkbox" at bounding box center [811, 254] width 20 height 20
checkbox input "true"
click at [920, 112] on button "Manage items" at bounding box center [888, 126] width 63 height 29
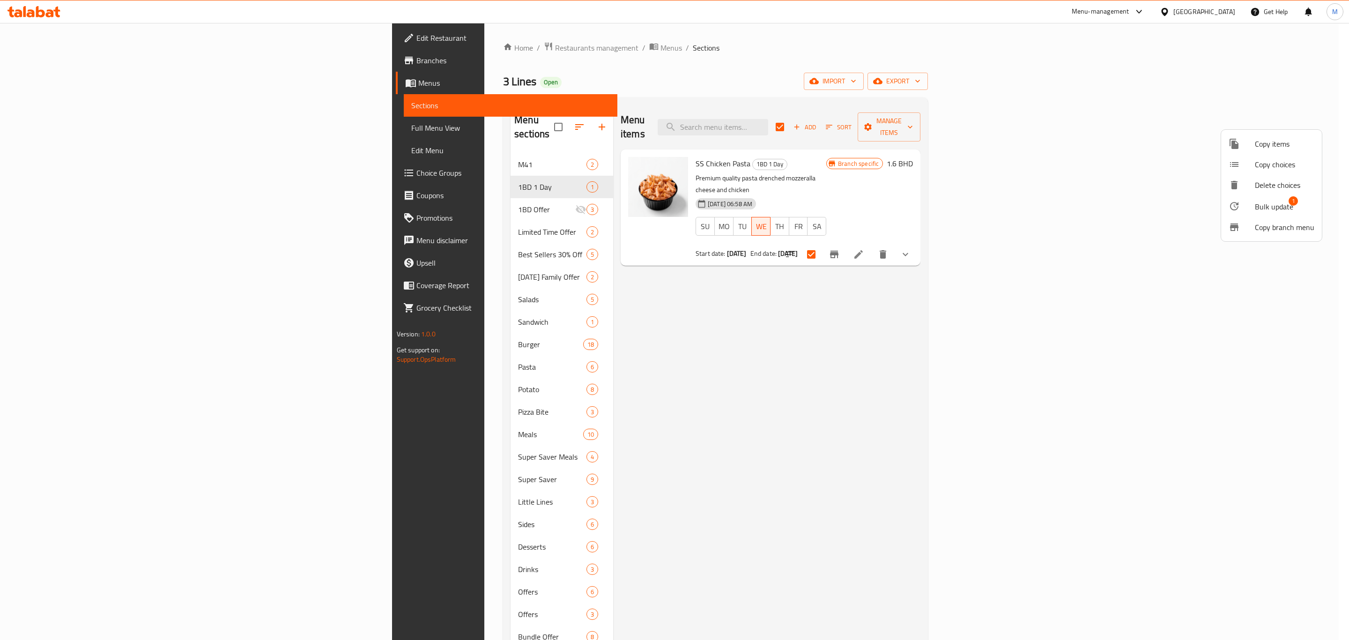
click at [1261, 201] on span "Bulk update" at bounding box center [1274, 206] width 38 height 11
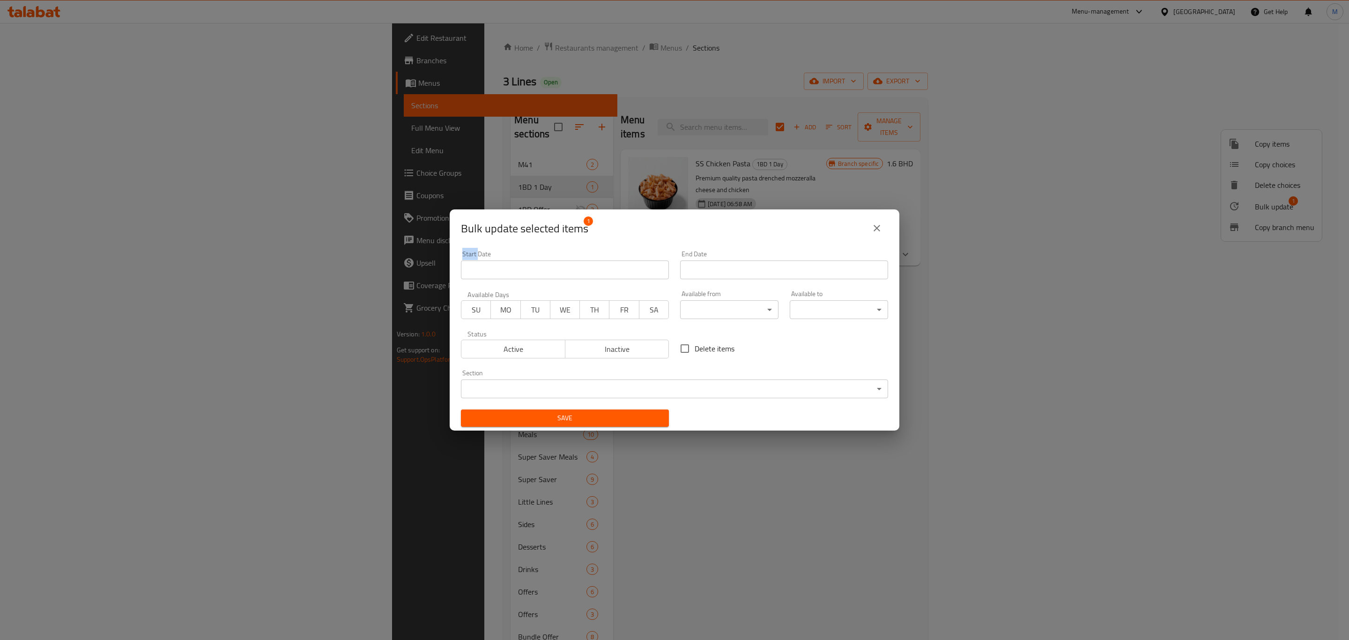
click at [505, 342] on span "Active" at bounding box center [513, 349] width 96 height 14
click at [561, 305] on span "WE" at bounding box center [565, 310] width 22 height 14
click at [733, 275] on input "Start Date" at bounding box center [784, 269] width 208 height 19
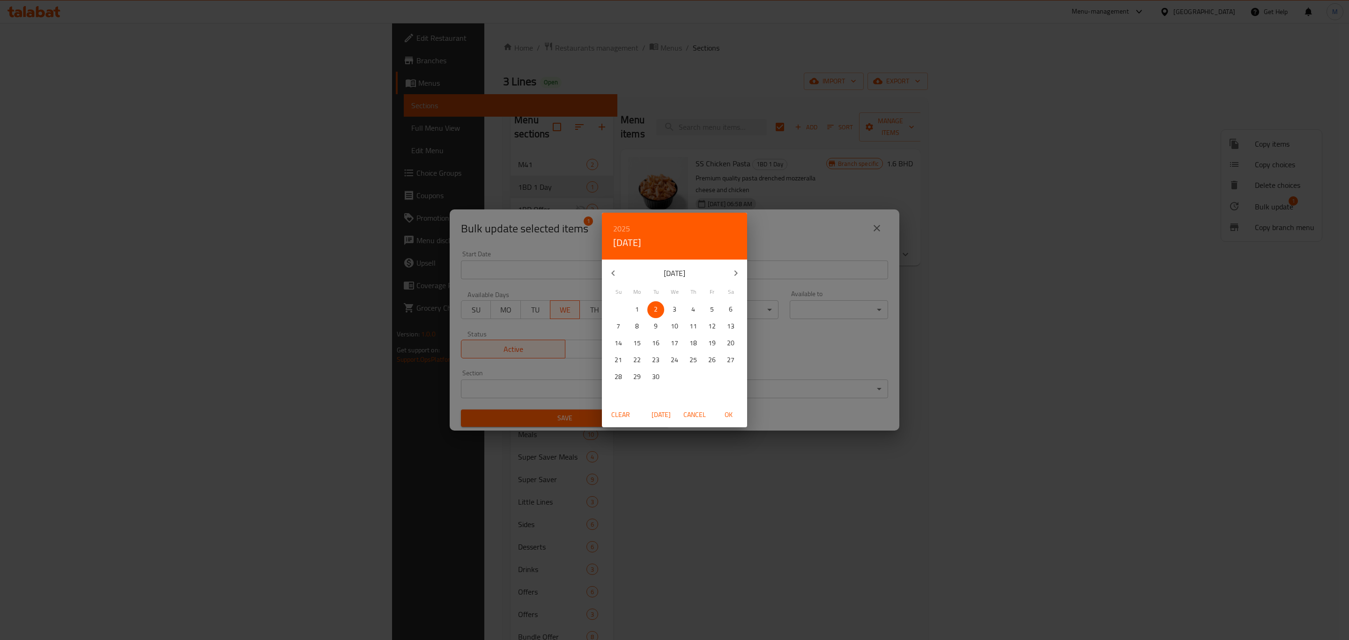
click at [673, 314] on p "3" at bounding box center [674, 309] width 4 height 12
click at [731, 409] on span "OK" at bounding box center [728, 415] width 22 height 12
type input "[DATE]"
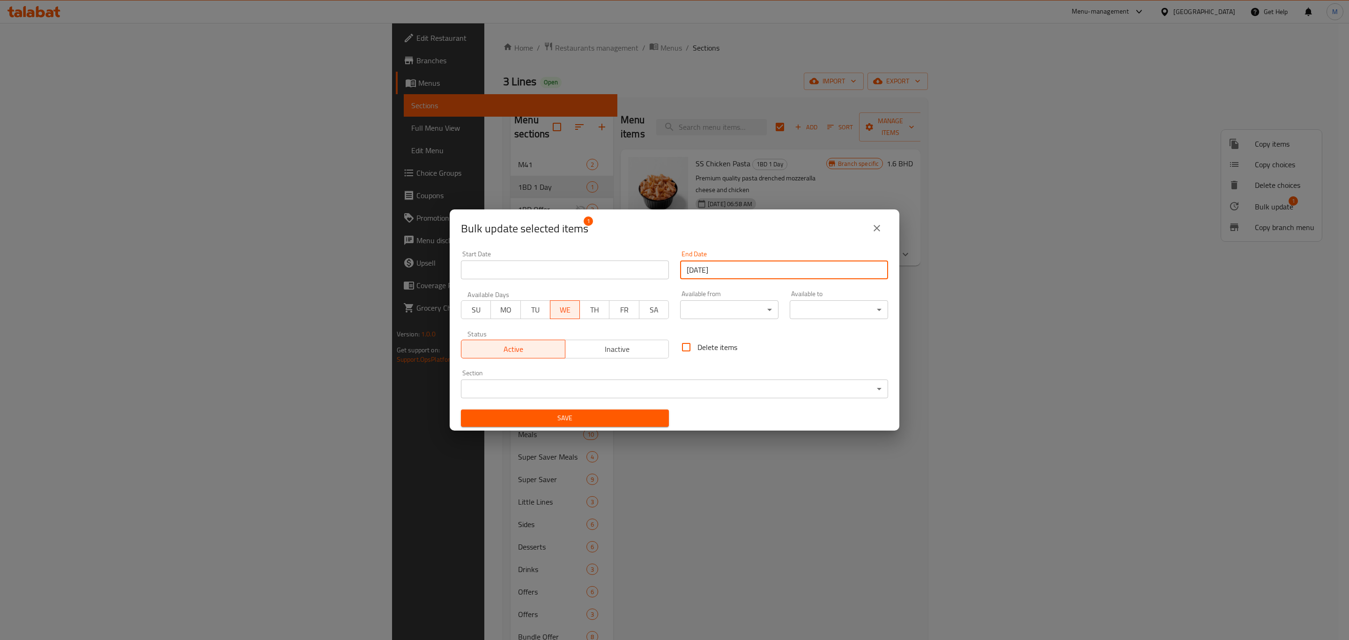
click at [731, 409] on span "OK" at bounding box center [728, 415] width 22 height 12
click at [589, 419] on span "Save" at bounding box center [564, 418] width 193 height 12
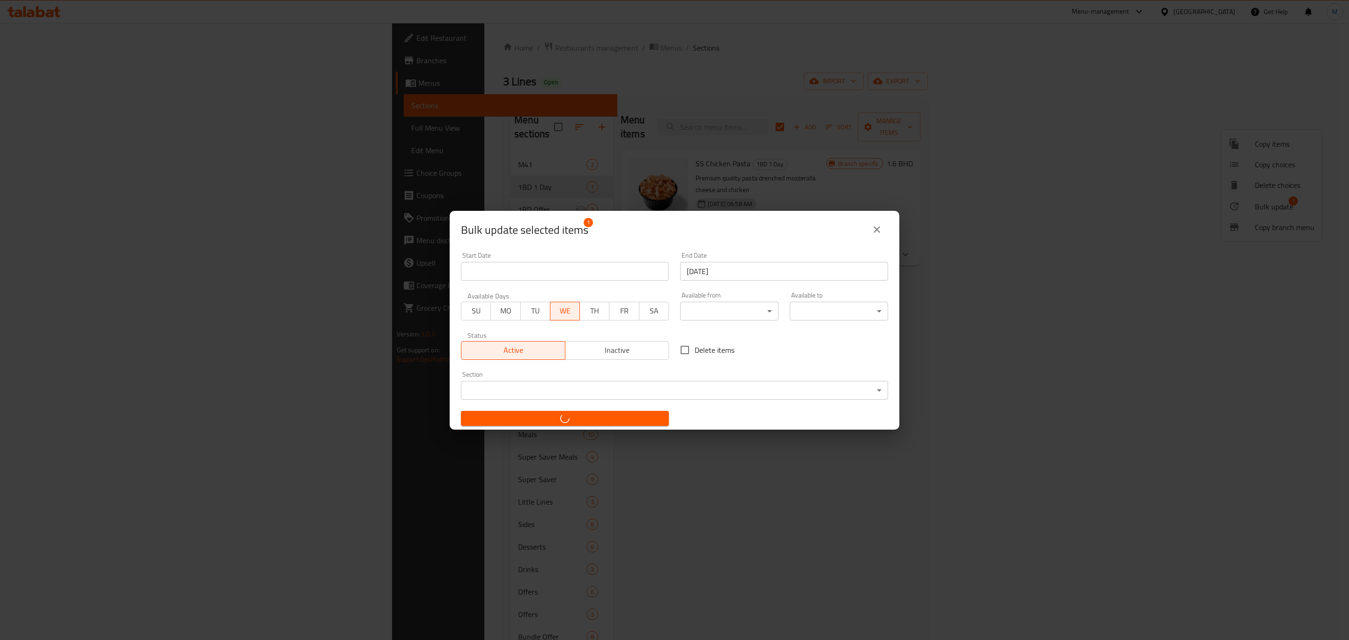
checkbox input "false"
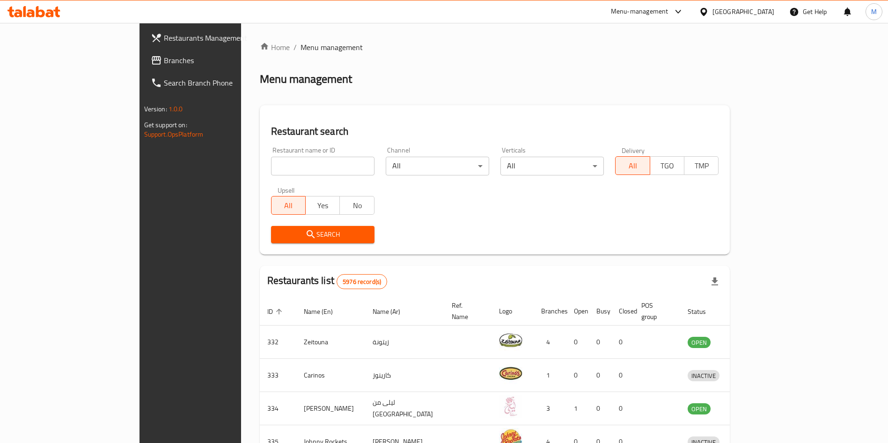
click at [266, 178] on div "Restaurant name or ID Restaurant name or ID" at bounding box center [323, 161] width 115 height 40
click at [271, 167] on input "search" at bounding box center [322, 166] width 103 height 19
paste input "WokMan"
type input "WokMan"
click button "Search" at bounding box center [322, 234] width 103 height 17
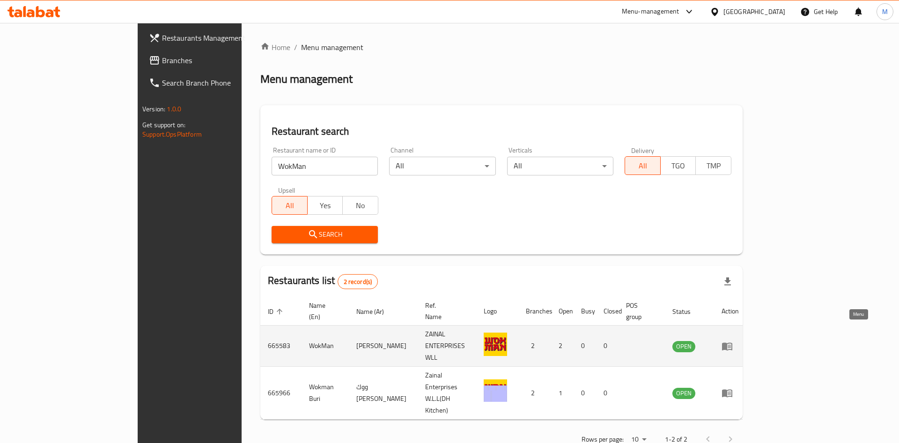
click at [739, 341] on link "enhanced table" at bounding box center [730, 346] width 17 height 11
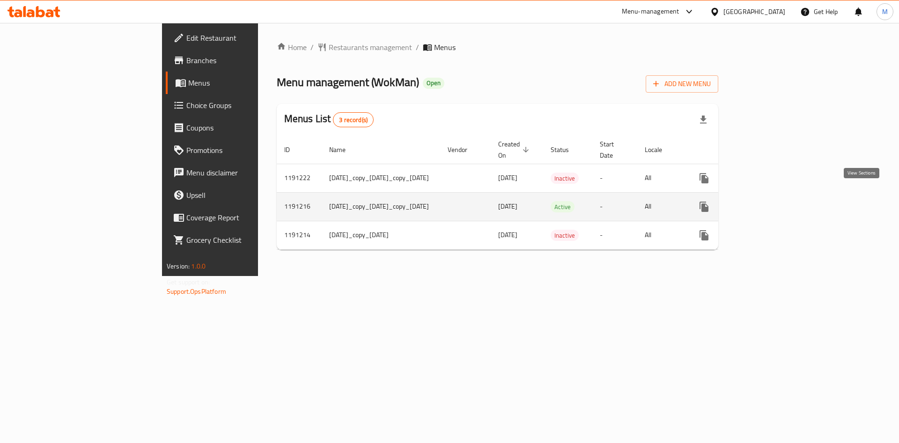
click at [777, 201] on icon "enhanced table" at bounding box center [771, 206] width 11 height 11
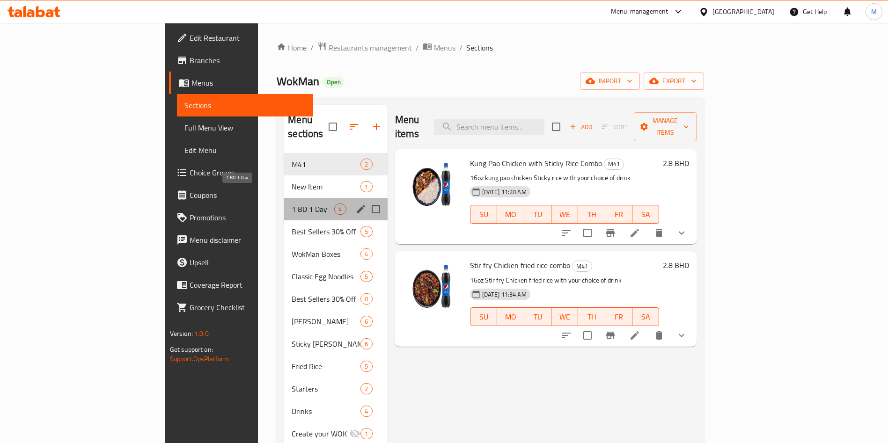
click at [292, 204] on span "1 BD 1 Day" at bounding box center [313, 209] width 43 height 11
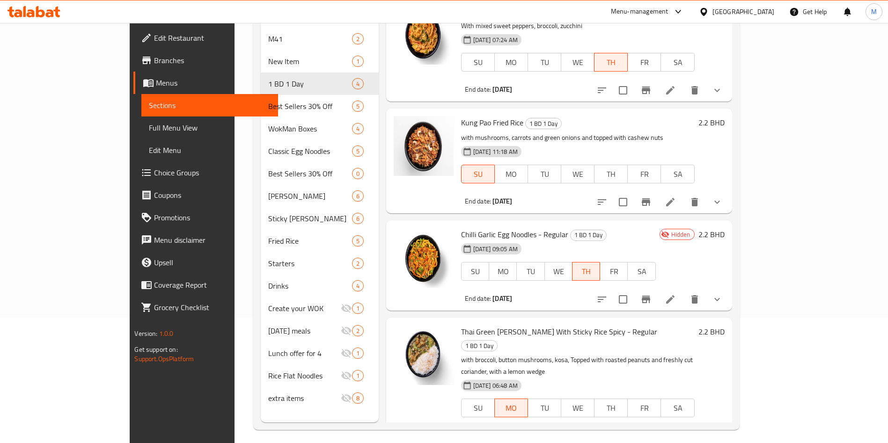
scroll to position [131, 0]
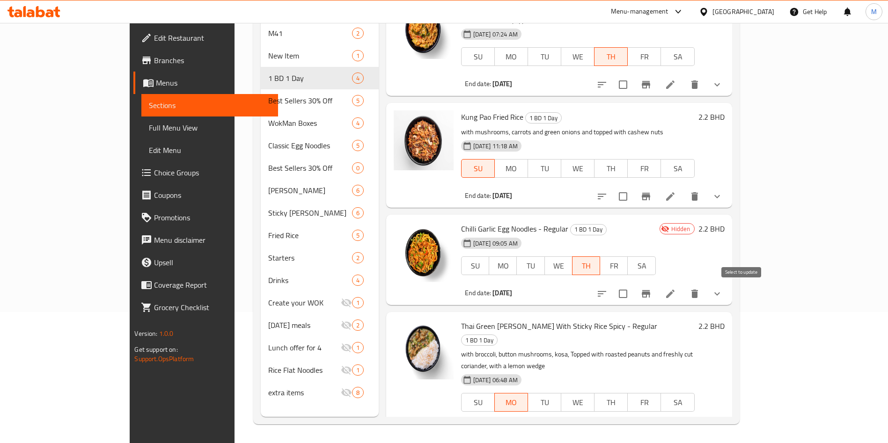
click at [652, 296] on icon "Branch-specific-item" at bounding box center [646, 293] width 11 height 11
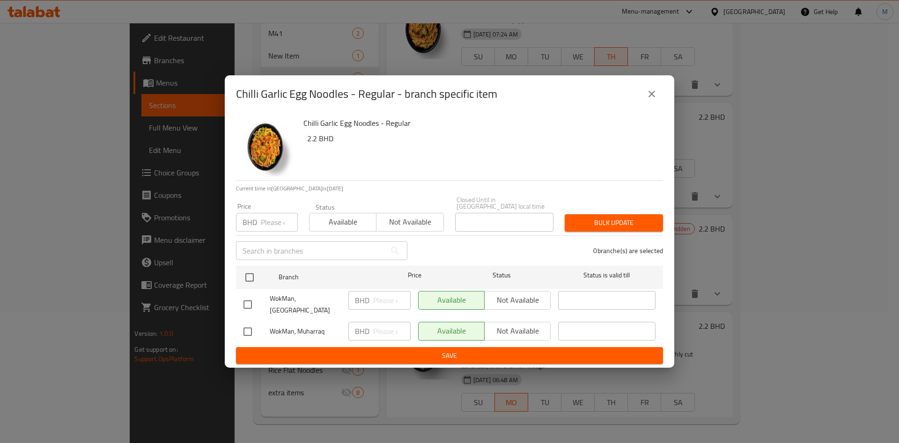
click at [639, 105] on div "Chilli Garlic Egg Noodles - Regular - branch specific item" at bounding box center [449, 94] width 427 height 22
click at [644, 105] on button "close" at bounding box center [652, 94] width 22 height 22
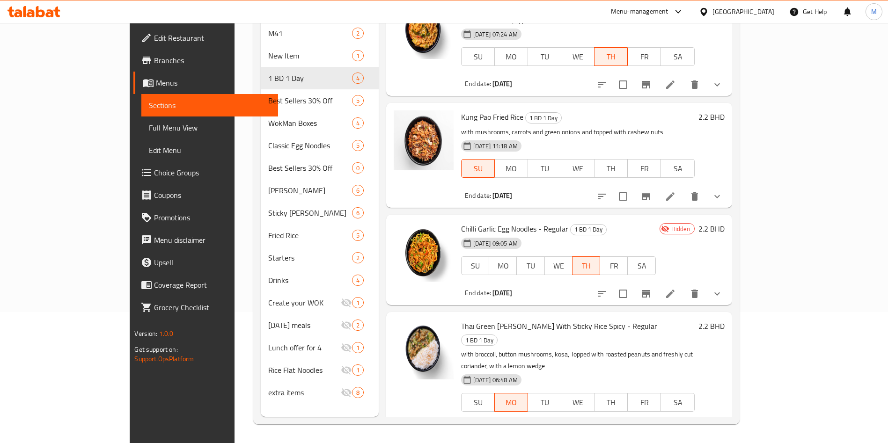
click at [633, 295] on input "checkbox" at bounding box center [623, 294] width 20 height 20
checkbox input "true"
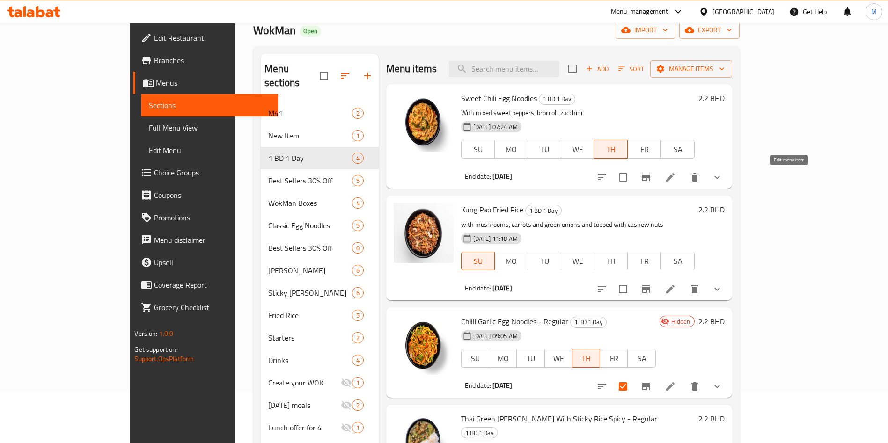
scroll to position [0, 0]
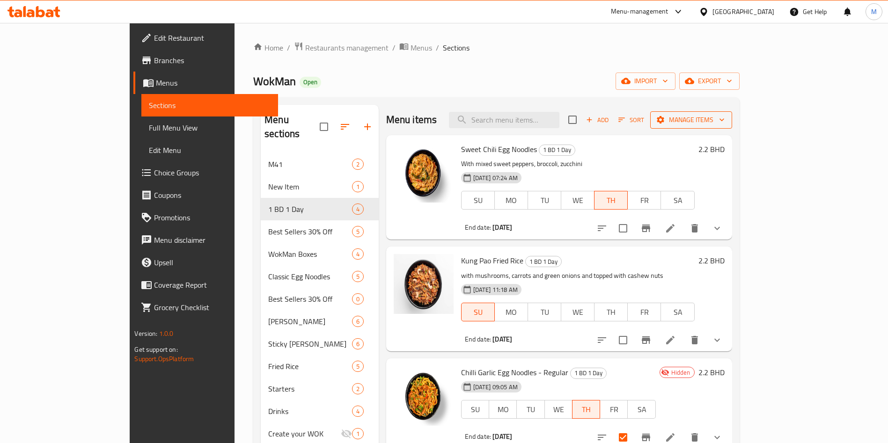
click at [725, 116] on span "Manage items" at bounding box center [691, 120] width 67 height 12
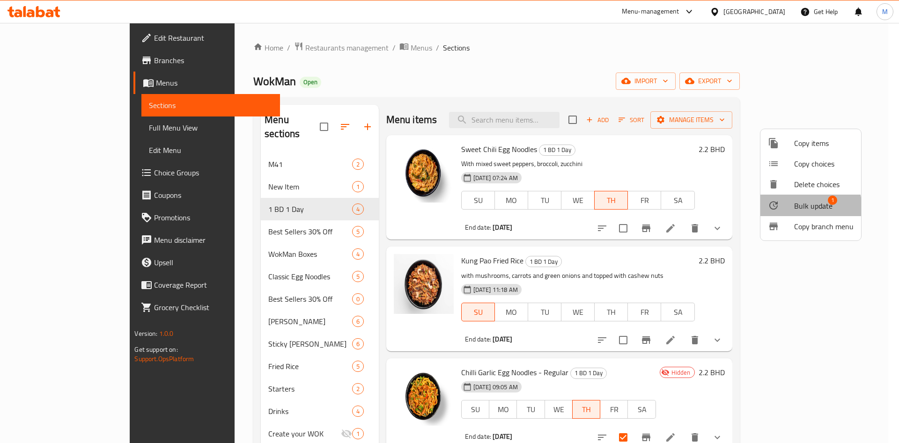
click at [795, 209] on span "Bulk update" at bounding box center [813, 205] width 38 height 11
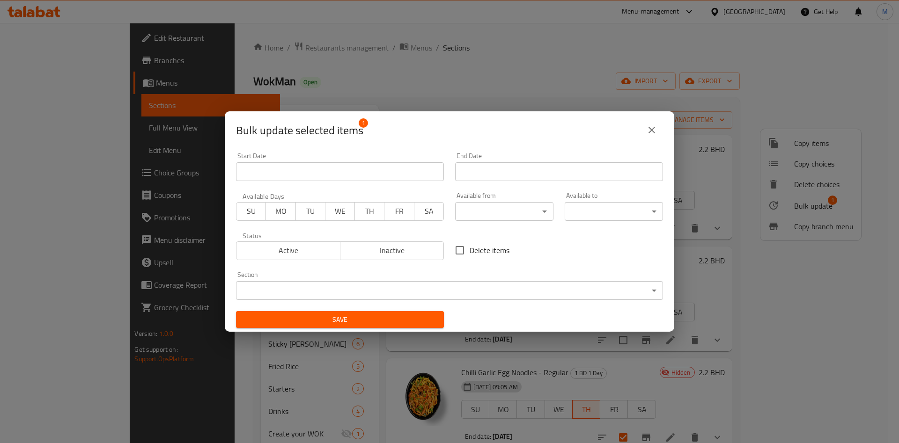
click at [291, 249] on span "Active" at bounding box center [288, 251] width 96 height 14
click at [290, 249] on span "Active" at bounding box center [288, 251] width 96 height 14
click at [311, 236] on div "Active Inactive" at bounding box center [340, 246] width 208 height 28
click at [313, 251] on span "Active" at bounding box center [288, 251] width 96 height 14
click at [342, 206] on span "WE" at bounding box center [340, 212] width 22 height 14
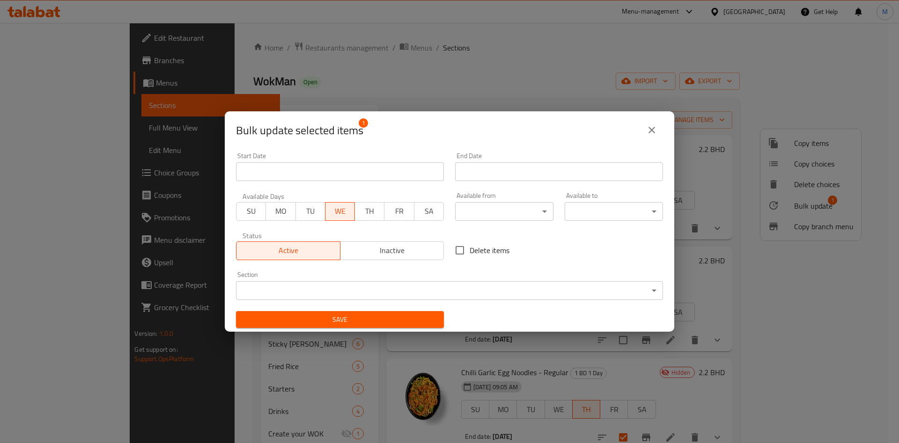
click at [342, 206] on span "WE" at bounding box center [340, 212] width 22 height 14
click at [331, 213] on span "WE" at bounding box center [340, 212] width 22 height 14
click at [499, 176] on input "Start Date" at bounding box center [559, 171] width 208 height 19
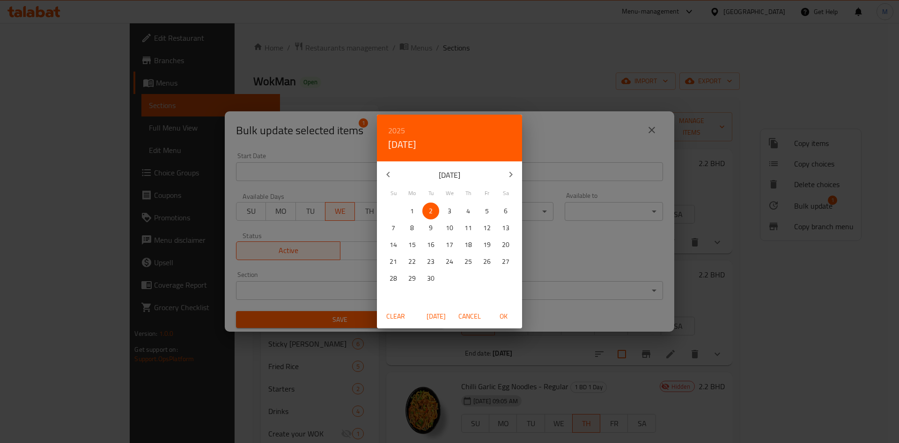
click at [444, 211] on span "3" at bounding box center [449, 212] width 17 height 12
click at [503, 313] on span "OK" at bounding box center [503, 317] width 22 height 12
type input "03-09-2025"
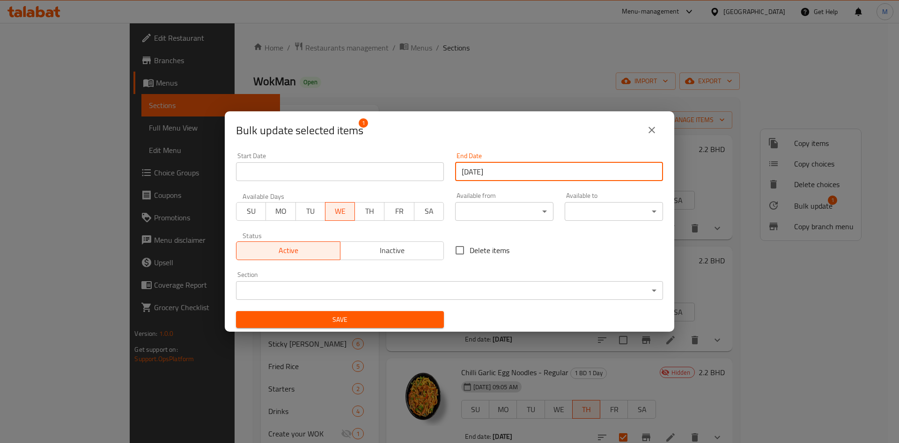
click at [363, 318] on span "Save" at bounding box center [340, 320] width 193 height 12
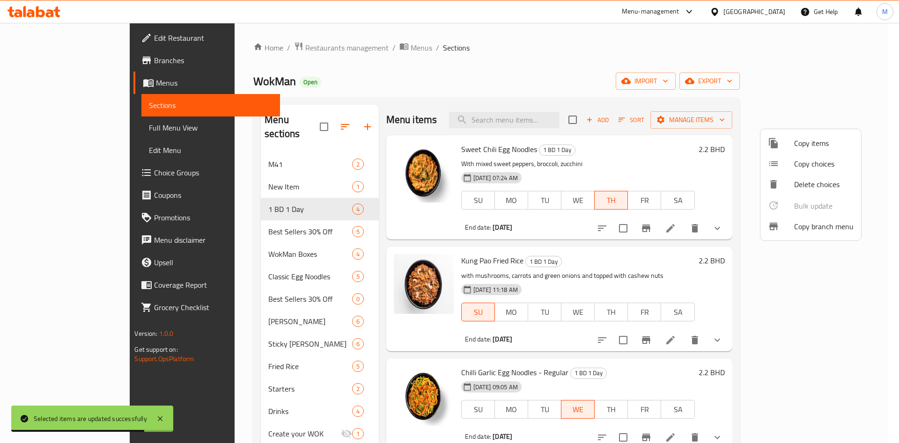
click at [498, 98] on div at bounding box center [449, 221] width 899 height 443
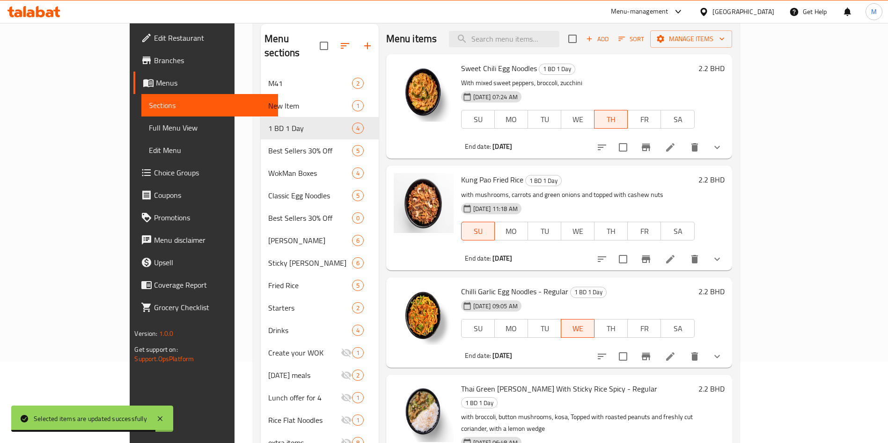
scroll to position [131, 0]
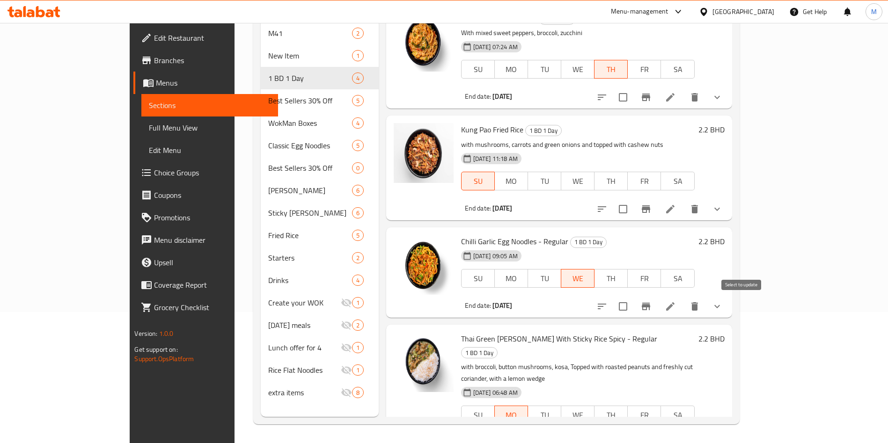
click at [633, 306] on input "checkbox" at bounding box center [623, 307] width 20 height 20
checkbox input "true"
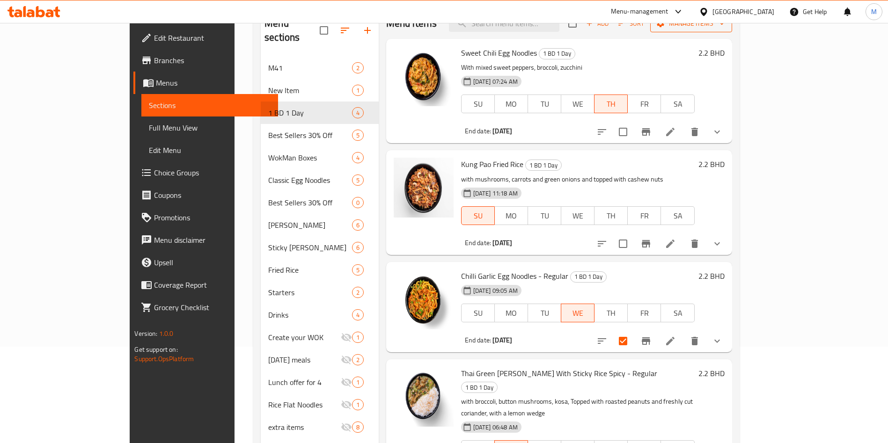
scroll to position [0, 0]
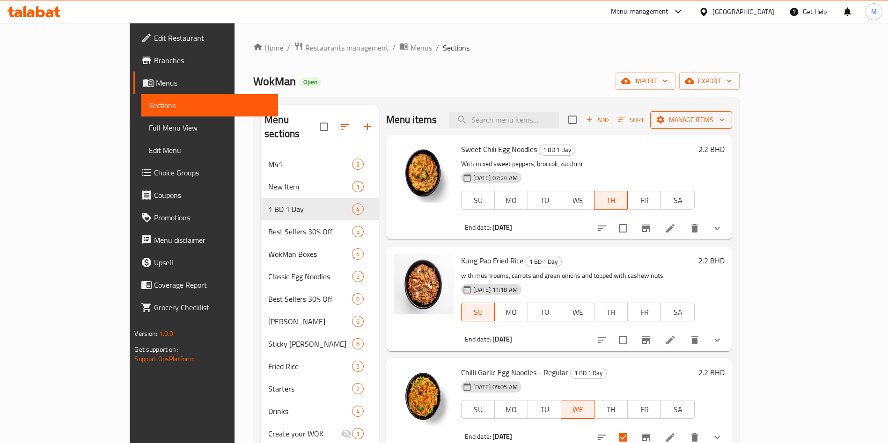
click at [725, 114] on span "Manage items" at bounding box center [691, 120] width 67 height 12
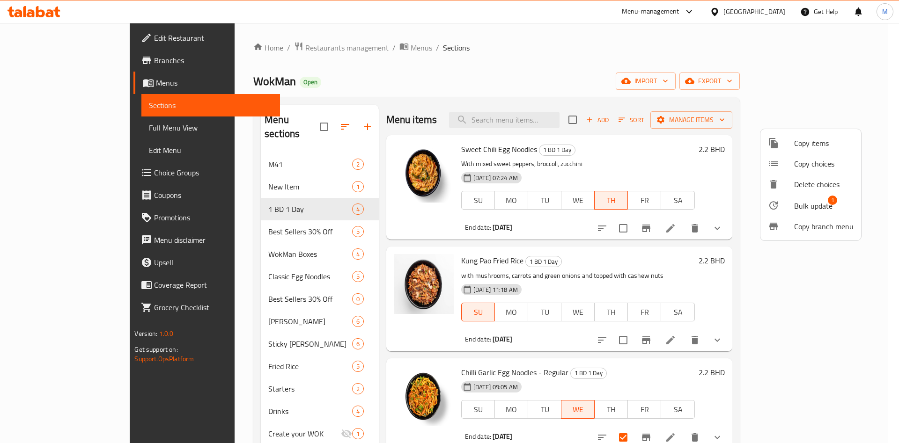
click at [818, 198] on li "Bulk update 1" at bounding box center [811, 206] width 101 height 22
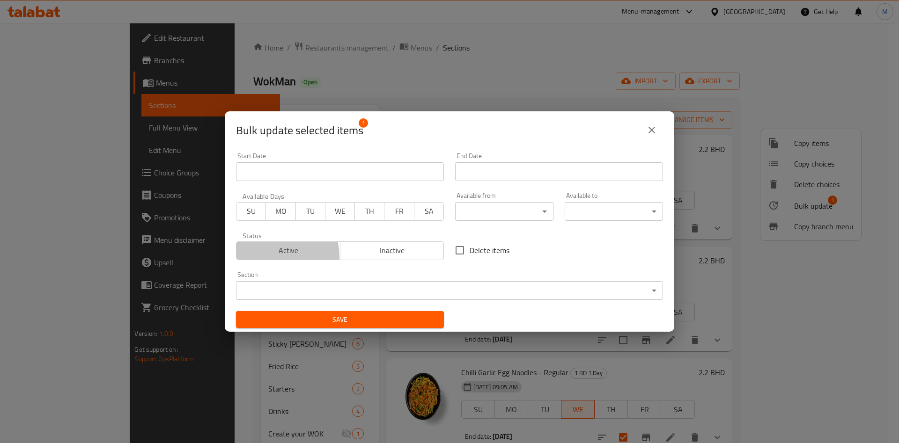
click at [271, 257] on span "Active" at bounding box center [288, 251] width 96 height 14
click at [341, 213] on span "WE" at bounding box center [340, 212] width 22 height 14
click at [477, 175] on input "Start Date" at bounding box center [559, 171] width 208 height 19
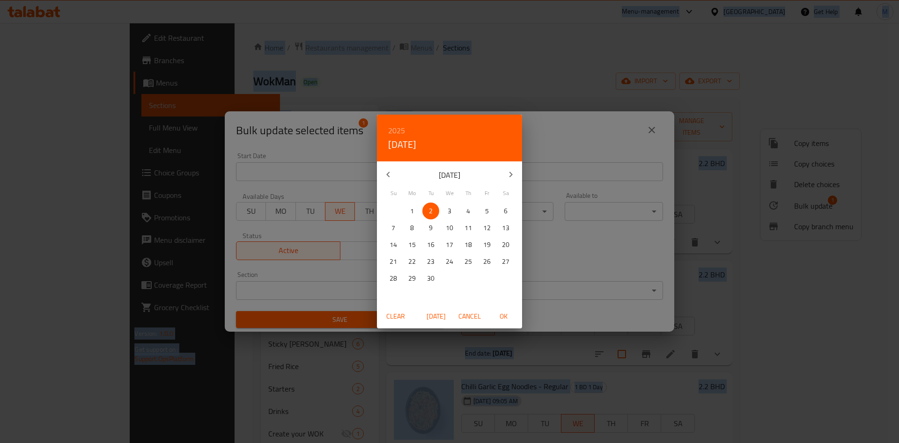
click at [452, 207] on span "3" at bounding box center [449, 212] width 17 height 12
click at [509, 314] on span "OK" at bounding box center [503, 317] width 22 height 12
type input "[DATE]"
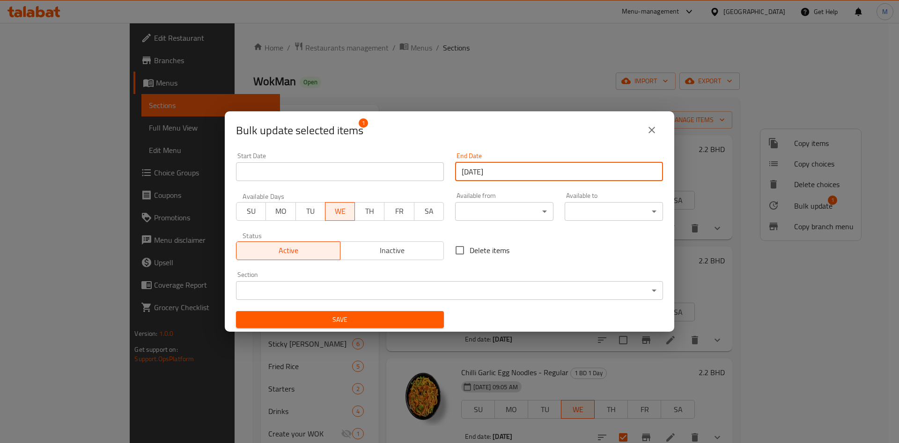
click at [396, 322] on span "Save" at bounding box center [340, 320] width 193 height 12
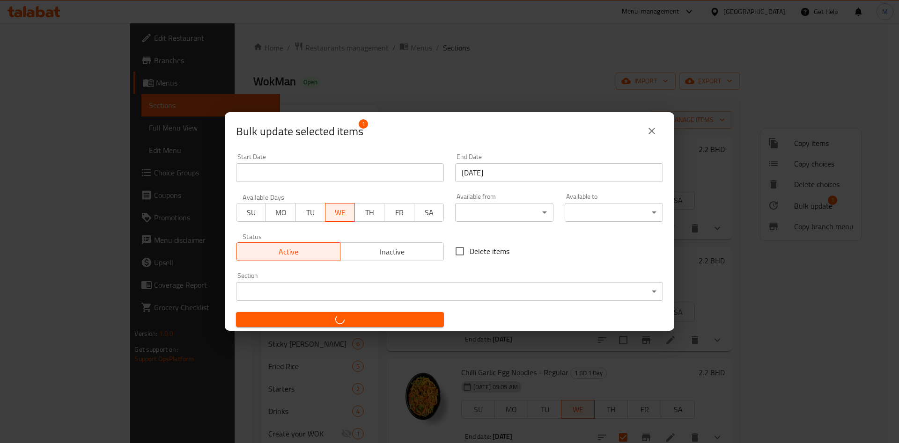
checkbox input "false"
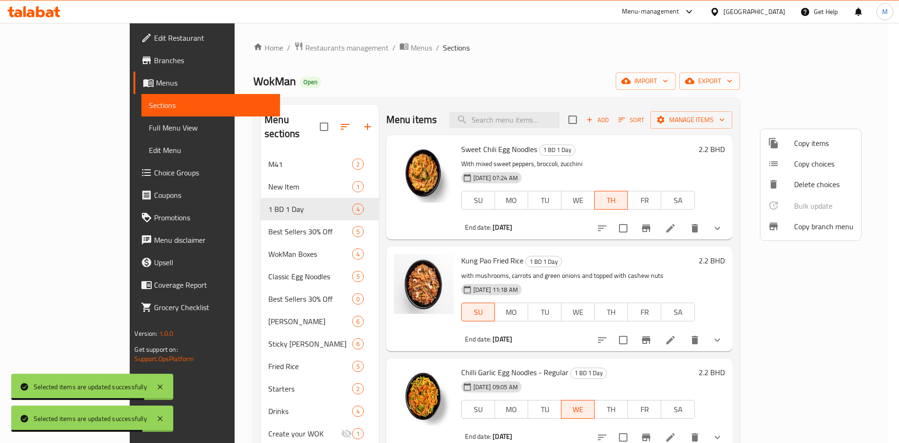
click at [371, 69] on div at bounding box center [449, 221] width 899 height 443
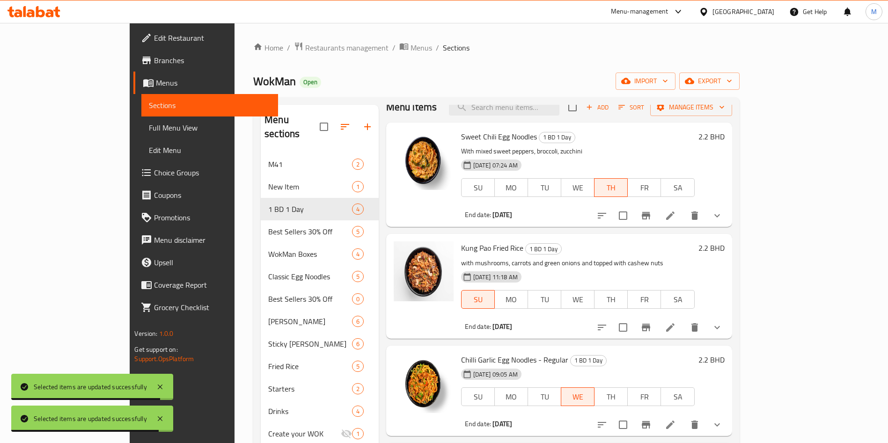
scroll to position [131, 0]
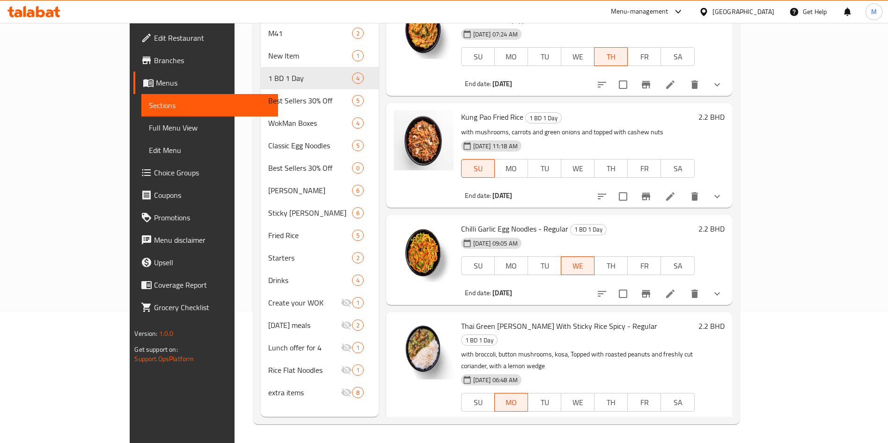
click at [684, 295] on li at bounding box center [670, 294] width 26 height 17
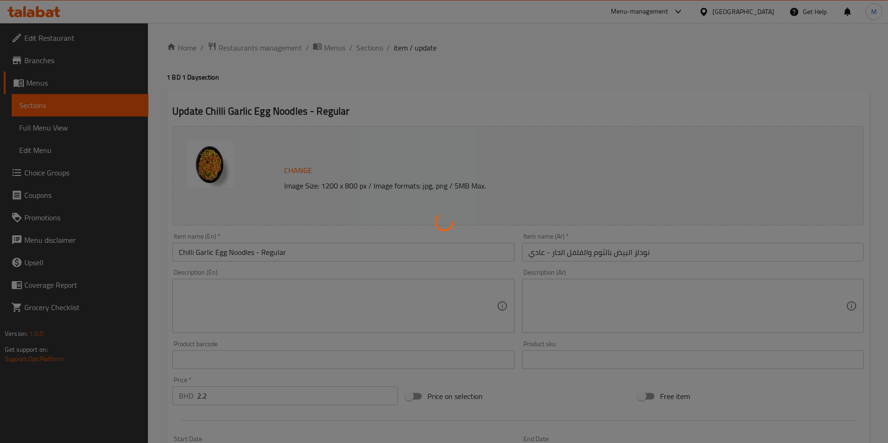
type input "اختر [PERSON_NAME]"
type input "1"
type input "تزيين"
type input "0"
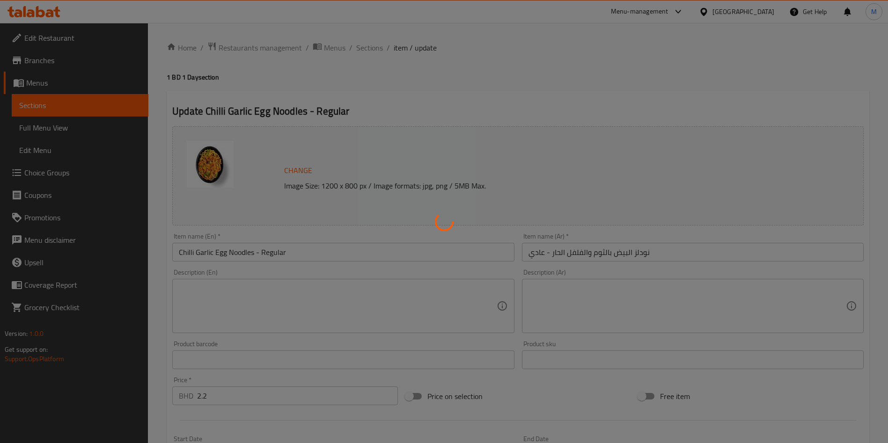
type input "0"
type input "إضافات مميزة"
type input "0"
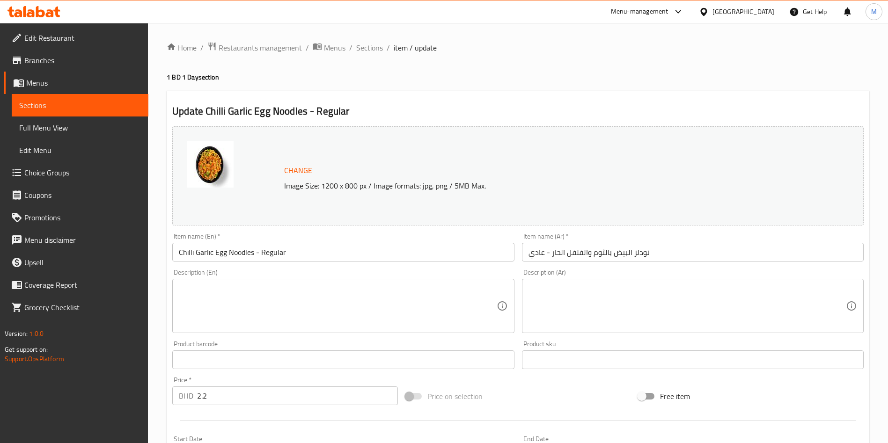
click at [54, 59] on span "Branches" at bounding box center [82, 60] width 117 height 11
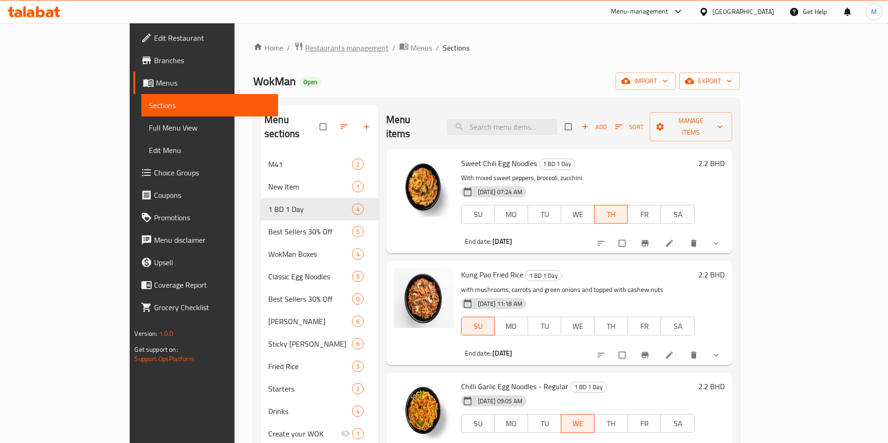
click at [305, 44] on span "Restaurants management" at bounding box center [346, 47] width 83 height 11
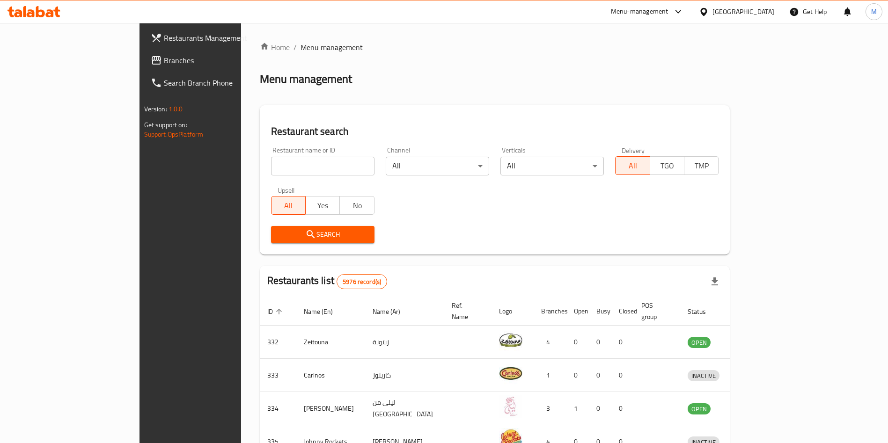
click at [236, 172] on div at bounding box center [444, 221] width 888 height 443
click at [271, 157] on input "search" at bounding box center [322, 166] width 103 height 19
type input "WokMan"
click at [279, 231] on span "Search" at bounding box center [323, 235] width 89 height 12
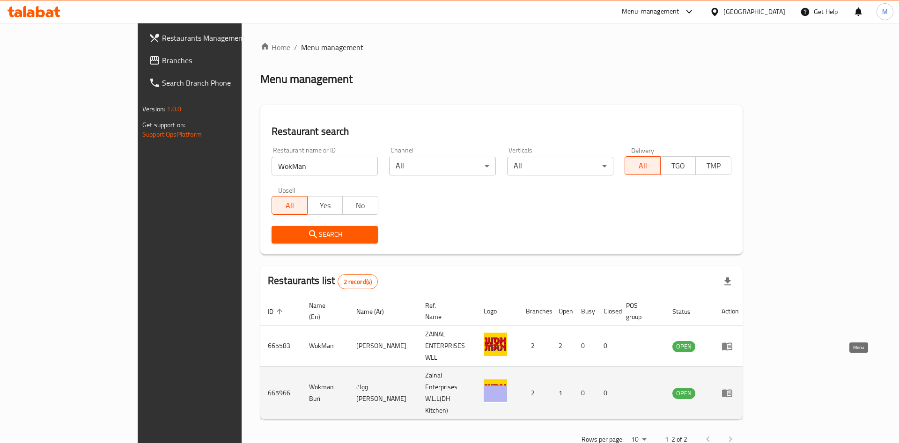
click at [739, 388] on link "enhanced table" at bounding box center [730, 393] width 17 height 11
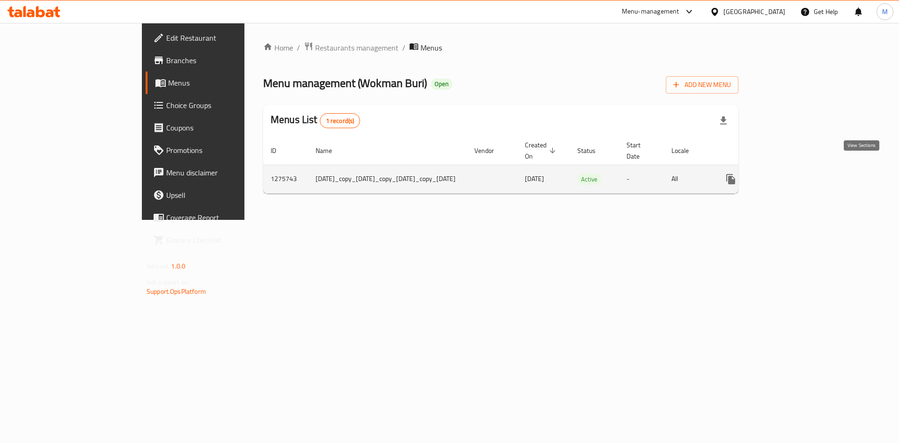
click at [804, 174] on icon "enhanced table" at bounding box center [798, 179] width 11 height 11
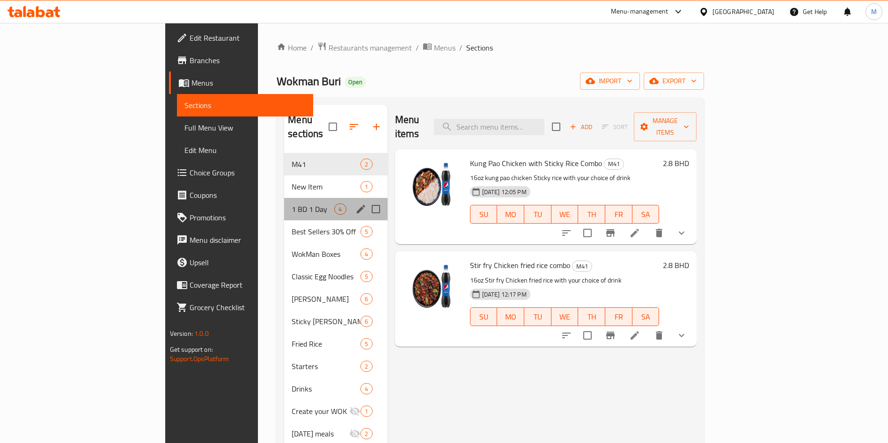
click at [284, 198] on div "1 BD 1 Day 4" at bounding box center [335, 209] width 103 height 22
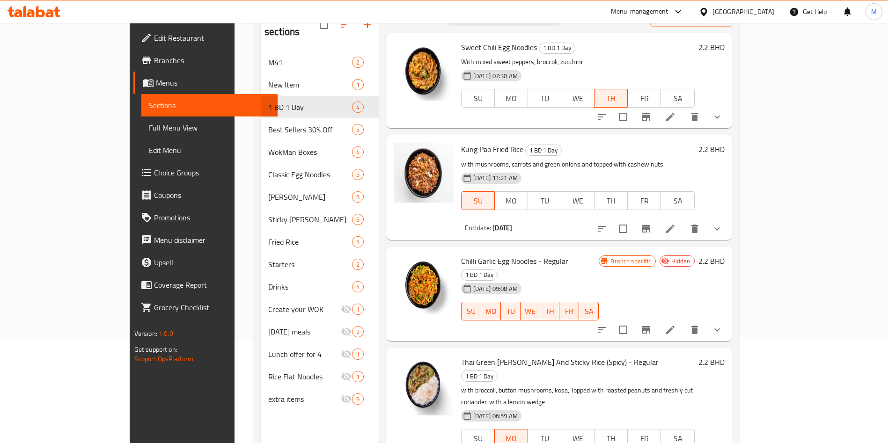
scroll to position [131, 0]
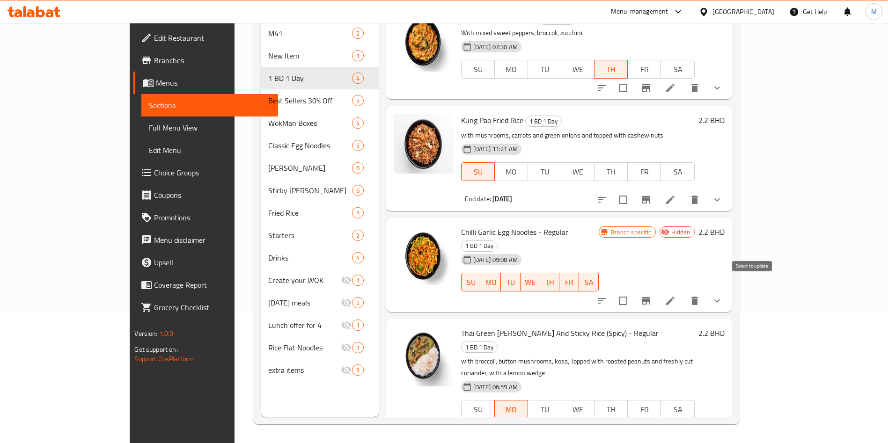
click at [633, 291] on input "checkbox" at bounding box center [623, 301] width 20 height 20
checkbox input "true"
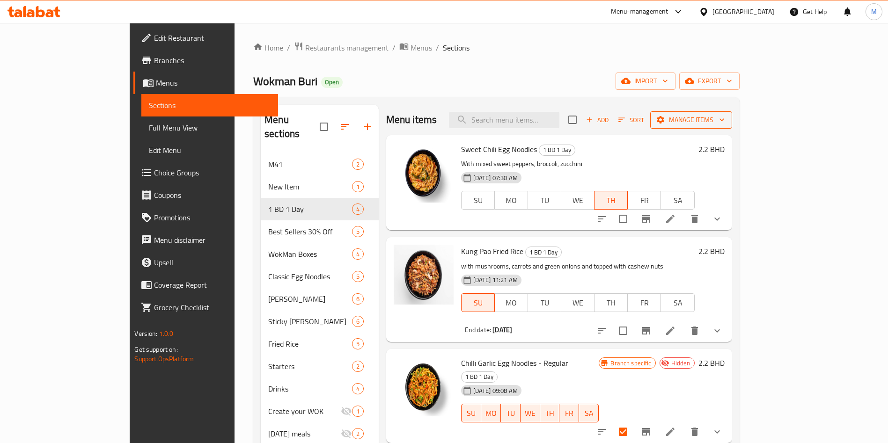
click at [725, 119] on span "Manage items" at bounding box center [691, 120] width 67 height 12
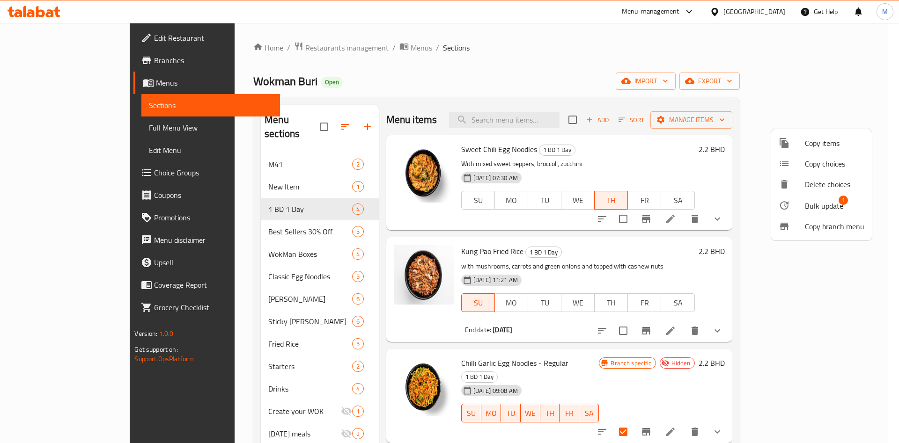
click at [805, 197] on li "Bulk update 1" at bounding box center [821, 206] width 101 height 22
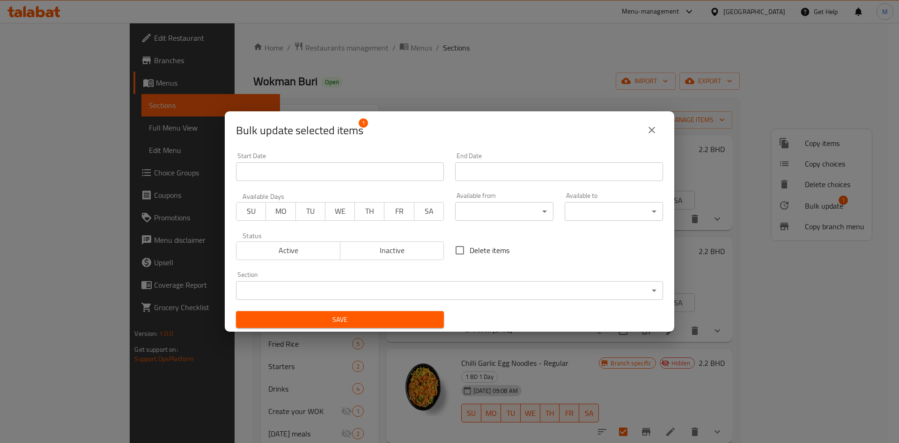
click at [317, 242] on button "Active" at bounding box center [288, 251] width 104 height 19
click at [346, 208] on span "WE" at bounding box center [340, 212] width 22 height 14
click at [462, 170] on input "Start Date" at bounding box center [559, 171] width 208 height 19
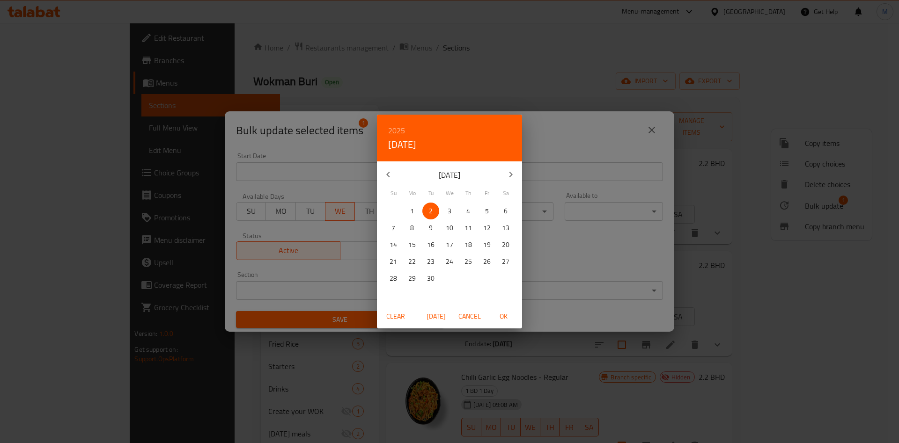
click at [451, 206] on span "3" at bounding box center [449, 212] width 17 height 12
click at [499, 311] on span "OK" at bounding box center [503, 317] width 22 height 12
type input "[DATE]"
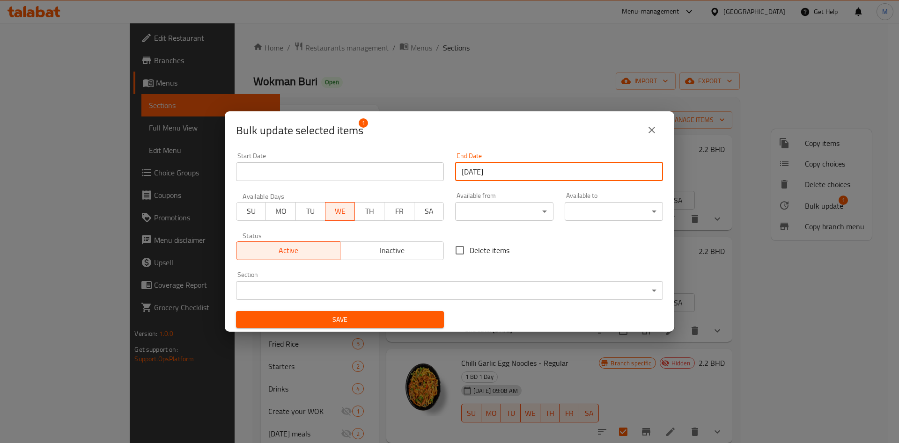
click at [371, 323] on span "Save" at bounding box center [340, 320] width 193 height 12
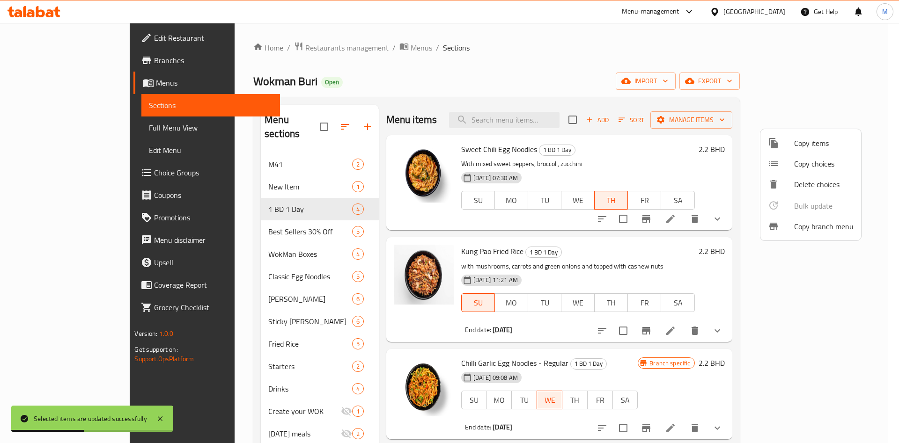
click at [446, 91] on div at bounding box center [449, 221] width 899 height 443
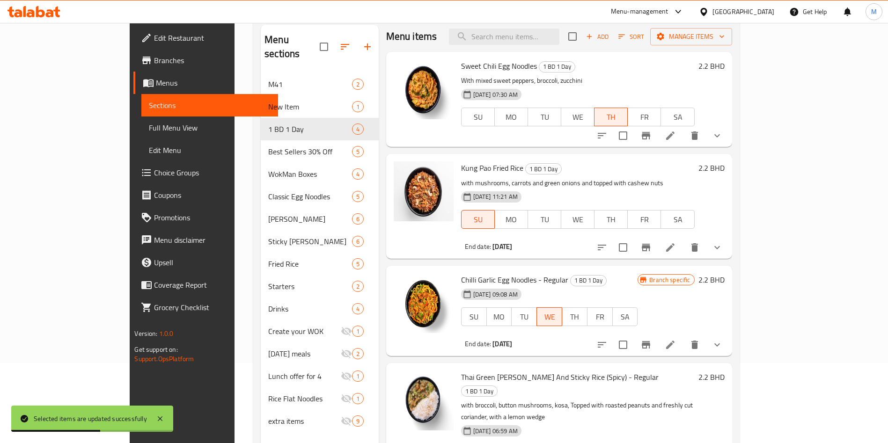
scroll to position [131, 0]
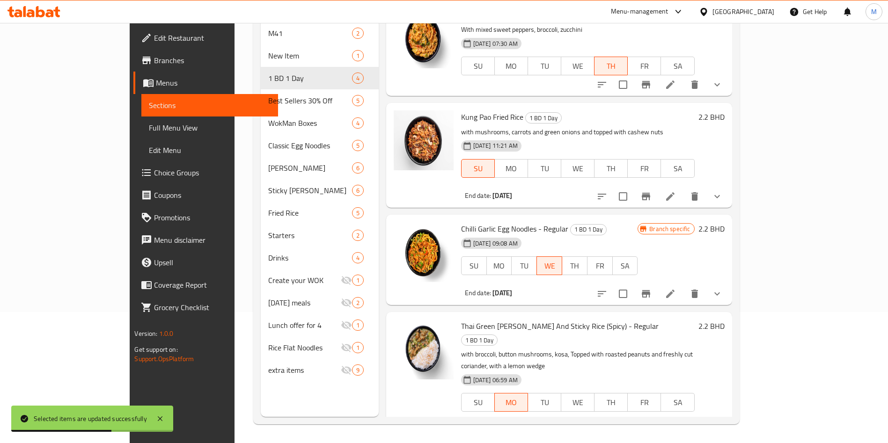
click at [633, 294] on input "checkbox" at bounding box center [623, 294] width 20 height 20
checkbox input "true"
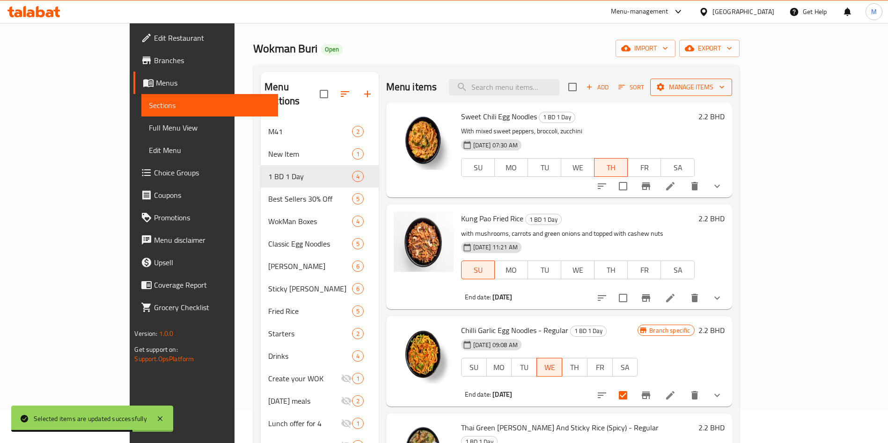
scroll to position [0, 0]
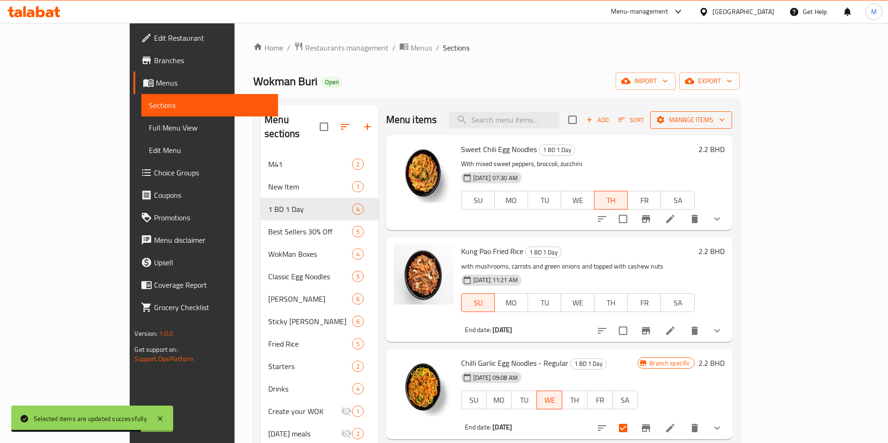
click at [725, 120] on span "Manage items" at bounding box center [691, 120] width 67 height 12
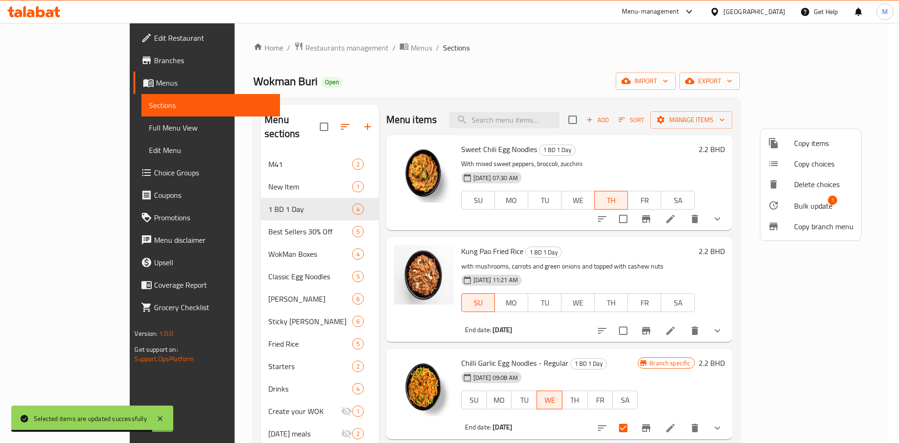
click at [811, 206] on span "Bulk update" at bounding box center [813, 205] width 38 height 11
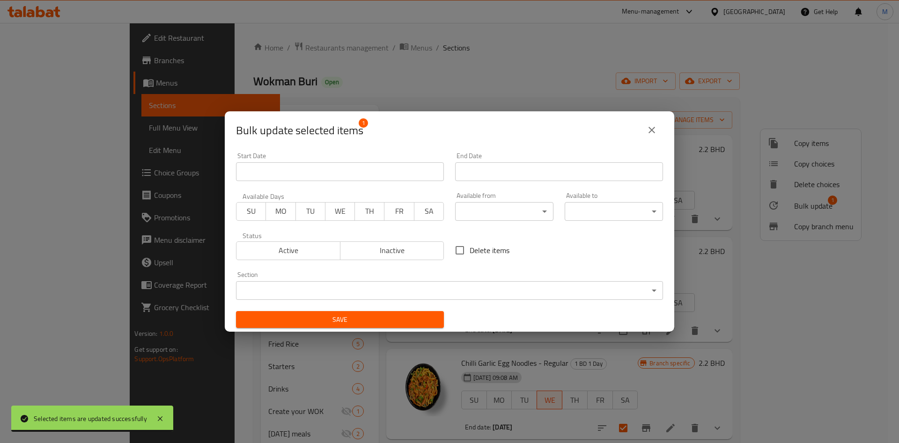
click at [285, 247] on span "Active" at bounding box center [288, 251] width 96 height 14
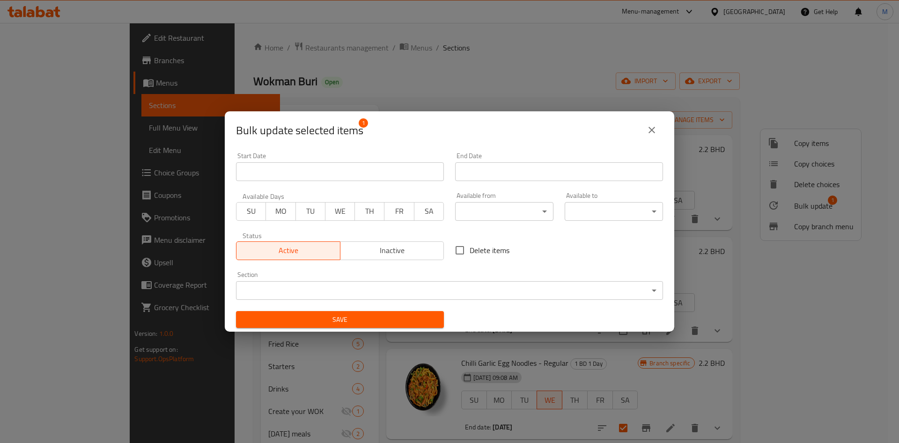
click at [354, 210] on button "TH" at bounding box center [369, 211] width 30 height 19
click at [341, 209] on span "WE" at bounding box center [340, 212] width 22 height 14
click at [366, 209] on span "TH" at bounding box center [370, 212] width 22 height 14
click at [344, 208] on span "WE" at bounding box center [340, 212] width 22 height 14
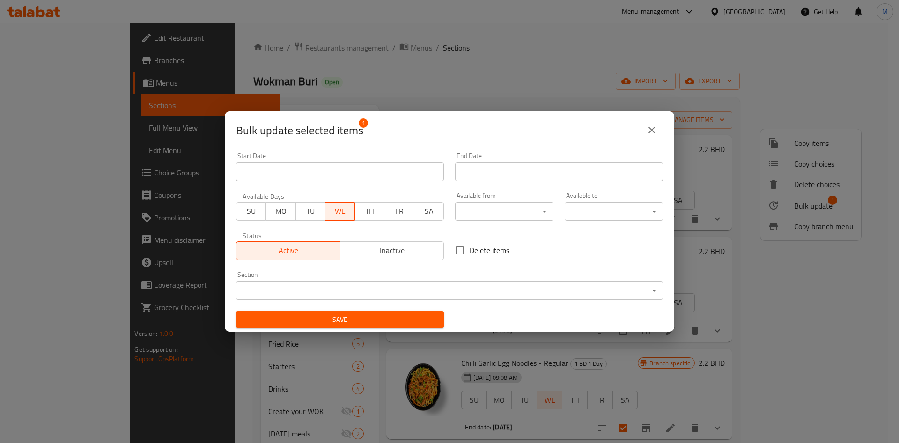
click at [493, 163] on input "Start Date" at bounding box center [559, 171] width 208 height 19
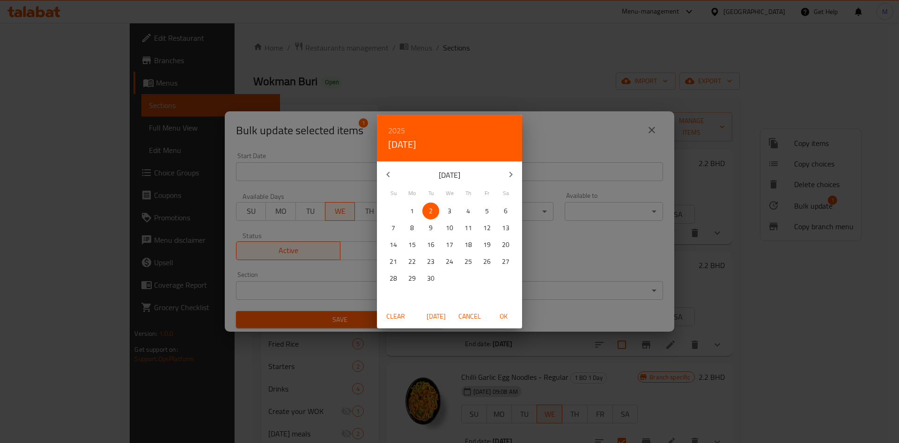
click at [450, 207] on p "3" at bounding box center [450, 212] width 4 height 12
click at [502, 311] on span "OK" at bounding box center [503, 317] width 22 height 12
type input "[DATE]"
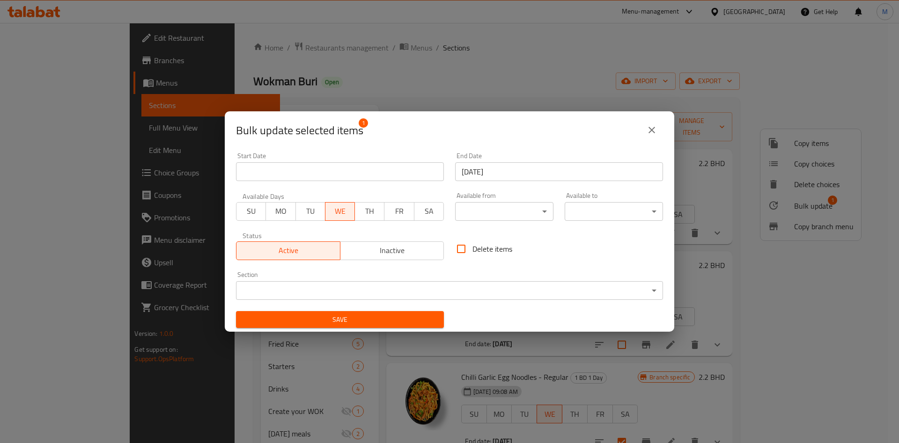
click at [502, 311] on span "OK" at bounding box center [503, 317] width 22 height 12
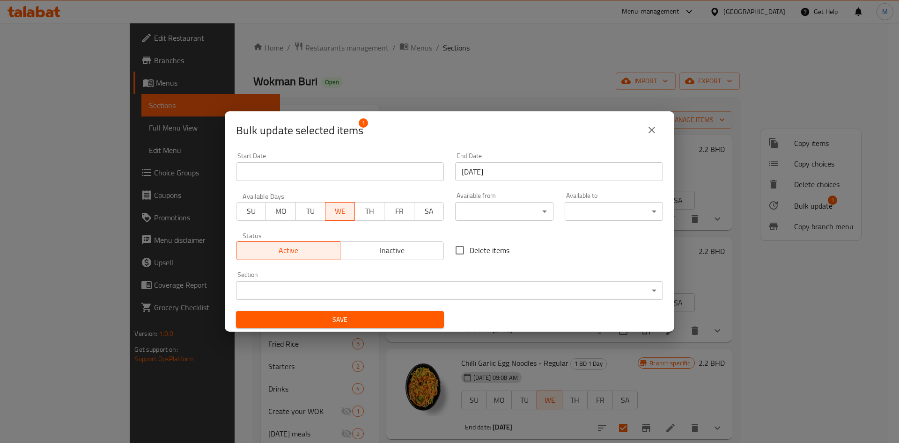
click at [395, 319] on span "Save" at bounding box center [340, 320] width 193 height 12
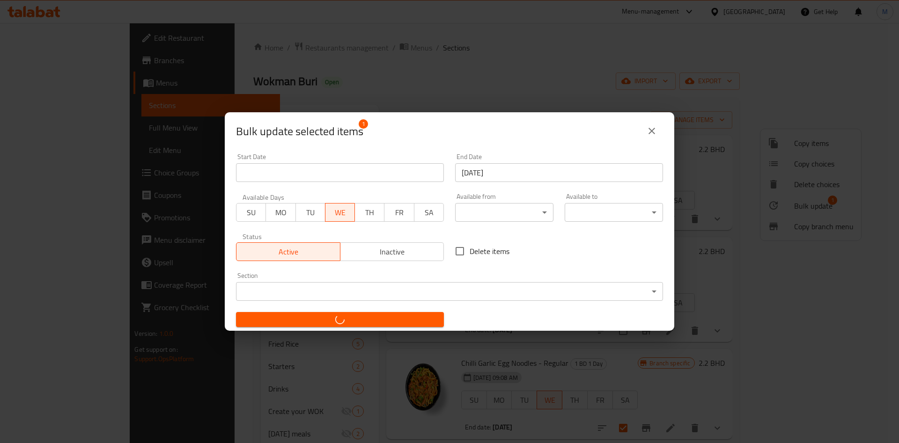
checkbox input "false"
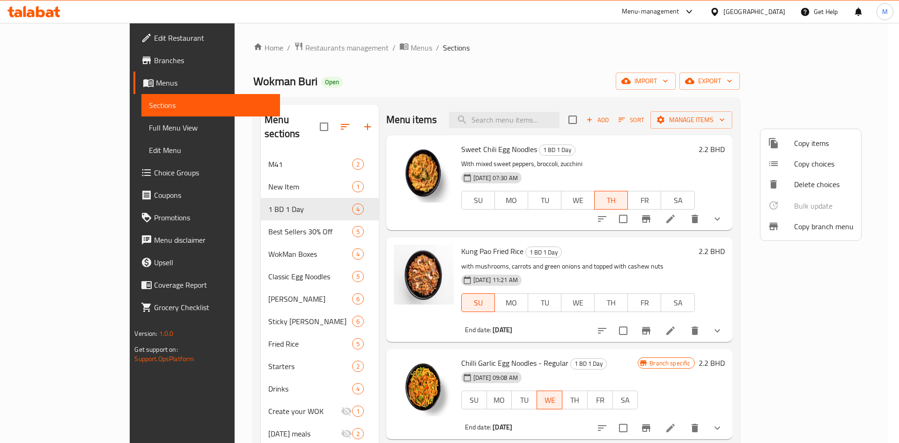
click at [59, 60] on div at bounding box center [449, 221] width 899 height 443
click at [154, 60] on span "Branches" at bounding box center [213, 60] width 118 height 11
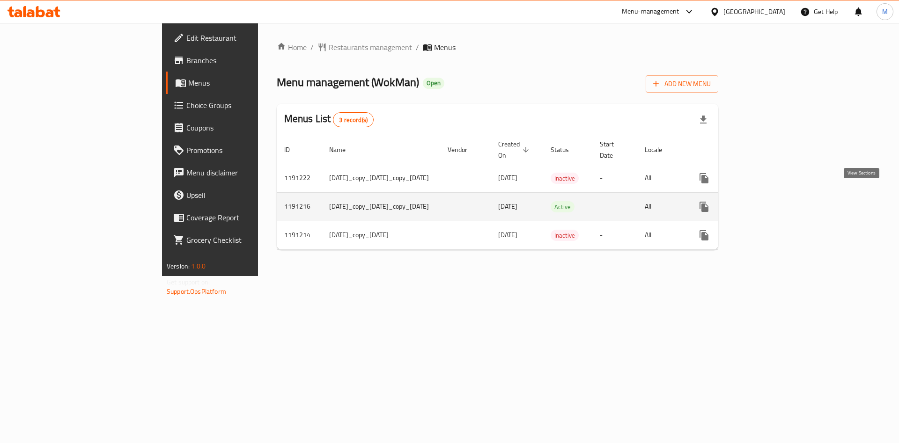
click at [777, 201] on icon "enhanced table" at bounding box center [771, 206] width 11 height 11
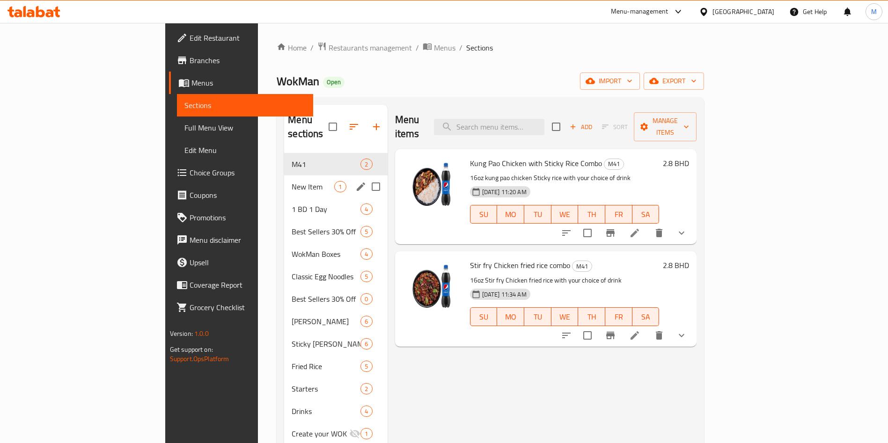
click at [284, 183] on div "New Item 1" at bounding box center [335, 187] width 103 height 22
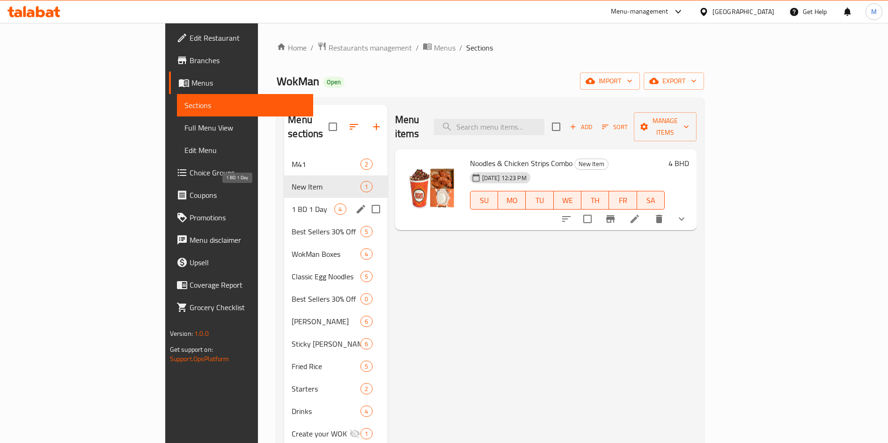
click at [292, 204] on span "1 BD 1 Day" at bounding box center [313, 209] width 43 height 11
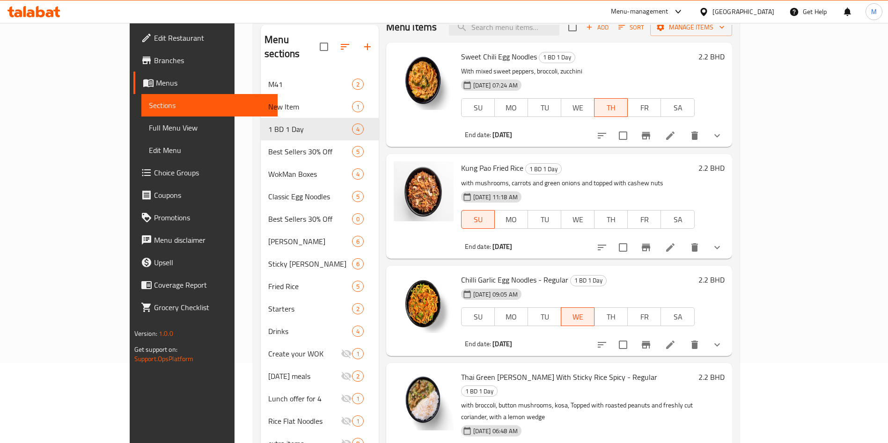
scroll to position [131, 0]
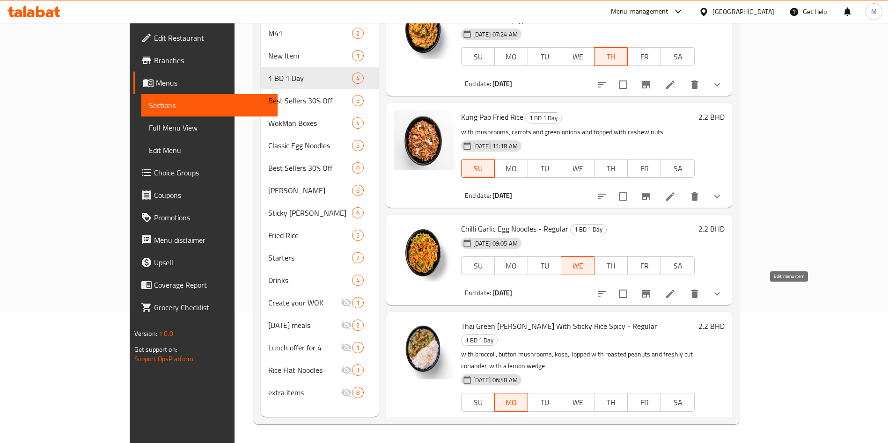
click at [675, 296] on icon at bounding box center [670, 294] width 8 height 8
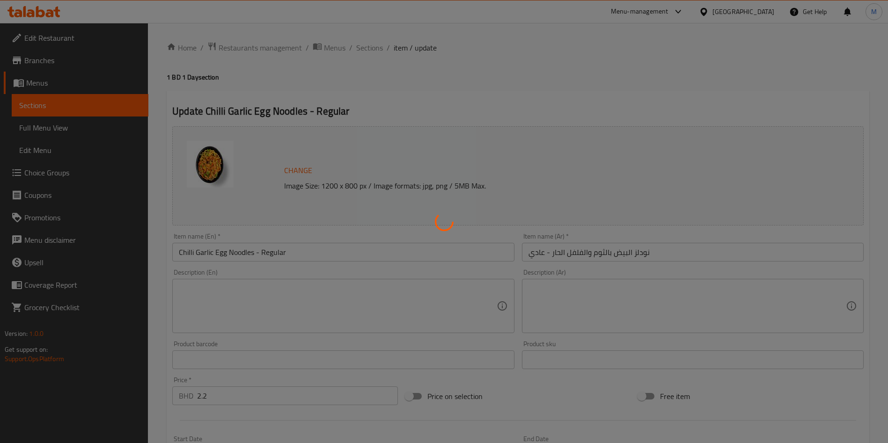
type input "اختر [PERSON_NAME]"
type input "1"
type input "تزيين"
type input "0"
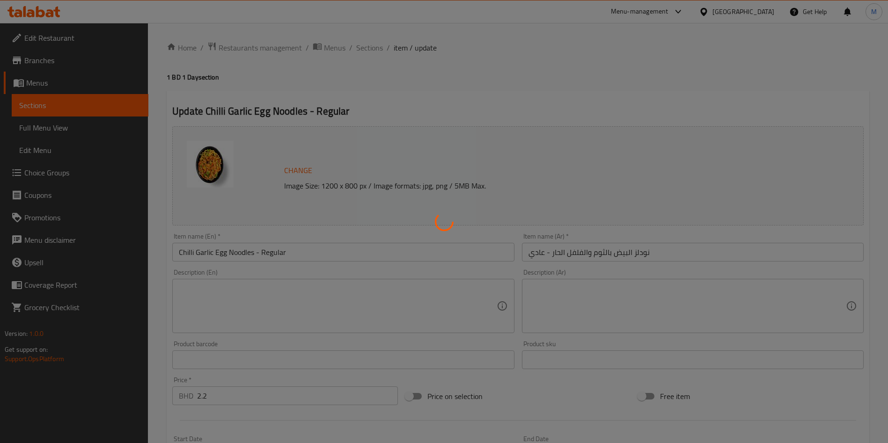
type input "0"
type input "إضافات مميزة"
type input "0"
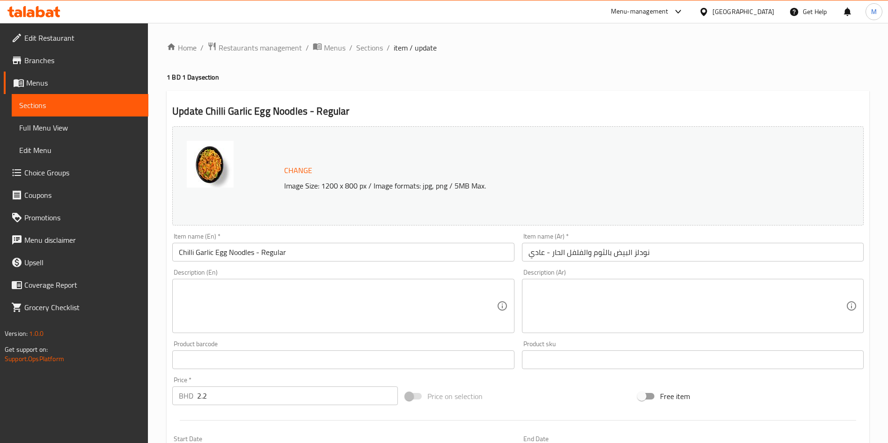
click at [44, 10] on icon at bounding box center [33, 11] width 53 height 11
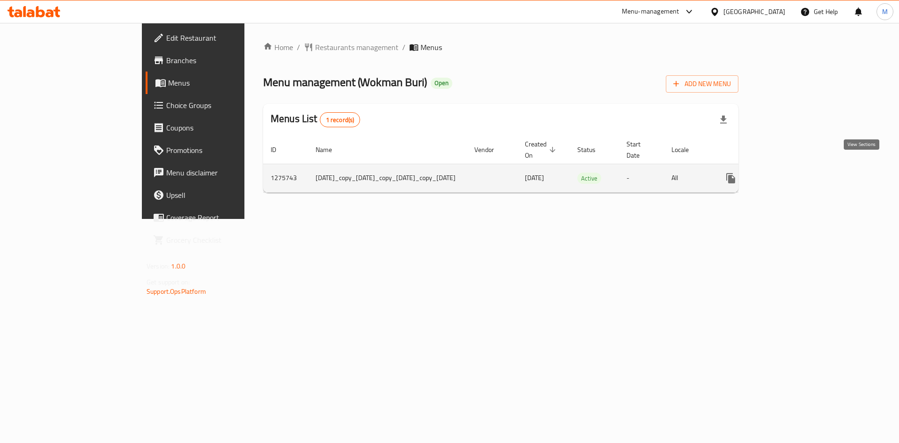
click at [804, 173] on icon "enhanced table" at bounding box center [798, 178] width 11 height 11
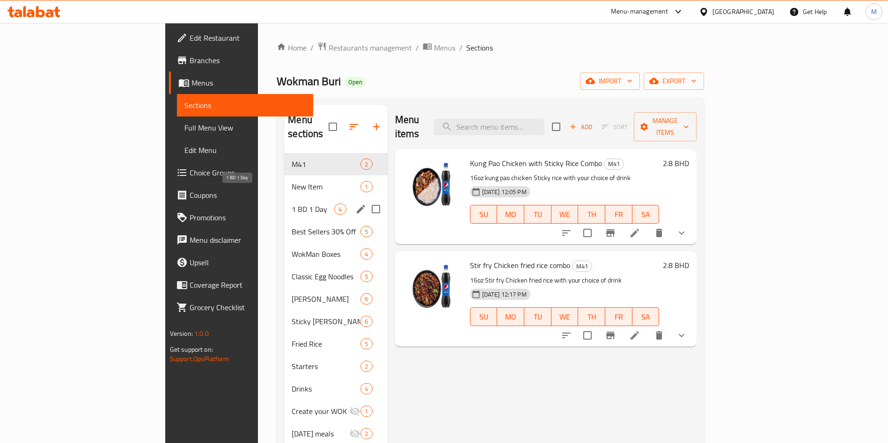
click at [292, 204] on span "1 BD 1 Day" at bounding box center [313, 209] width 43 height 11
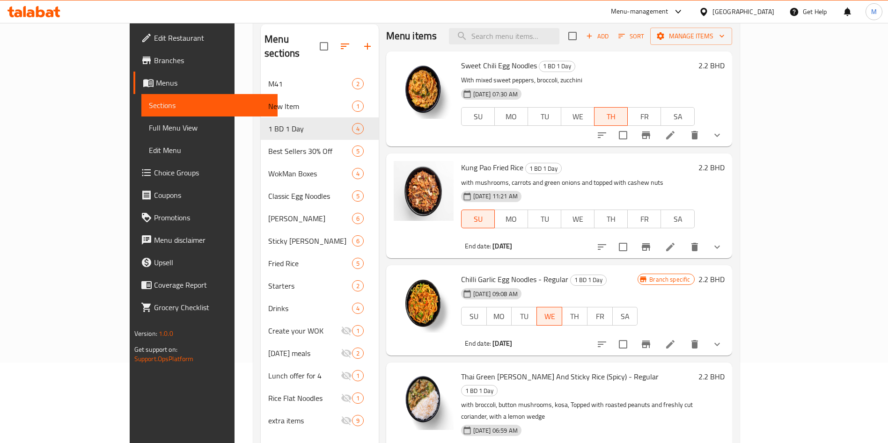
scroll to position [131, 0]
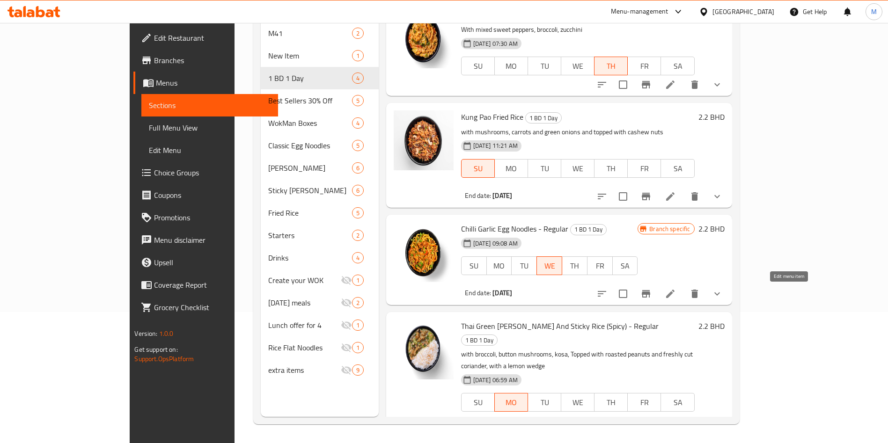
click at [675, 293] on icon at bounding box center [670, 294] width 8 height 8
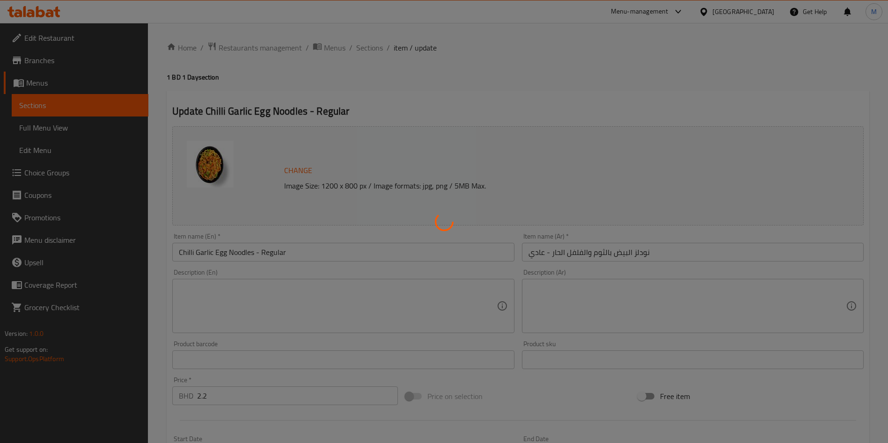
type input "اختر [PERSON_NAME]"
type input "1"
type input "تزيين"
type input "0"
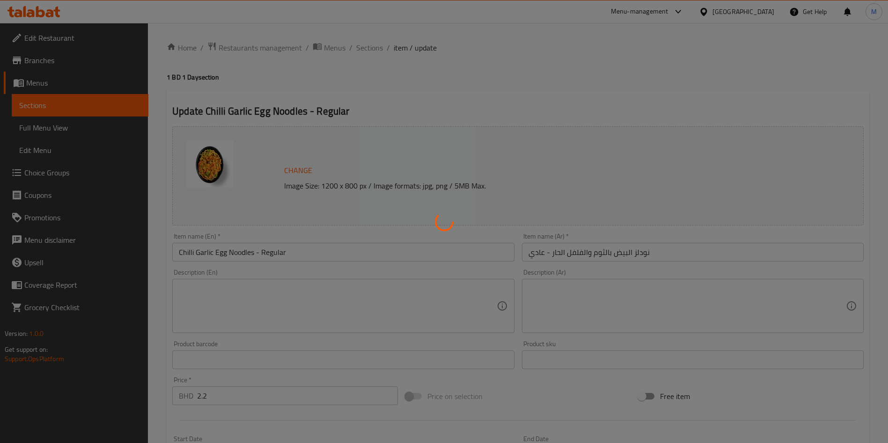
type input "0"
type input "إضافات مميزة"
type input "0"
